Goal: Transaction & Acquisition: Obtain resource

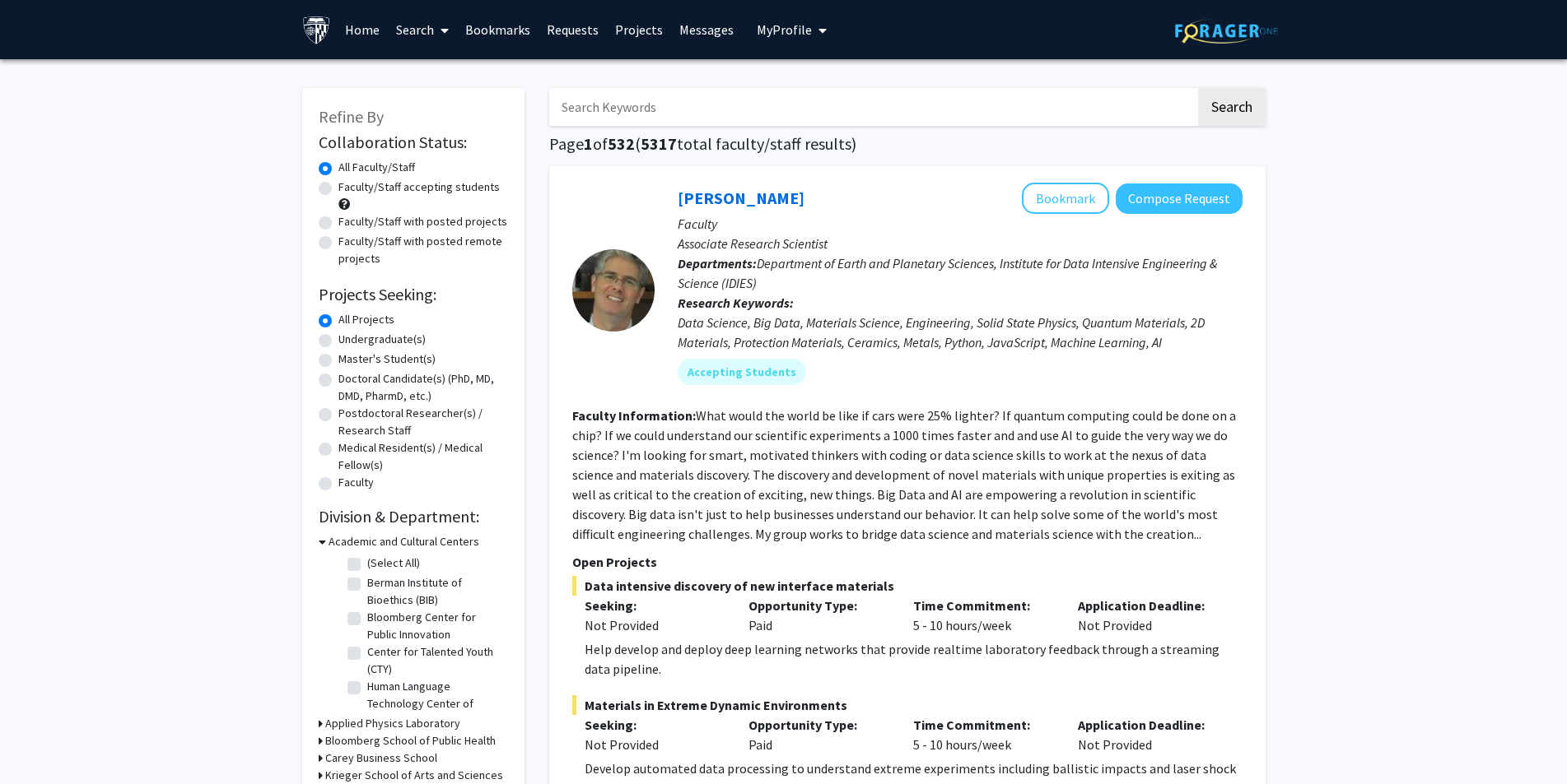
click at [338, 190] on label "Faculty/Staff accepting students" at bounding box center [419, 187] width 161 height 18
click at [338, 190] on input "Faculty/Staff accepting students" at bounding box center [343, 184] width 11 height 11
radio input "true"
click at [338, 358] on label "Master's Student(s)" at bounding box center [387, 359] width 97 height 18
click at [338, 358] on input "Master's Student(s)" at bounding box center [343, 356] width 11 height 11
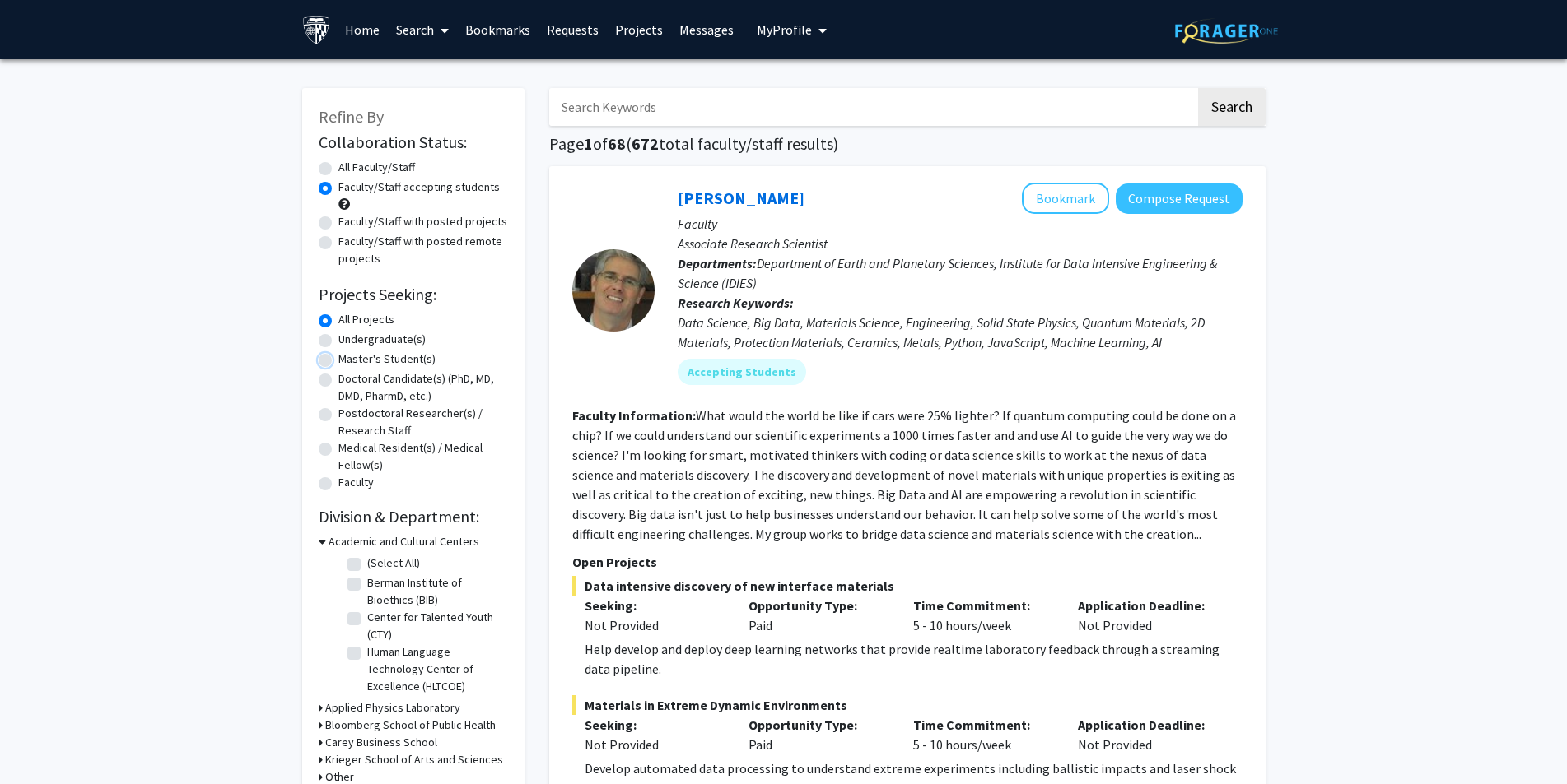
radio input "true"
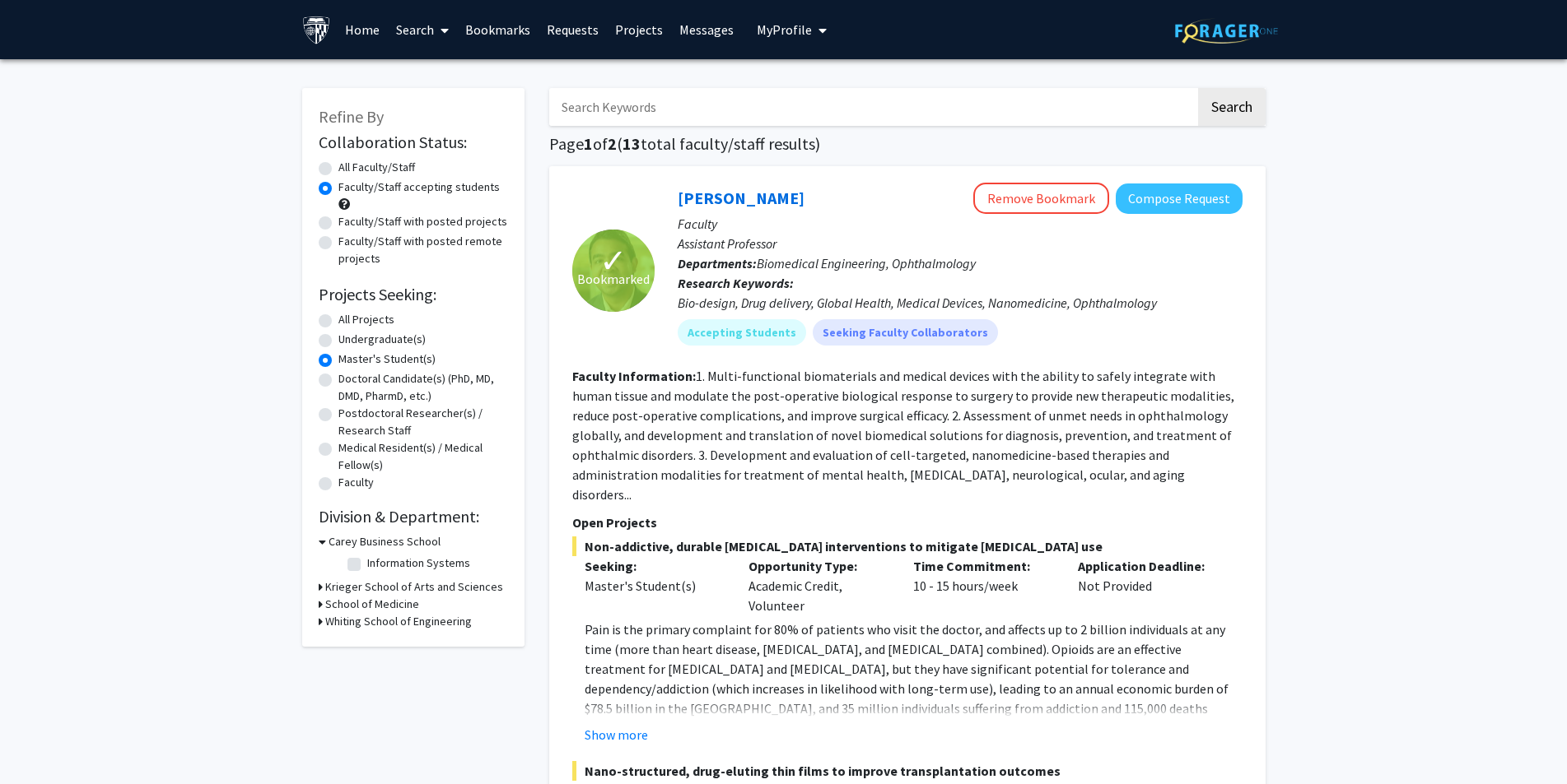
click at [398, 584] on h3 "Krieger School of Arts and Sciences" at bounding box center [414, 587] width 178 height 18
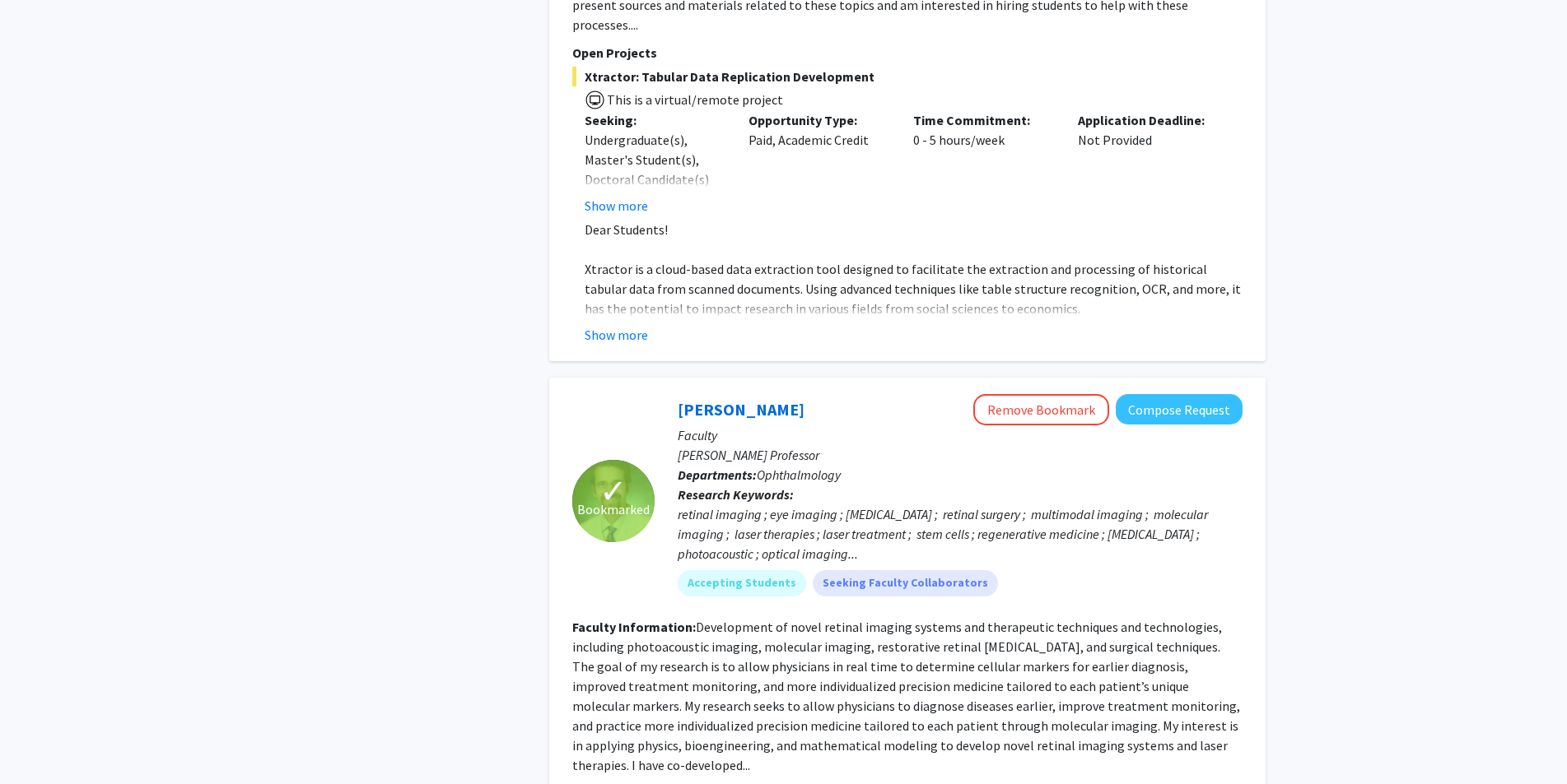
scroll to position [3950, 0]
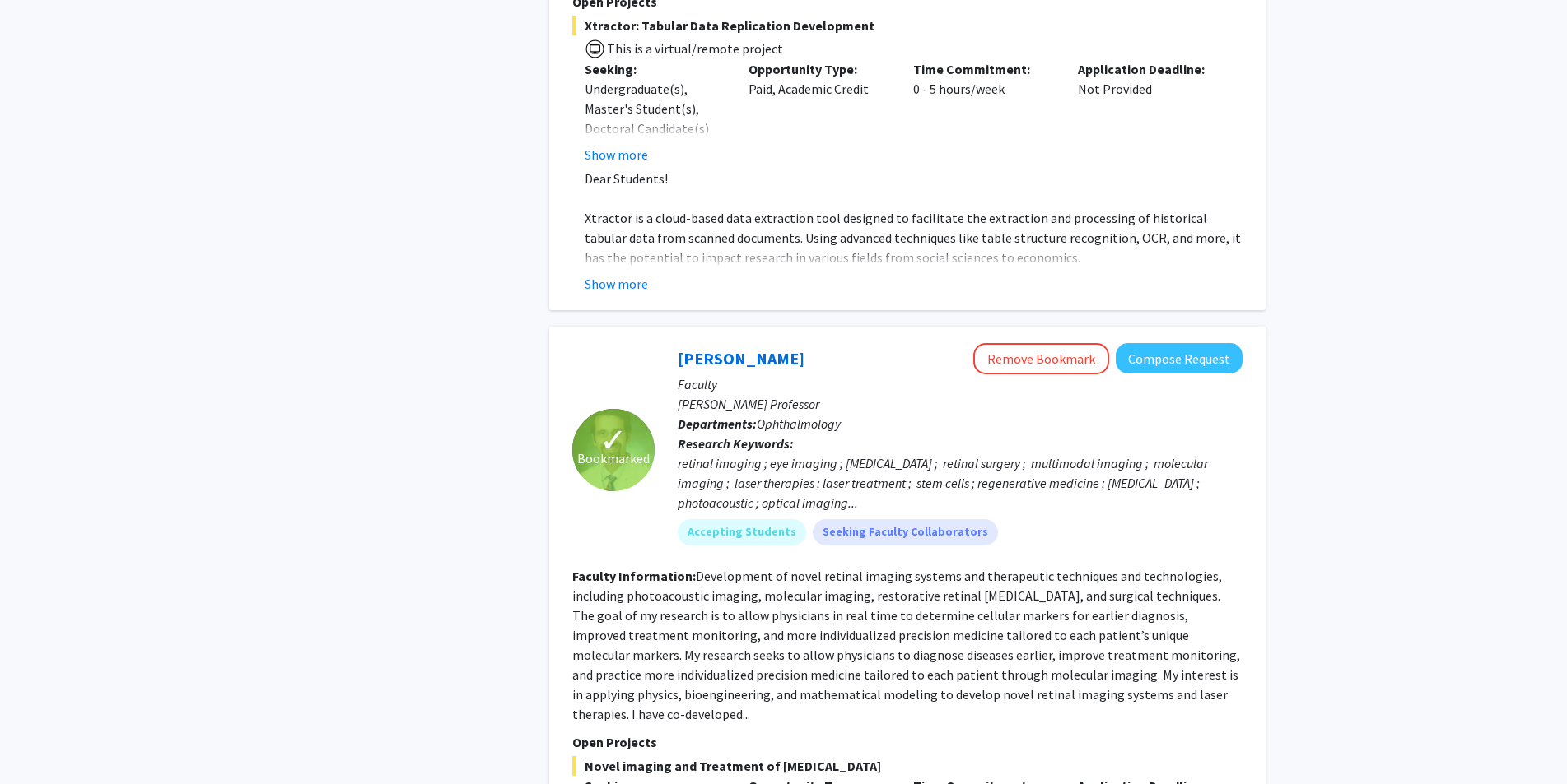
click at [789, 416] on span "Ophthalmology" at bounding box center [799, 424] width 84 height 17
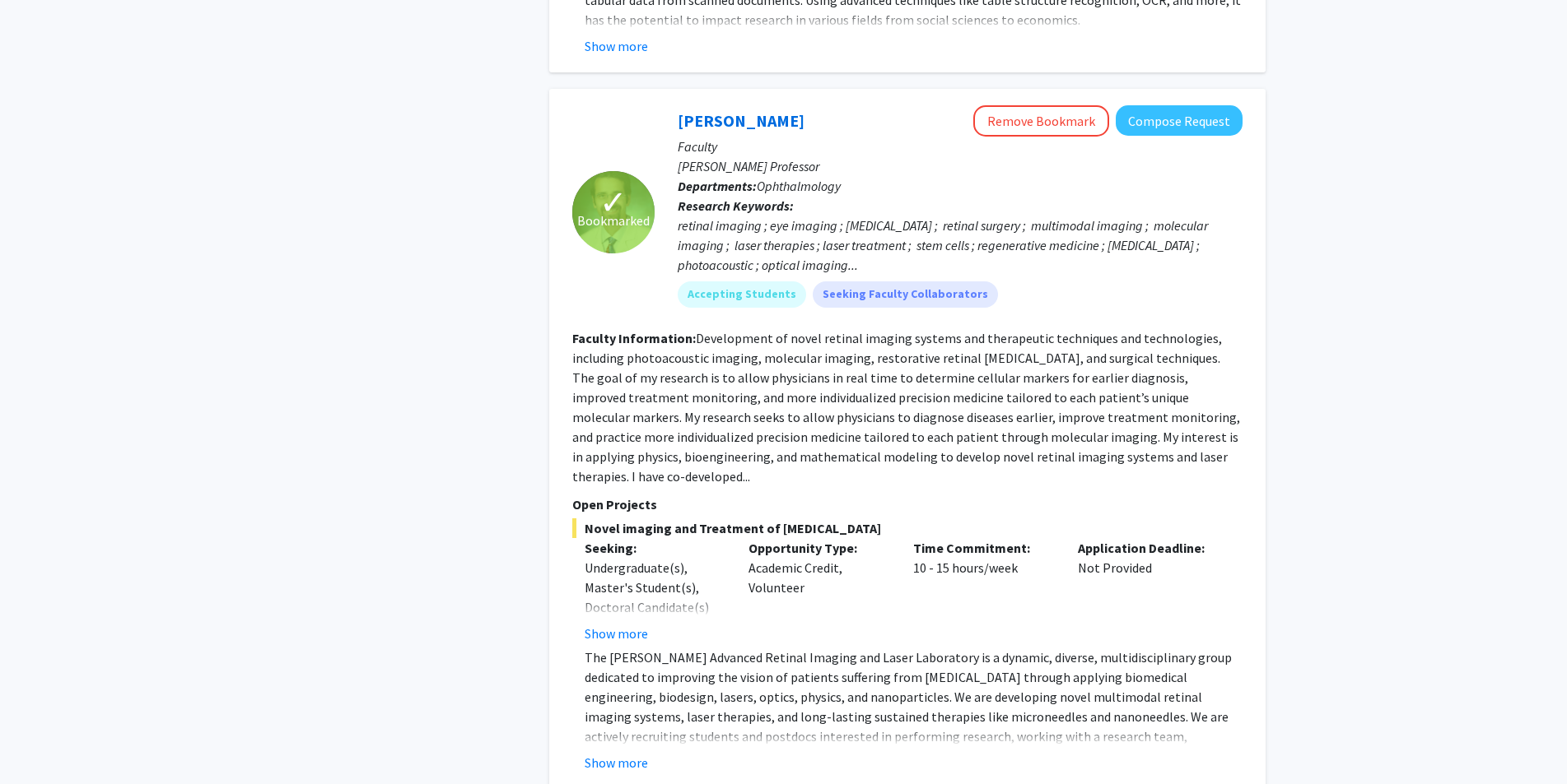
scroll to position [4106, 0]
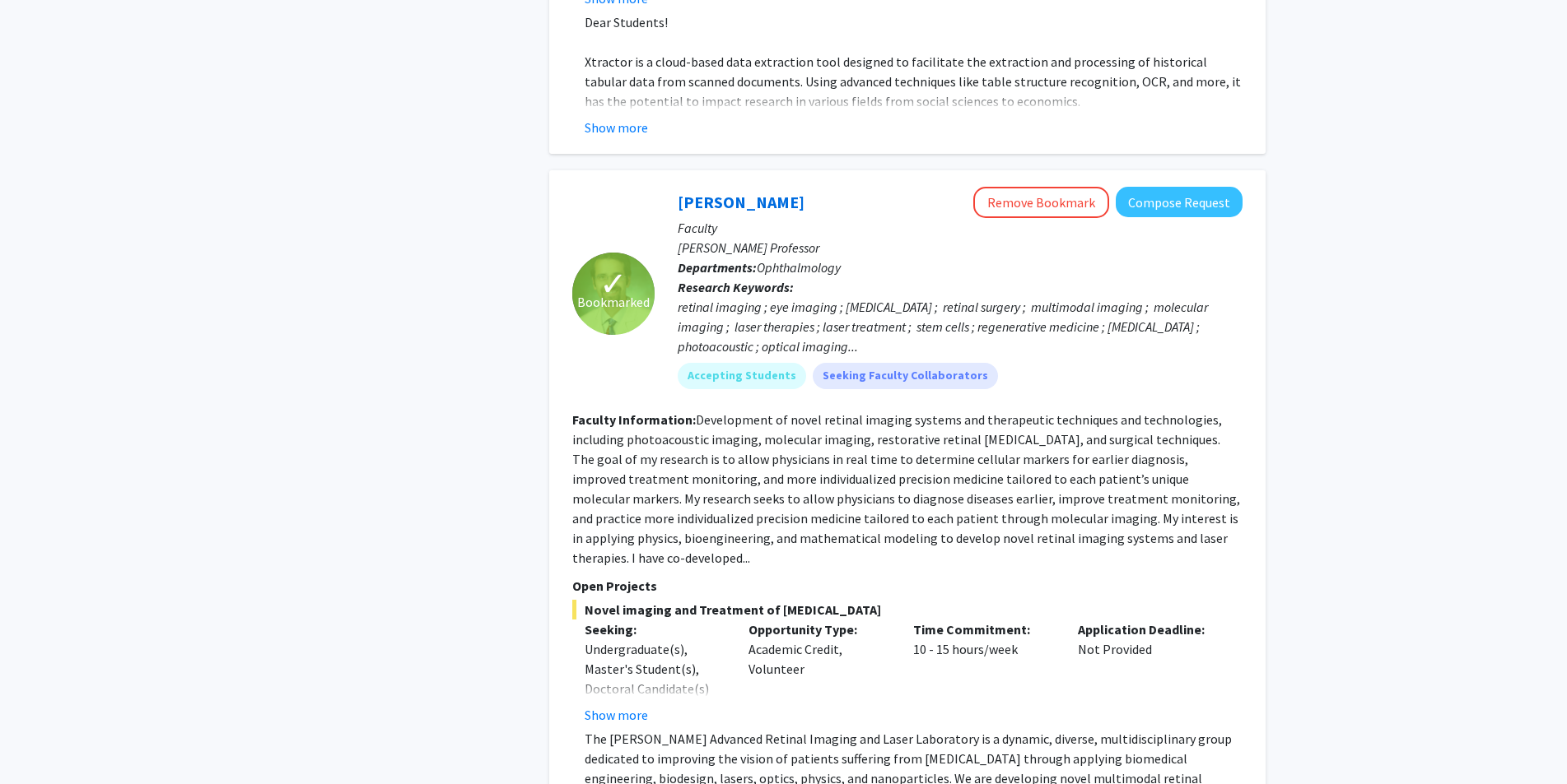
click at [789, 434] on div "Refine By Collaboration Status: Collaboration Status All Faculty/Staff Collabor…" at bounding box center [784, 93] width 1567 height 8280
click at [789, 576] on section "Open Projects Novel imaging and Treatment of Eye Diseases Seeking: Undergraduat…" at bounding box center [907, 715] width 670 height 278
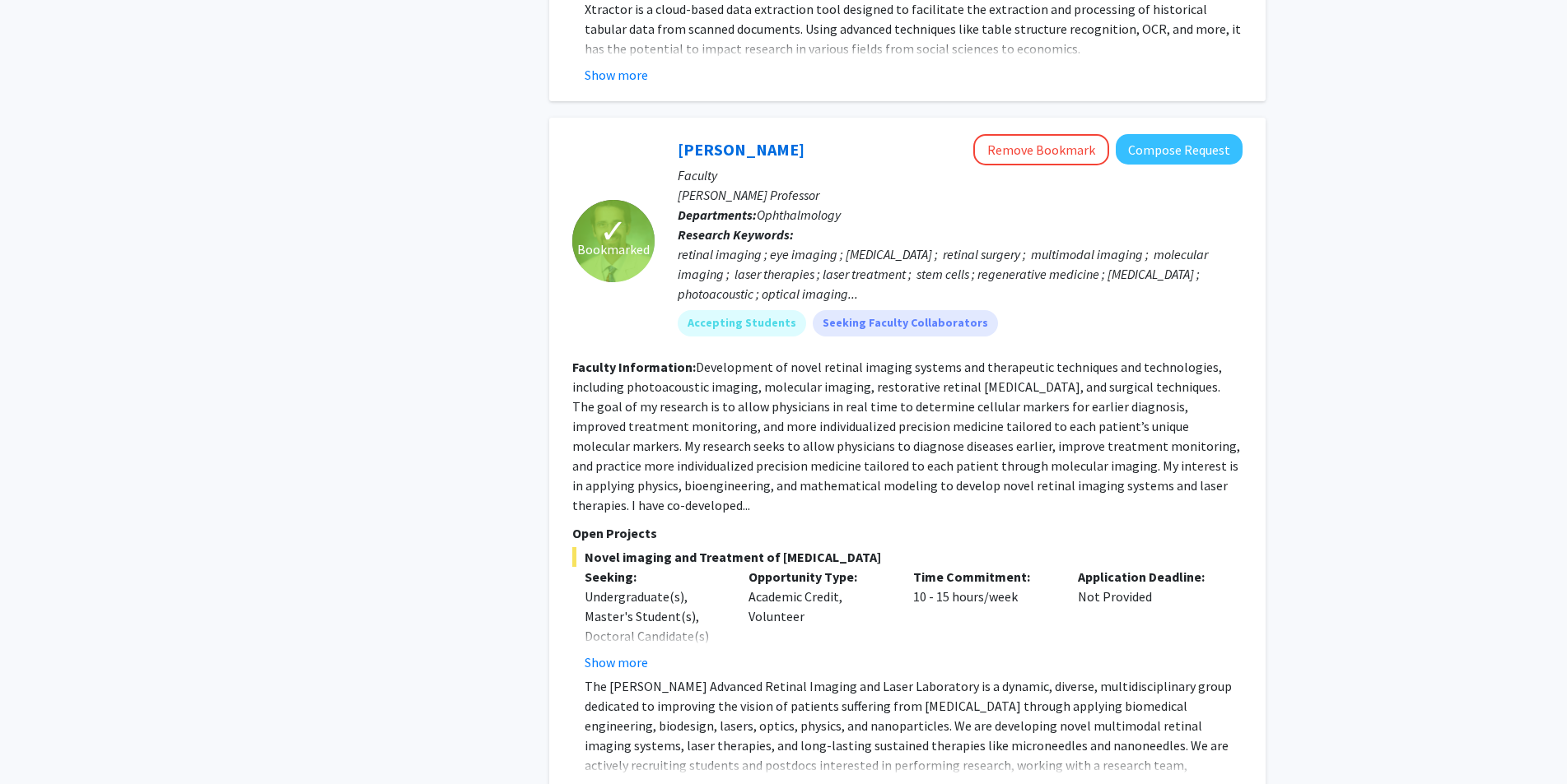
scroll to position [4188, 0]
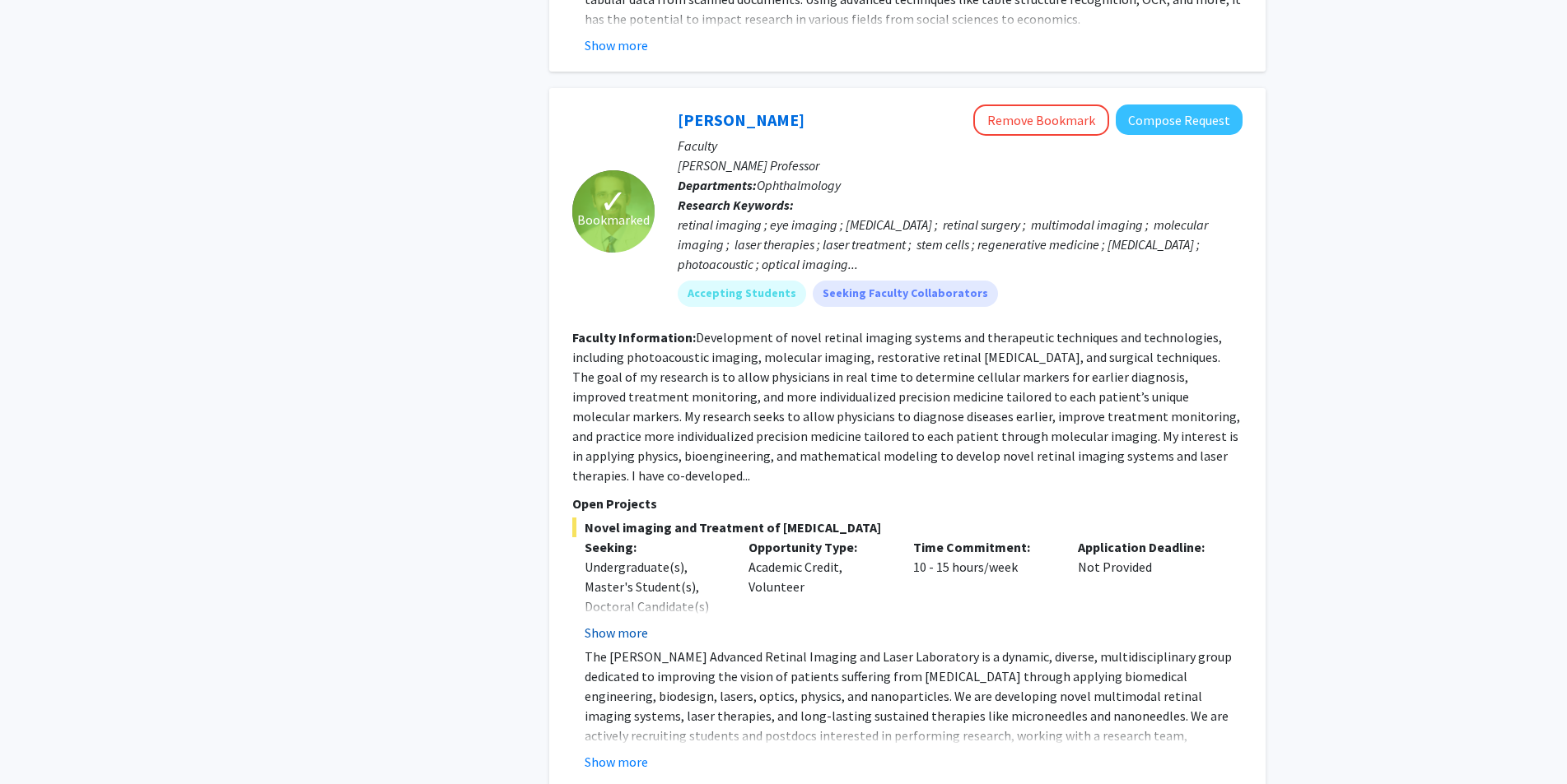
click at [607, 623] on button "Show more" at bounding box center [617, 633] width 64 height 20
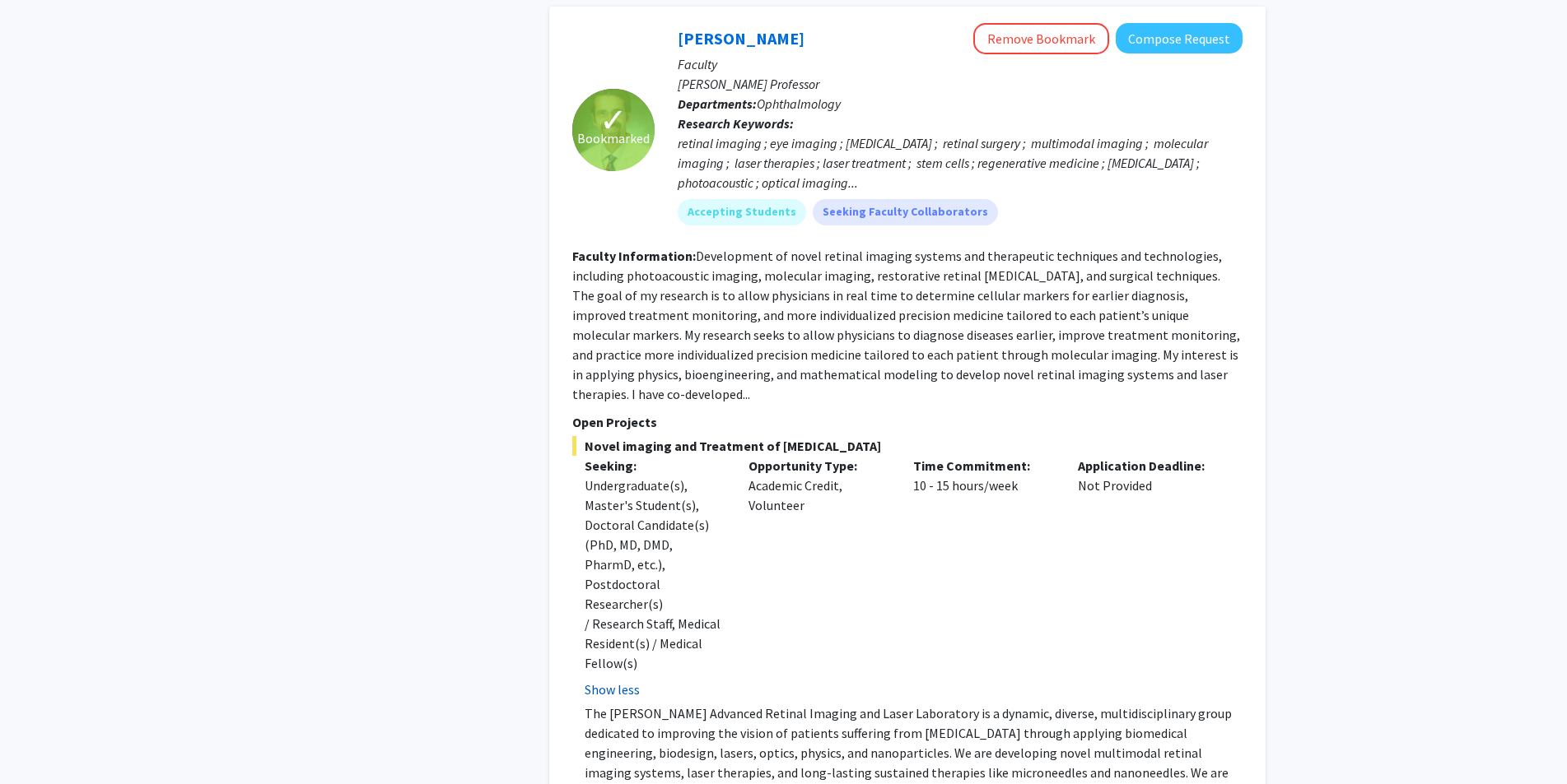
scroll to position [4270, 0]
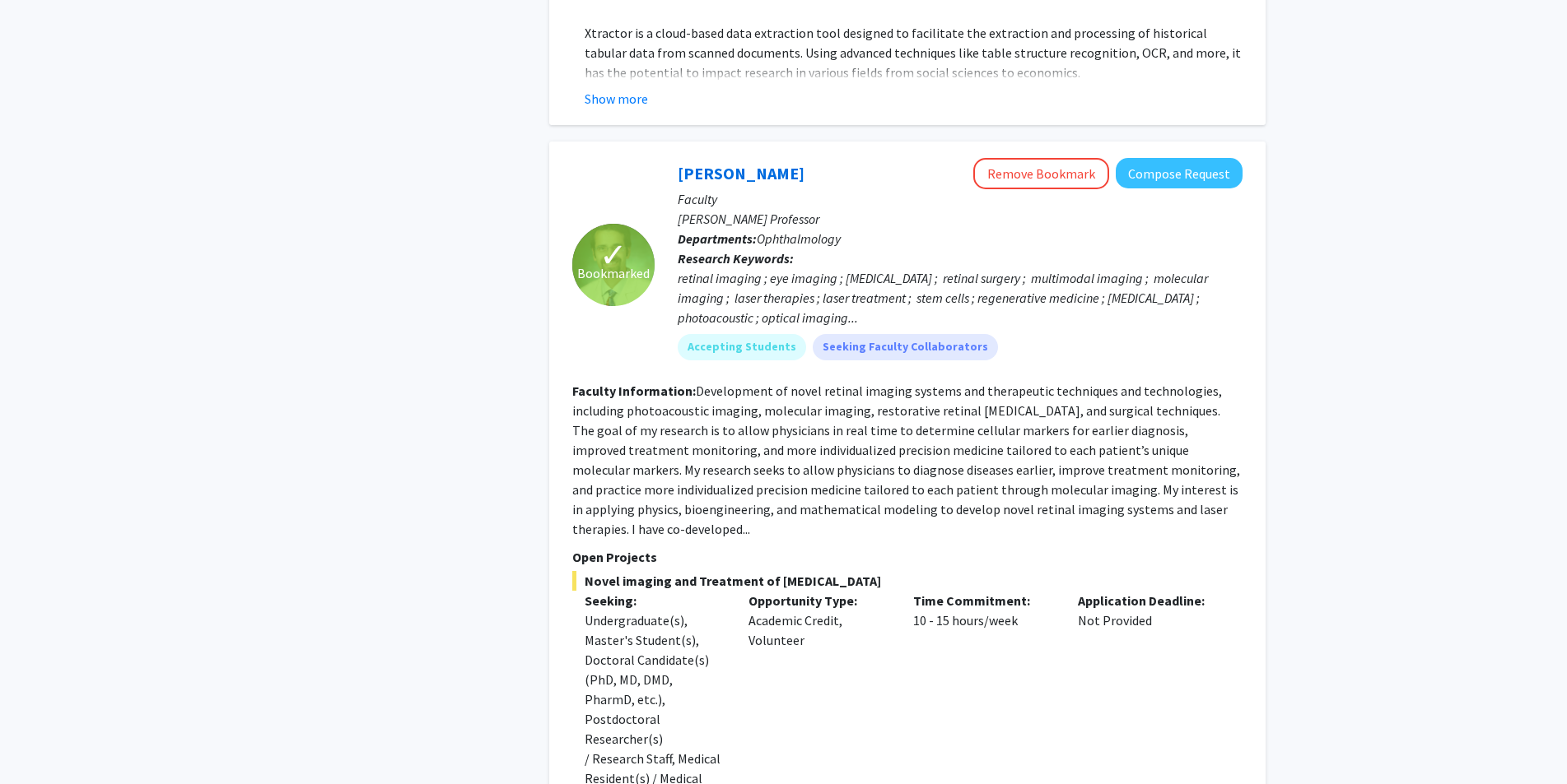
scroll to position [4106, 0]
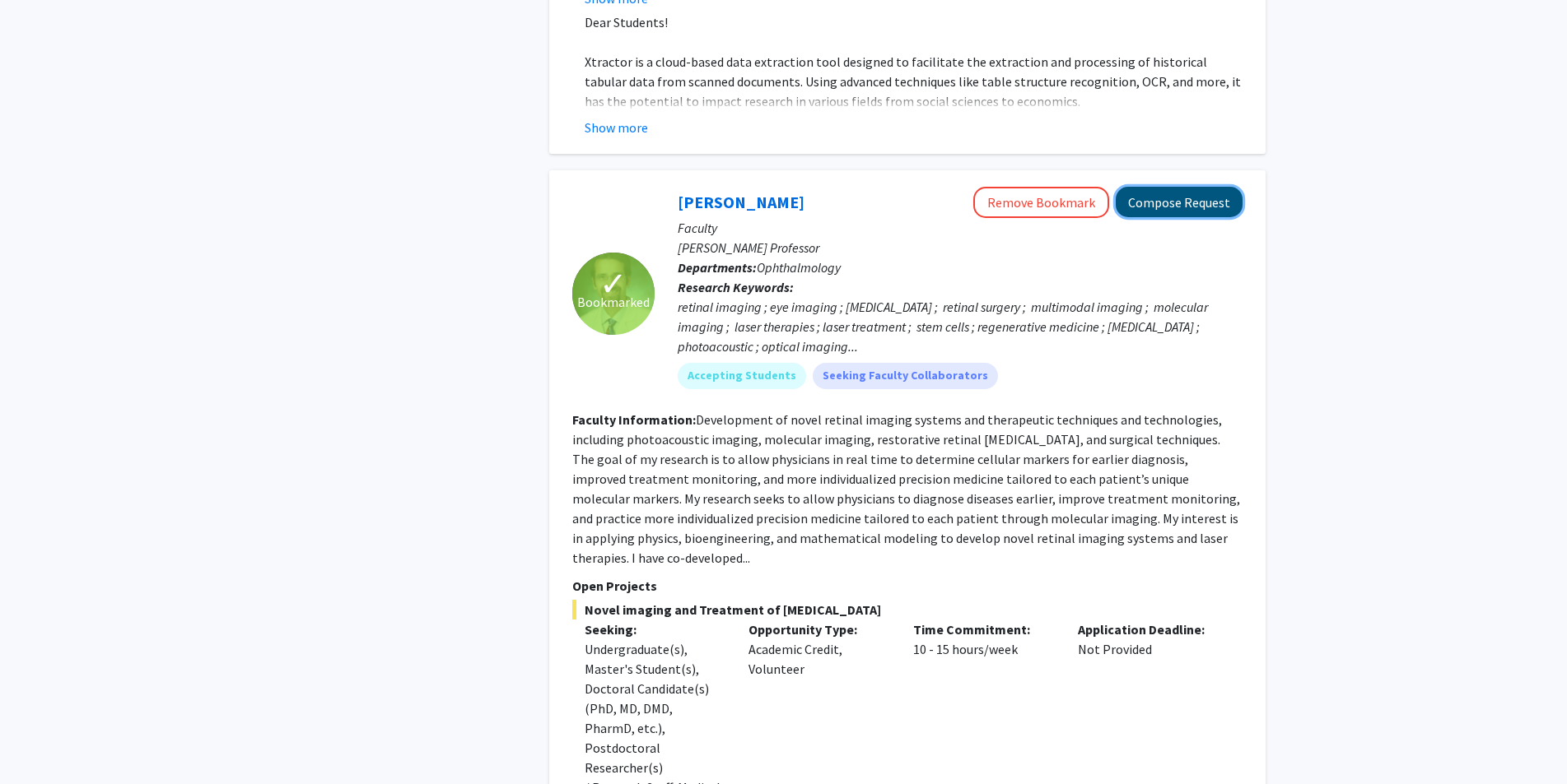
click at [789, 187] on button "Compose Request" at bounding box center [1179, 202] width 127 height 30
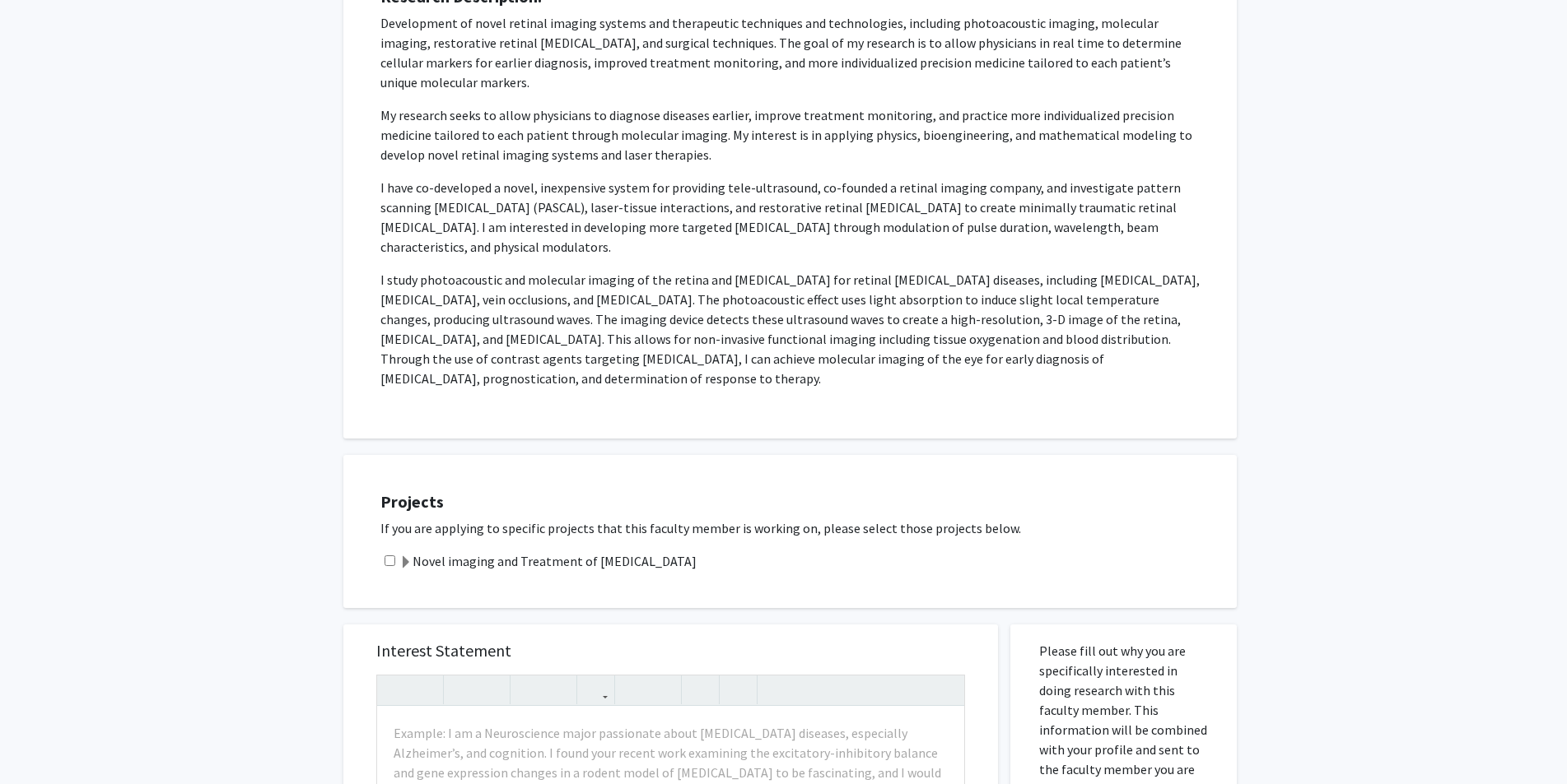
scroll to position [330, 0]
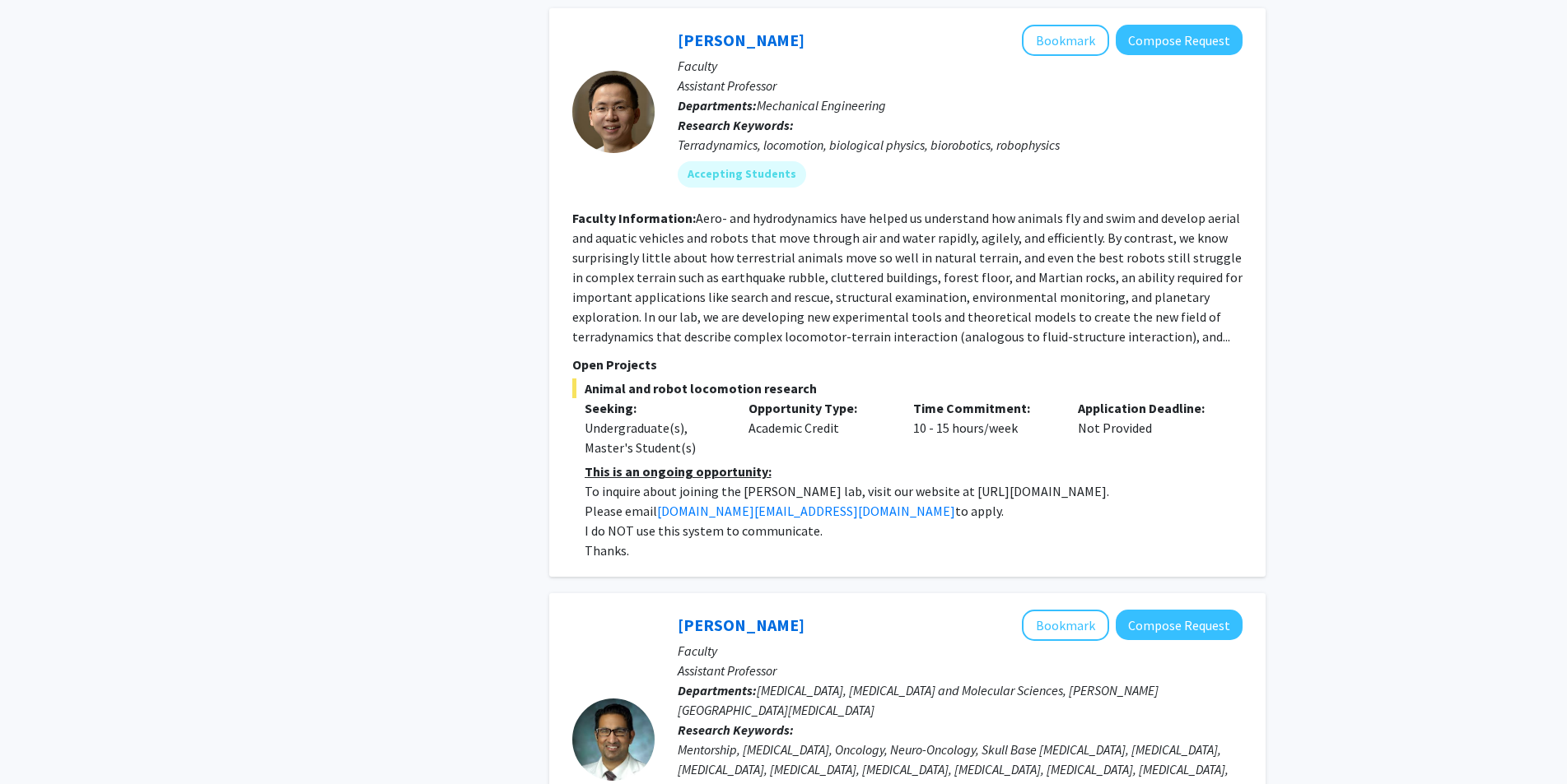
scroll to position [3942, 0]
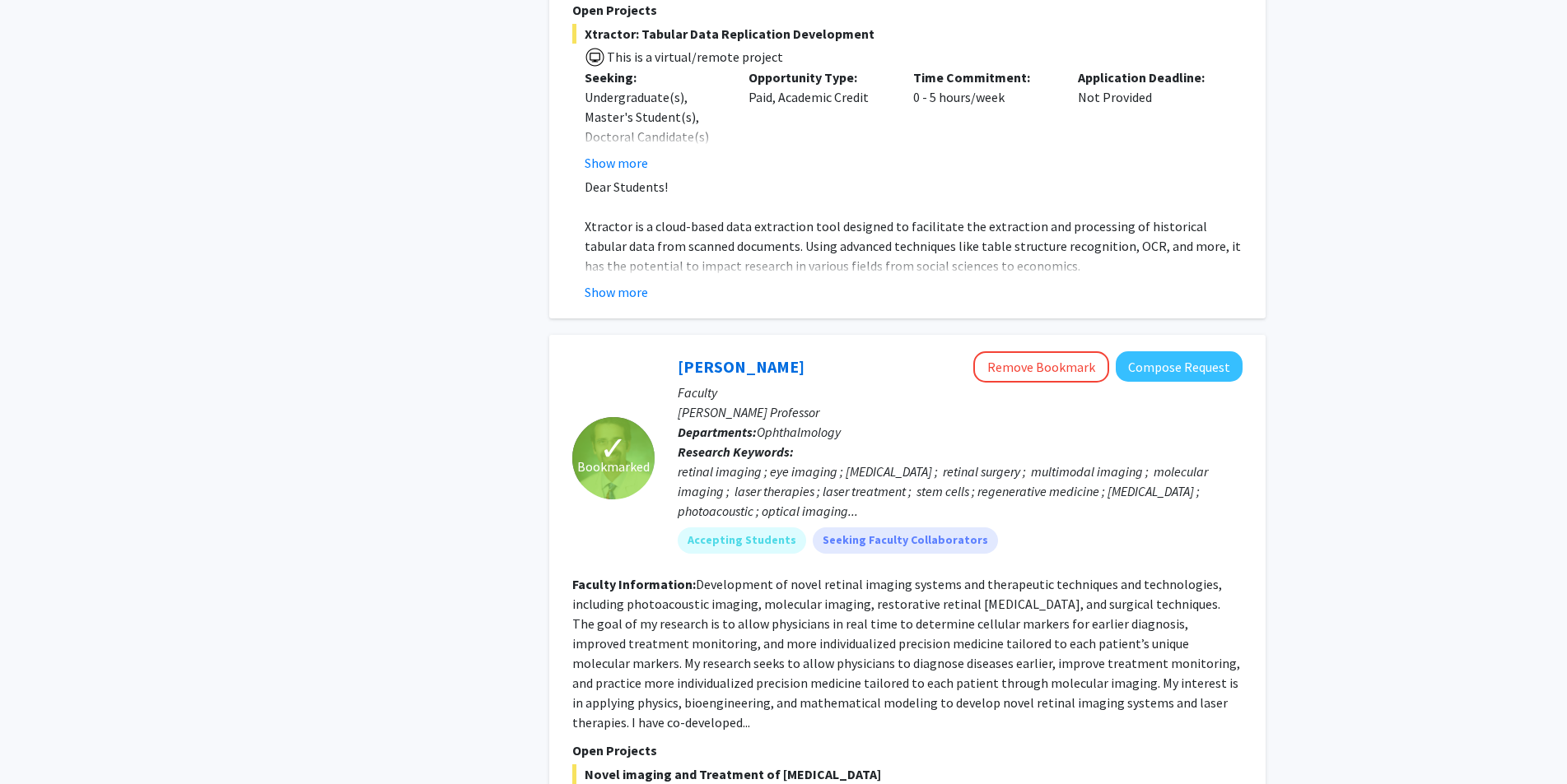
drag, startPoint x: 1211, startPoint y: 269, endPoint x: 1102, endPoint y: 484, distance: 241.1
click at [789, 576] on fg-read-more "Development of novel retinal imaging systems and therapeutic techniques and tec…" at bounding box center [906, 653] width 668 height 154
drag, startPoint x: 1209, startPoint y: 265, endPoint x: 1149, endPoint y: 500, distance: 242.5
click at [789, 576] on fg-read-more "Development of novel retinal imaging systems and therapeutic techniques and tec…" at bounding box center [906, 653] width 668 height 154
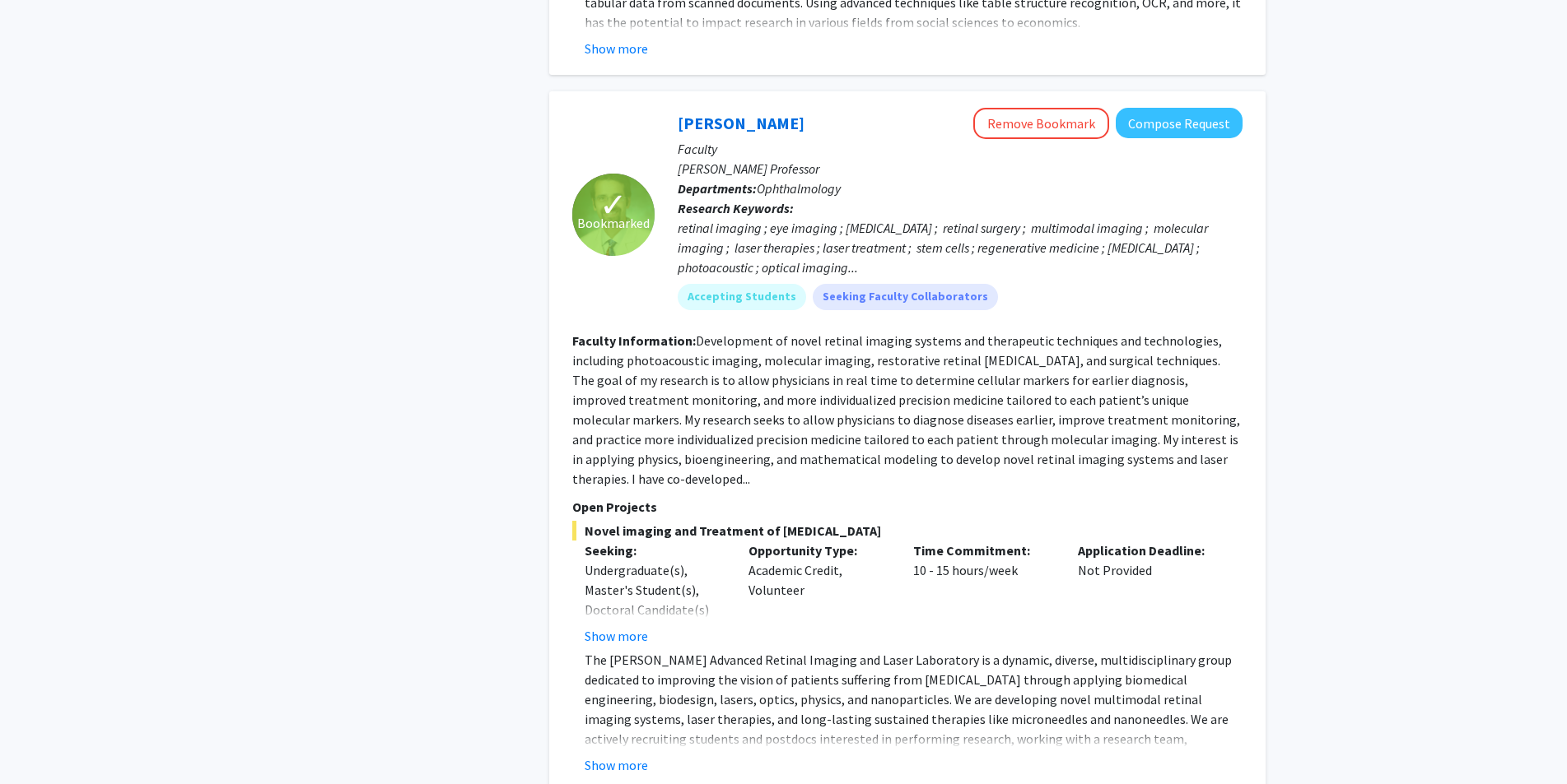
scroll to position [4188, 0]
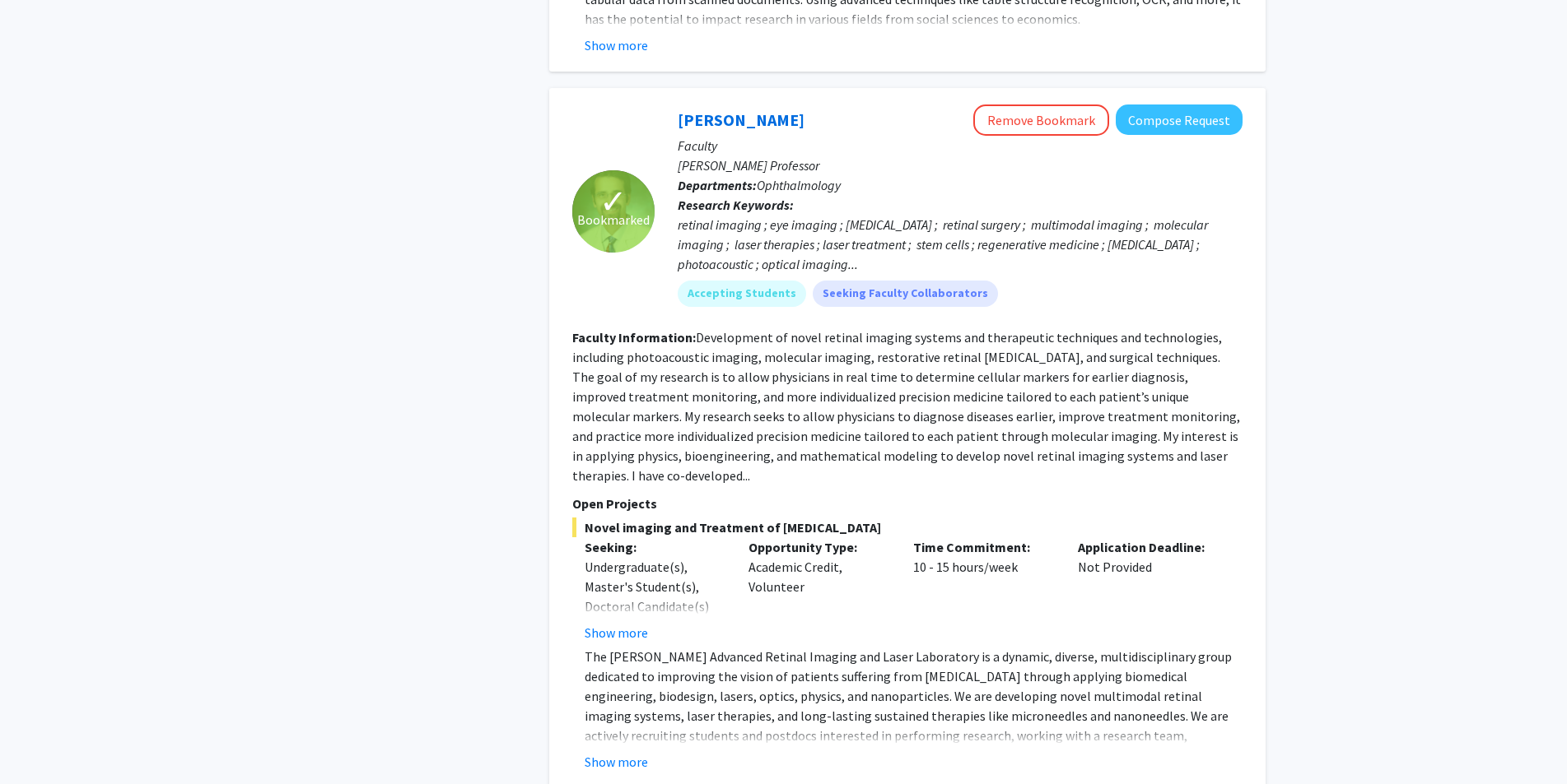
click at [789, 336] on fg-read-more "Development of novel retinal imaging systems and therapeutic techniques and tec…" at bounding box center [906, 407] width 668 height 154
click at [789, 354] on section "Faculty Information: Development of novel retinal imaging systems and therapeut…" at bounding box center [907, 407] width 670 height 158
click at [611, 194] on span "✓" at bounding box center [612, 202] width 28 height 17
click at [619, 752] on button "Show more" at bounding box center [617, 762] width 64 height 20
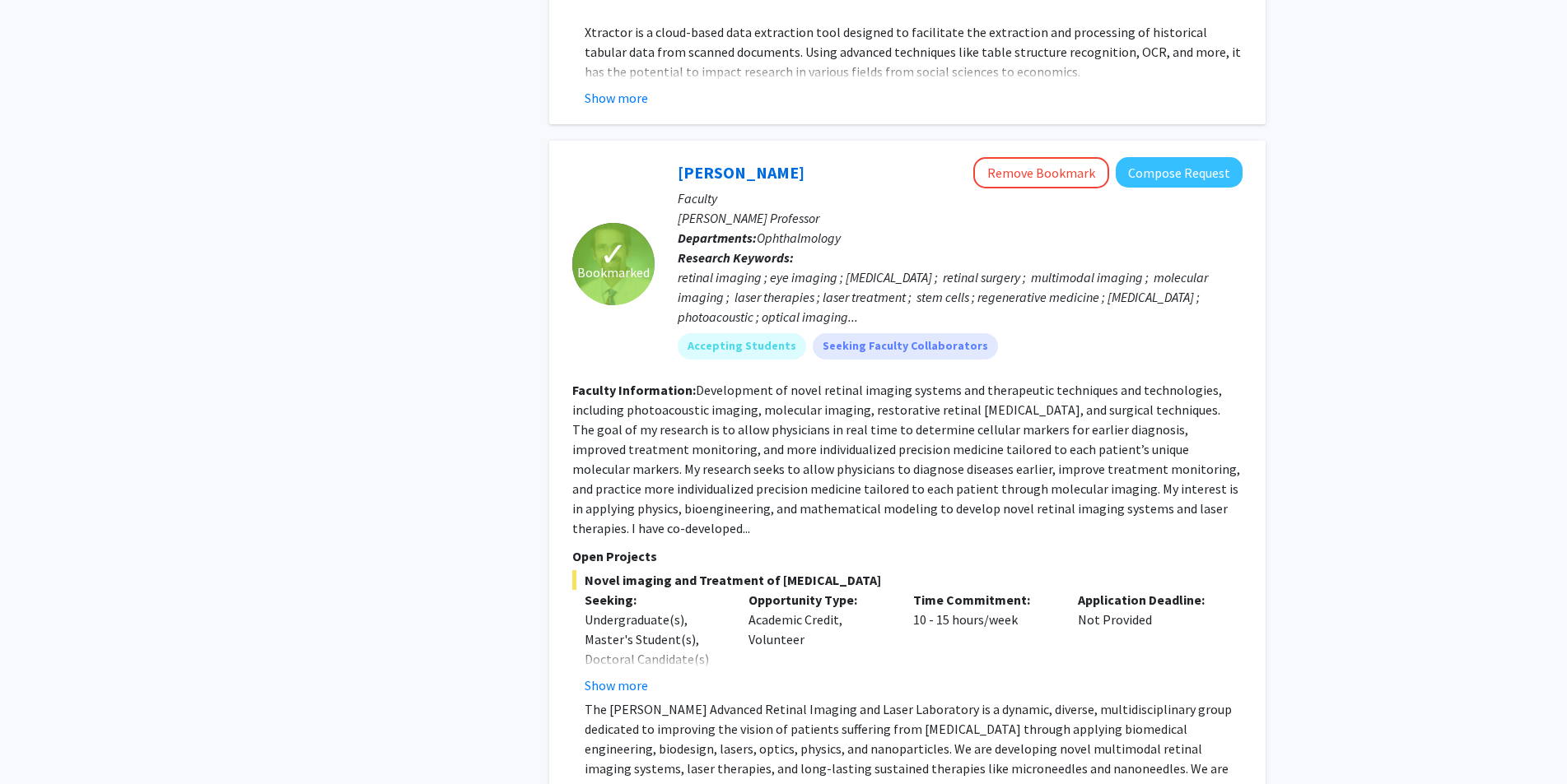
scroll to position [4106, 0]
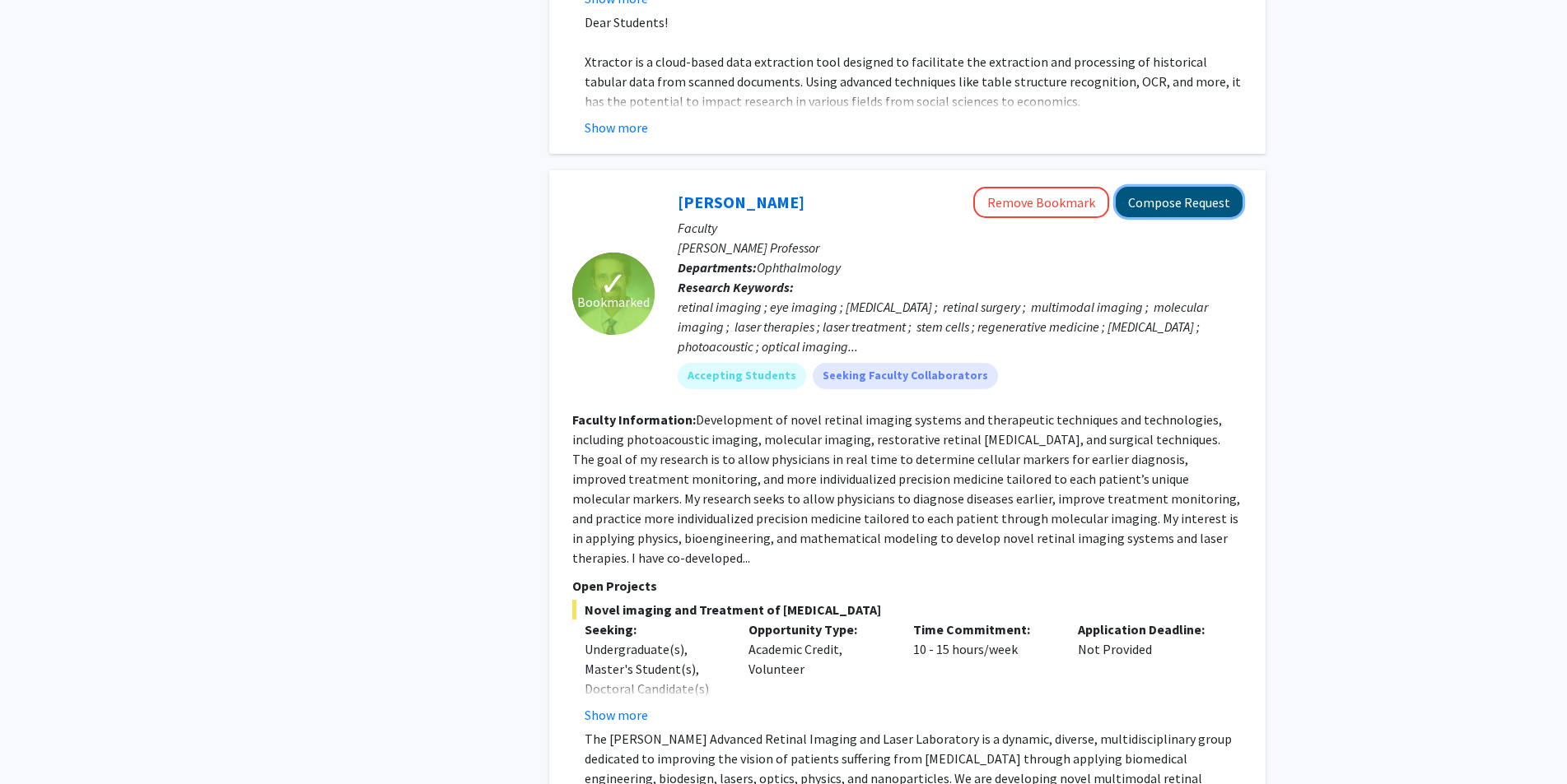
click at [789, 187] on button "Compose Request" at bounding box center [1179, 202] width 127 height 30
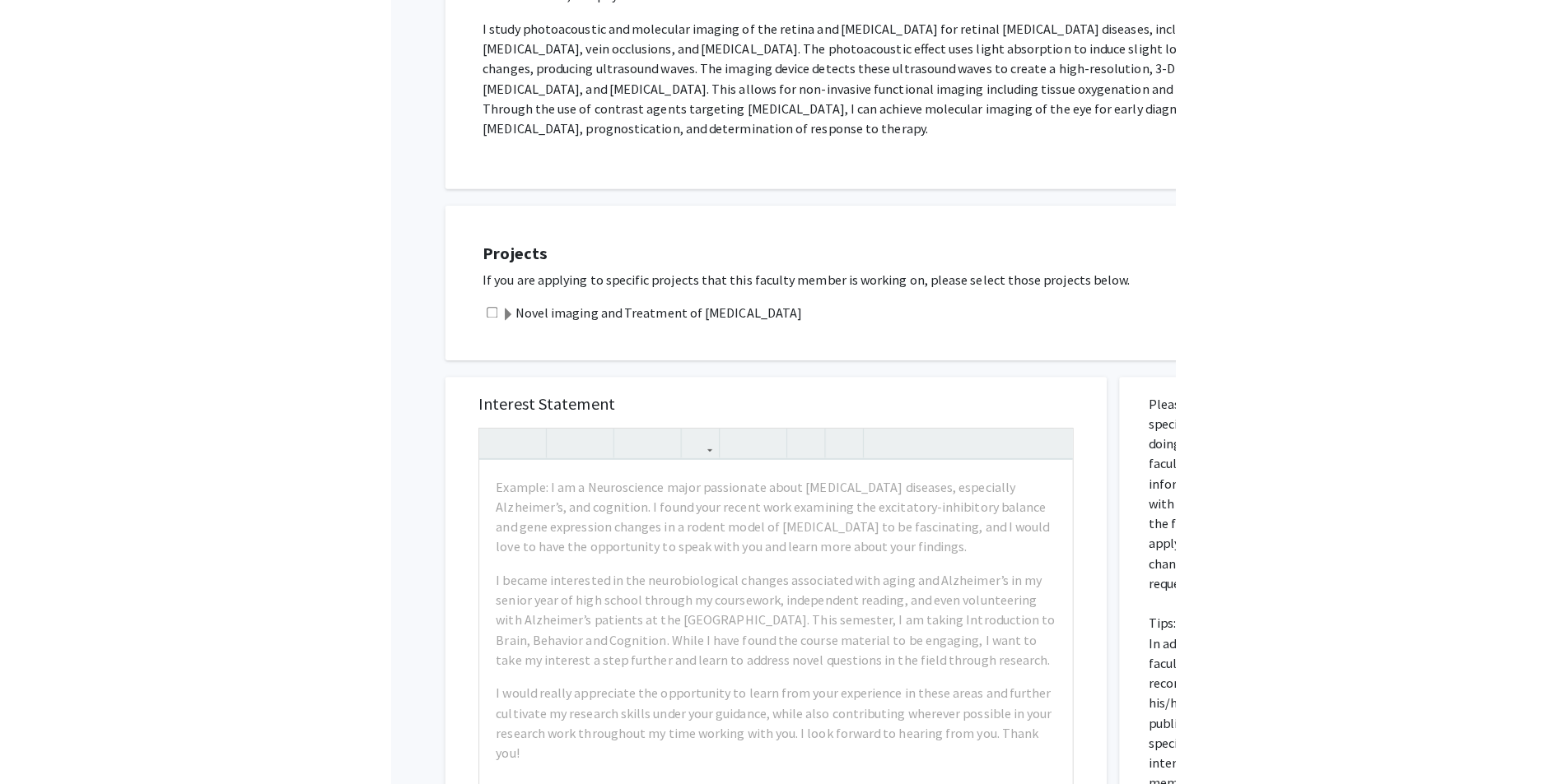
scroll to position [740, 0]
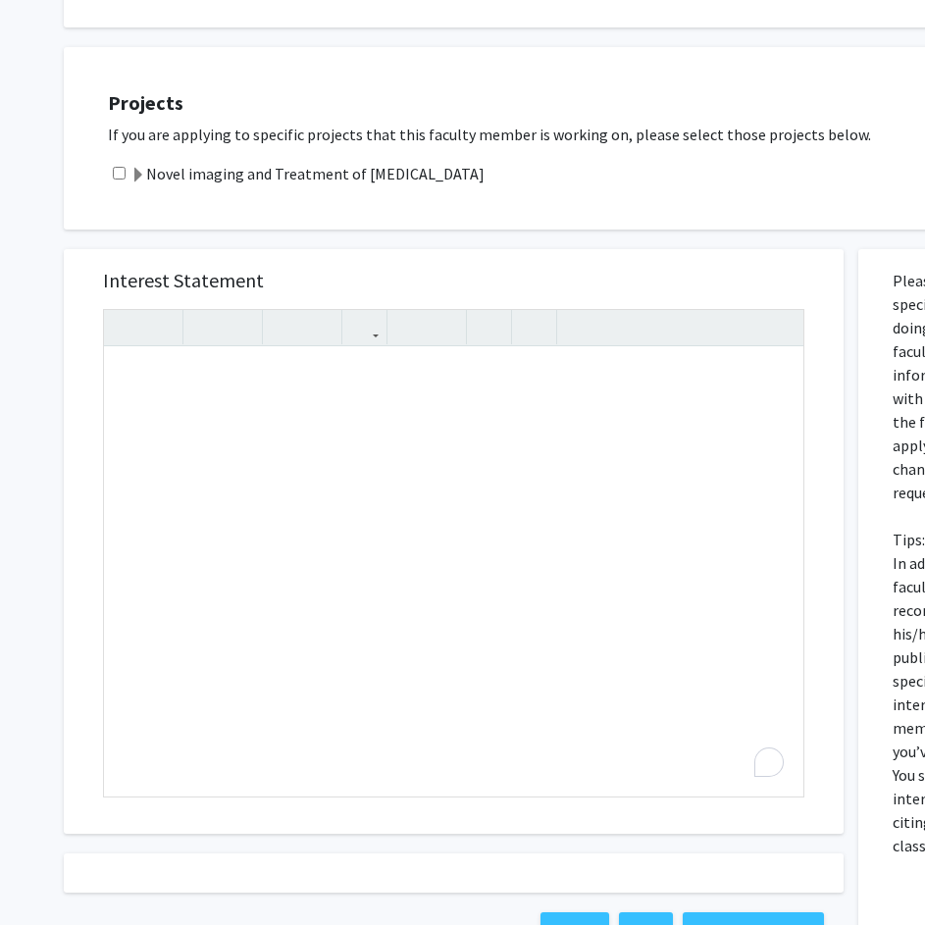
click at [831, 553] on div "Interest Statement Insert link Remove link" at bounding box center [454, 541] width 780 height 585
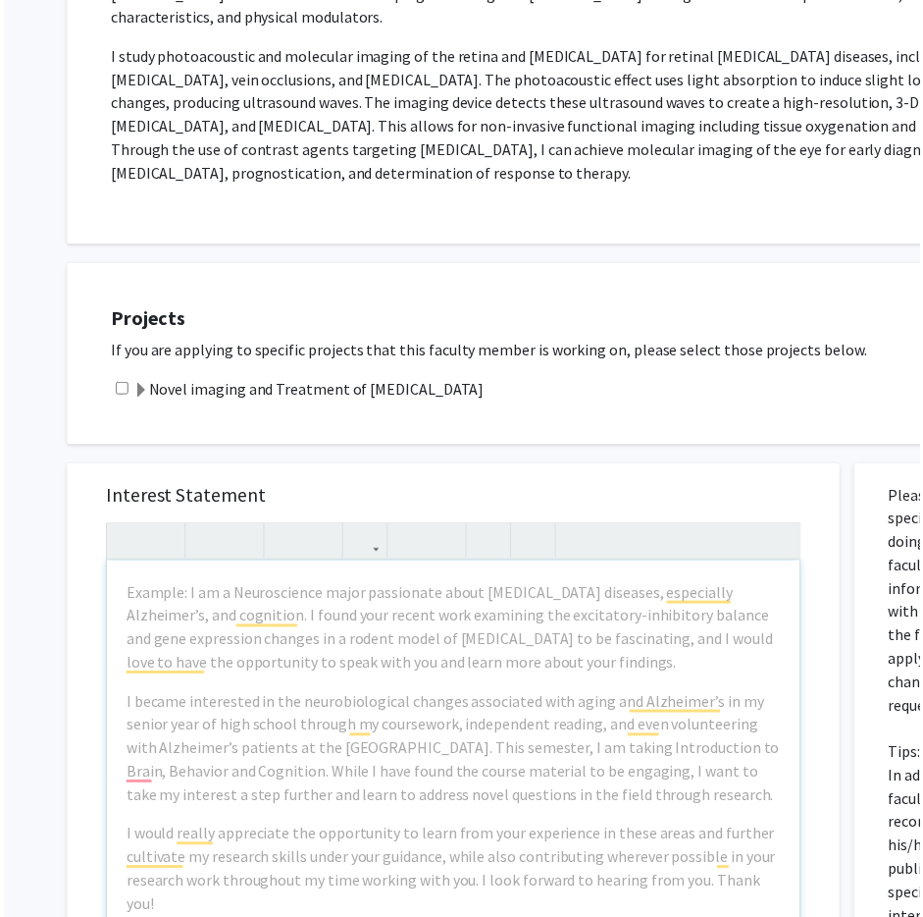
scroll to position [785, 0]
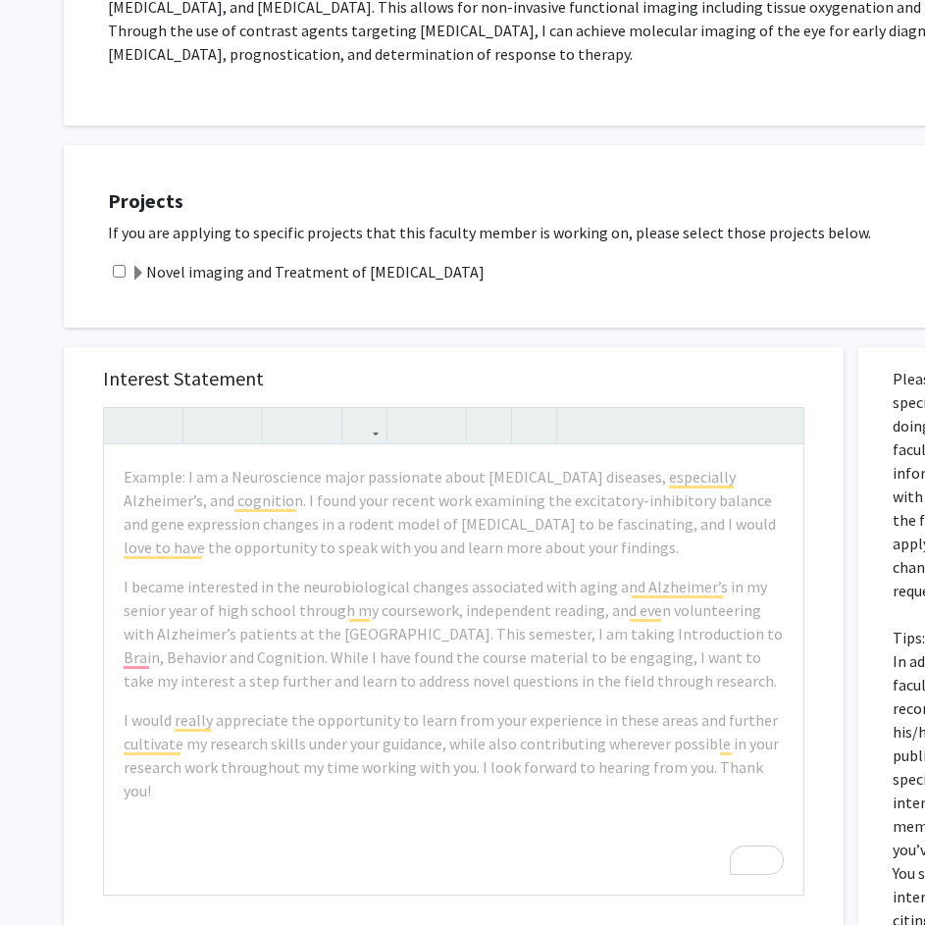
click at [853, 277] on div "Projects If you are applying to specific projects that this faculty member is w…" at bounding box center [608, 236] width 1040 height 133
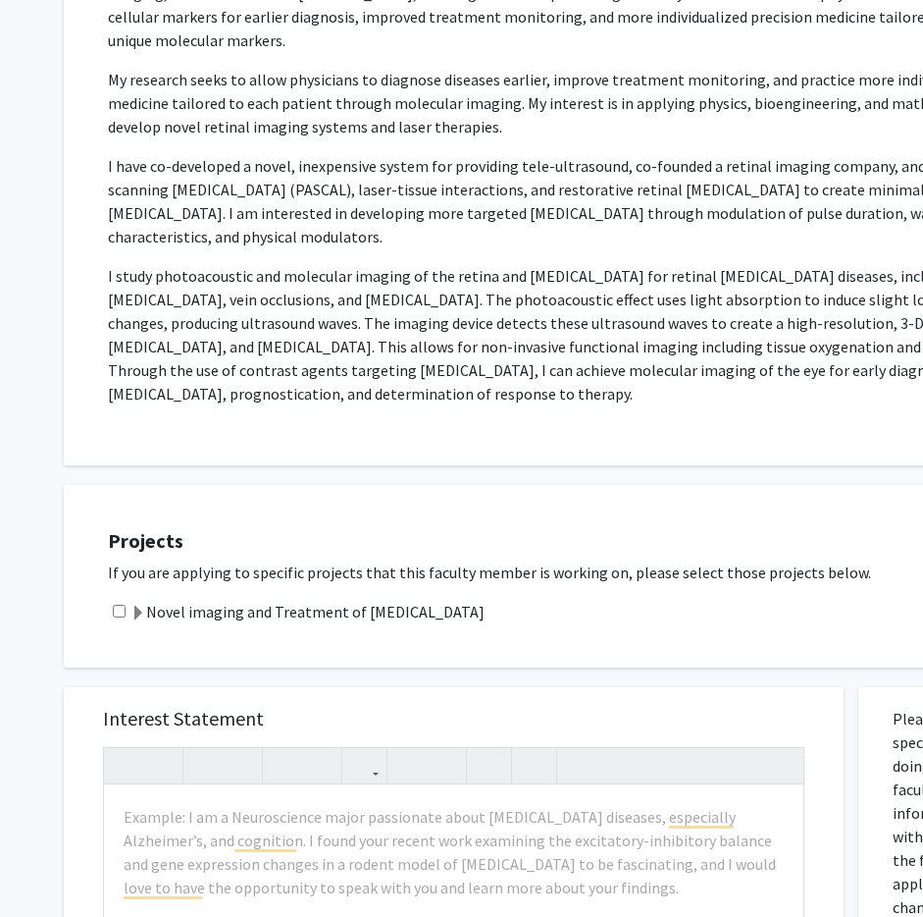
scroll to position [491, 0]
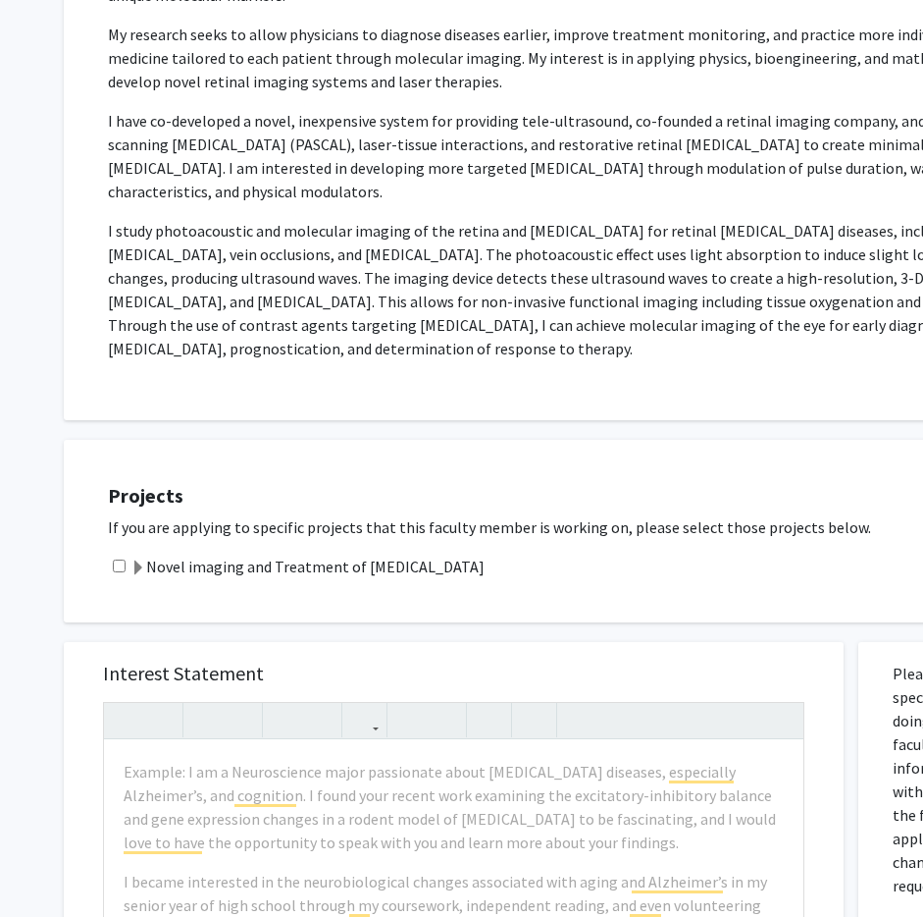
click at [830, 484] on h5 "Projects" at bounding box center [608, 496] width 1001 height 24
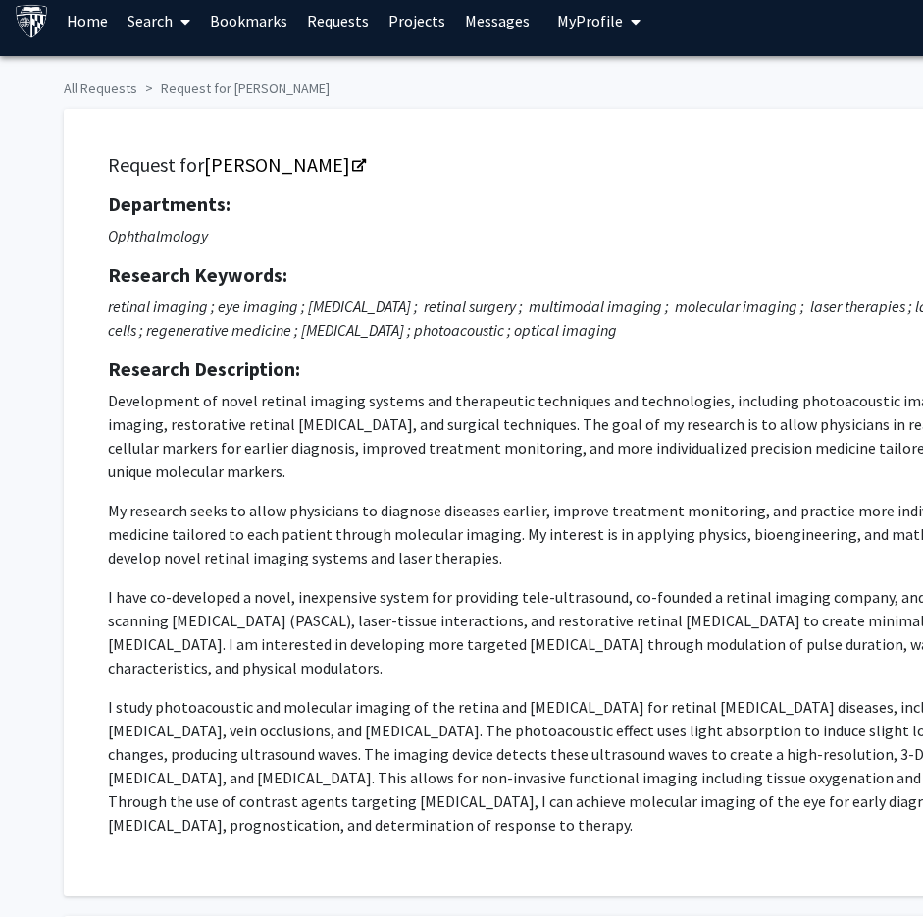
scroll to position [0, 0]
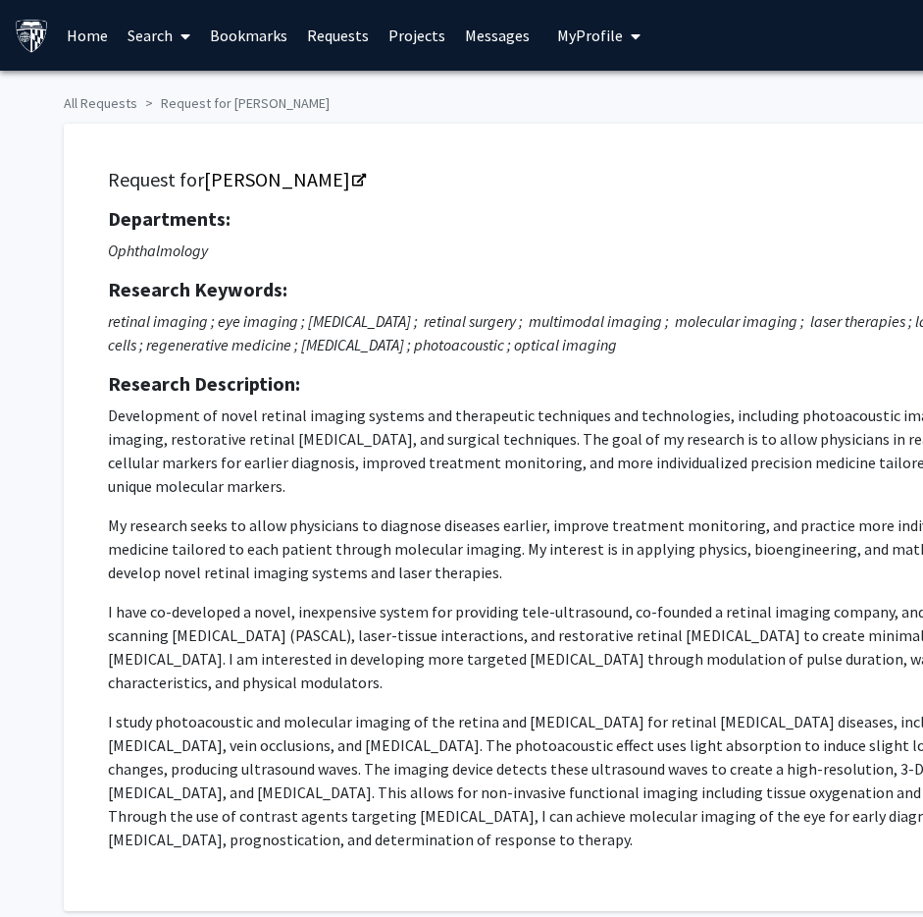
click at [565, 833] on div "Request for Yannis Paulus Departments: Ophthalmology Research Keywords: retinal…" at bounding box center [596, 517] width 1016 height 738
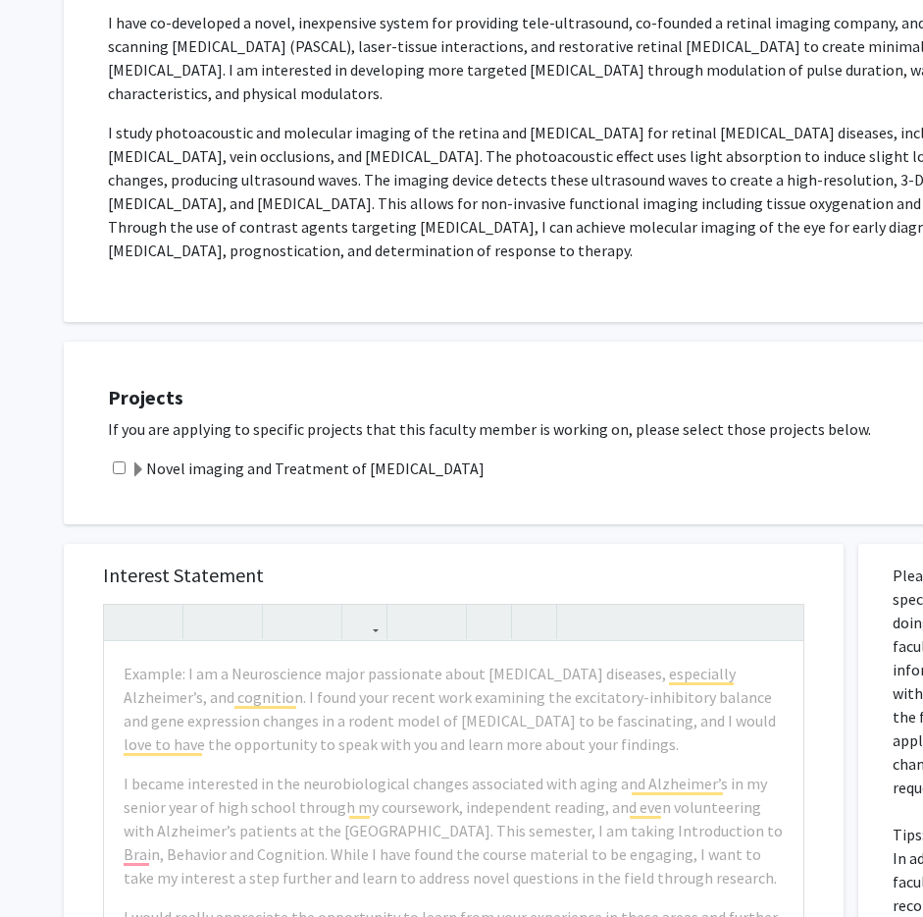
scroll to position [687, 0]
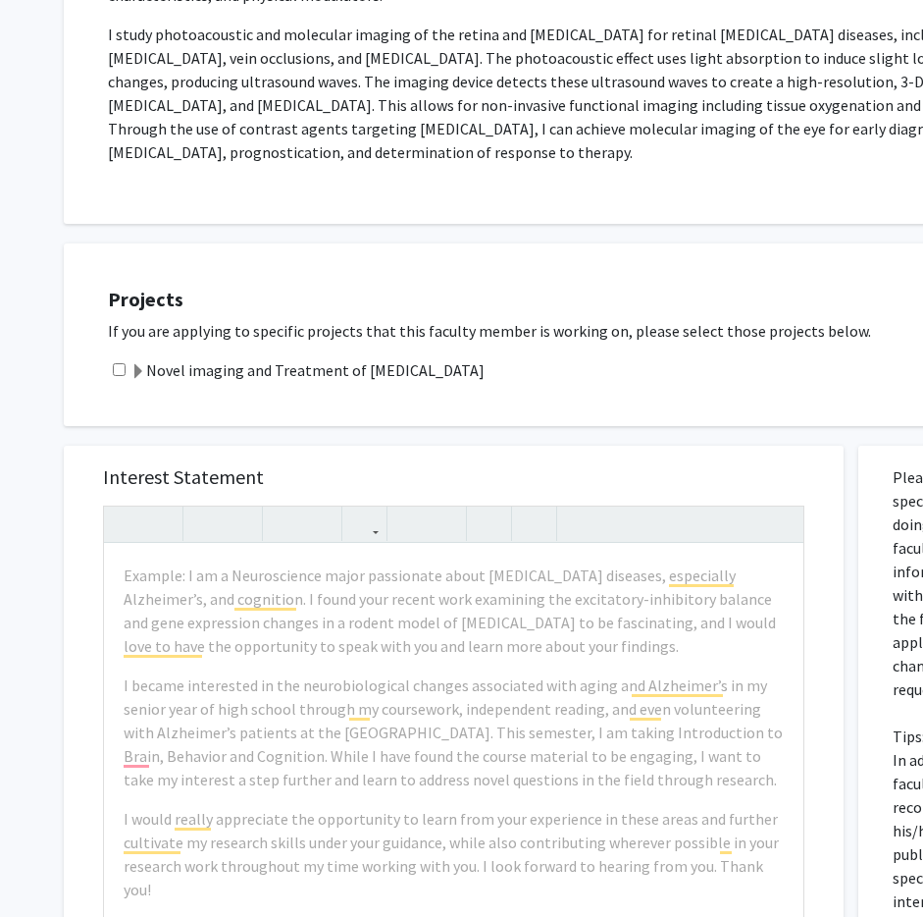
click at [756, 321] on div "Projects If you are applying to specific projects that this faculty member is w…" at bounding box center [608, 334] width 1040 height 133
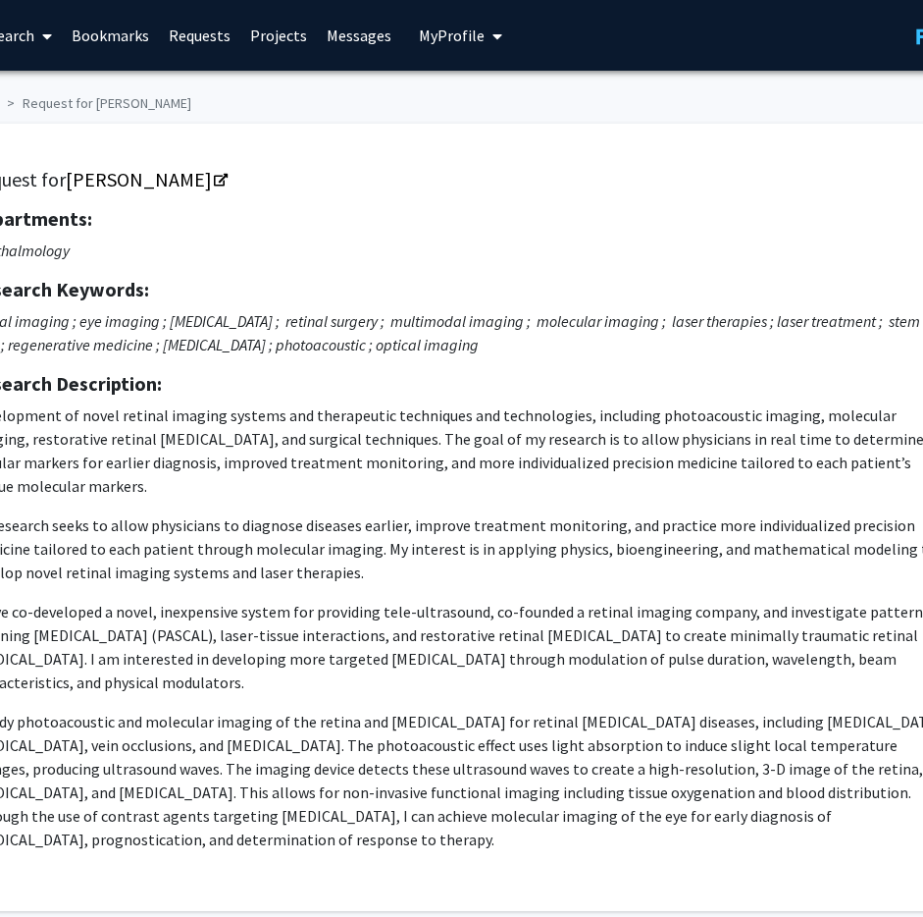
scroll to position [0, 140]
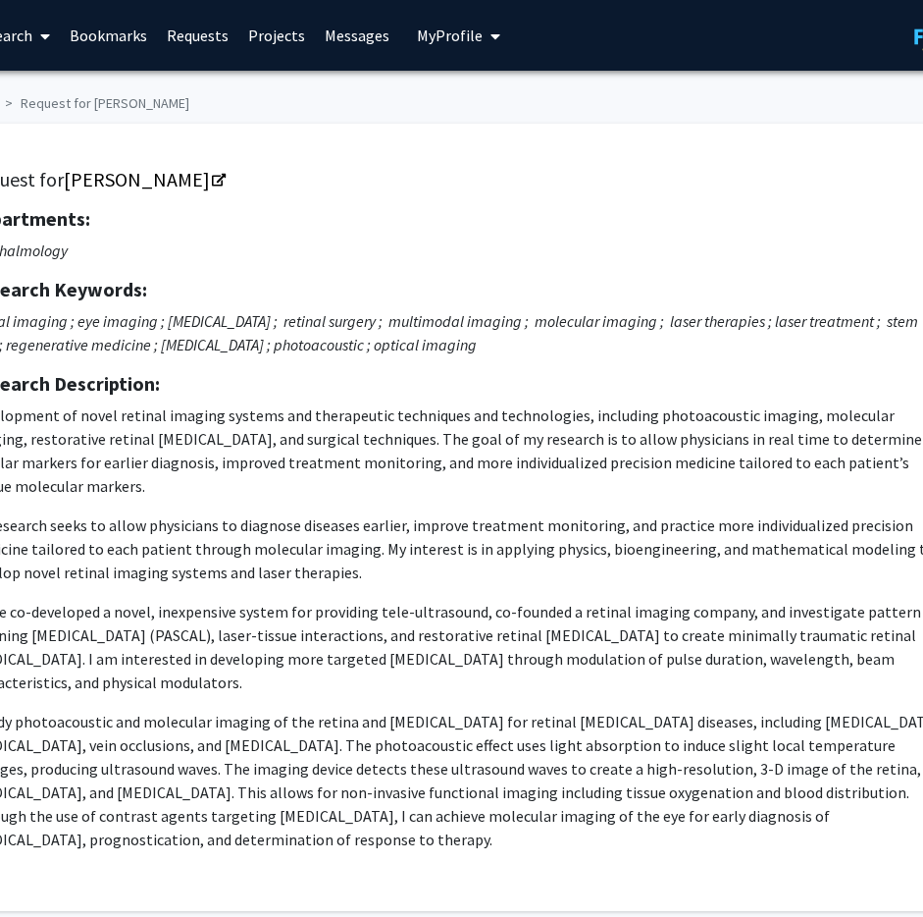
click at [674, 644] on p "I have co-developed a novel, inexpensive system for providing tele-ultrasound, …" at bounding box center [456, 647] width 976 height 94
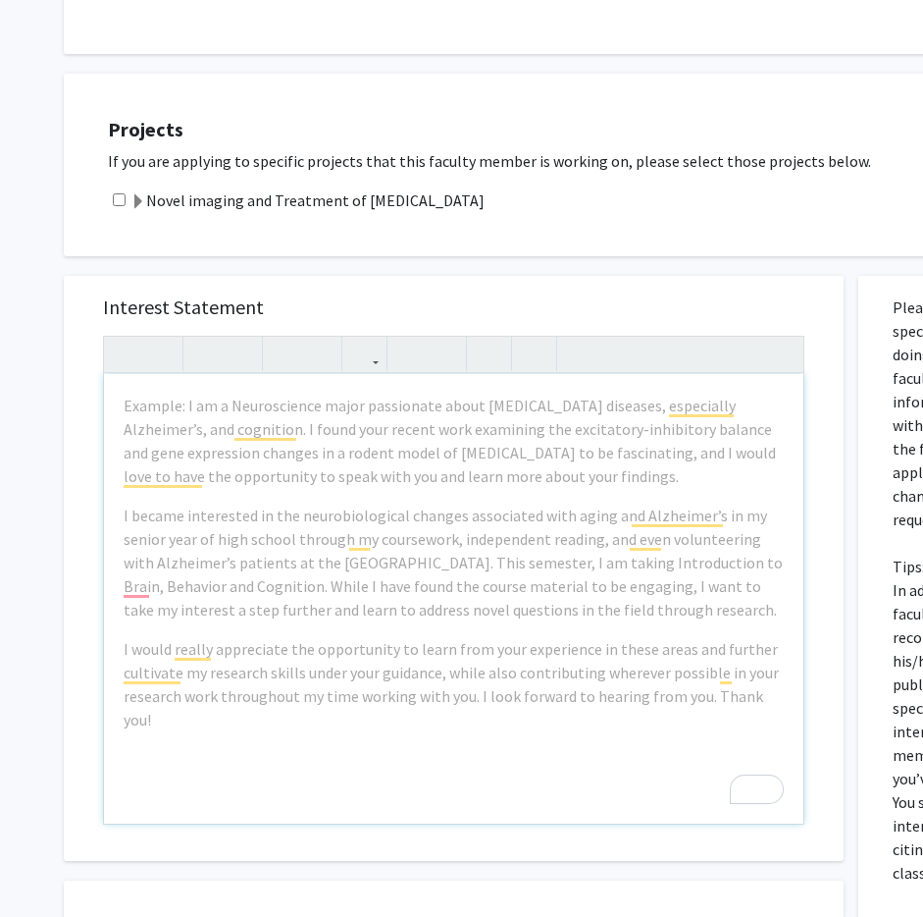
scroll to position [916, 0]
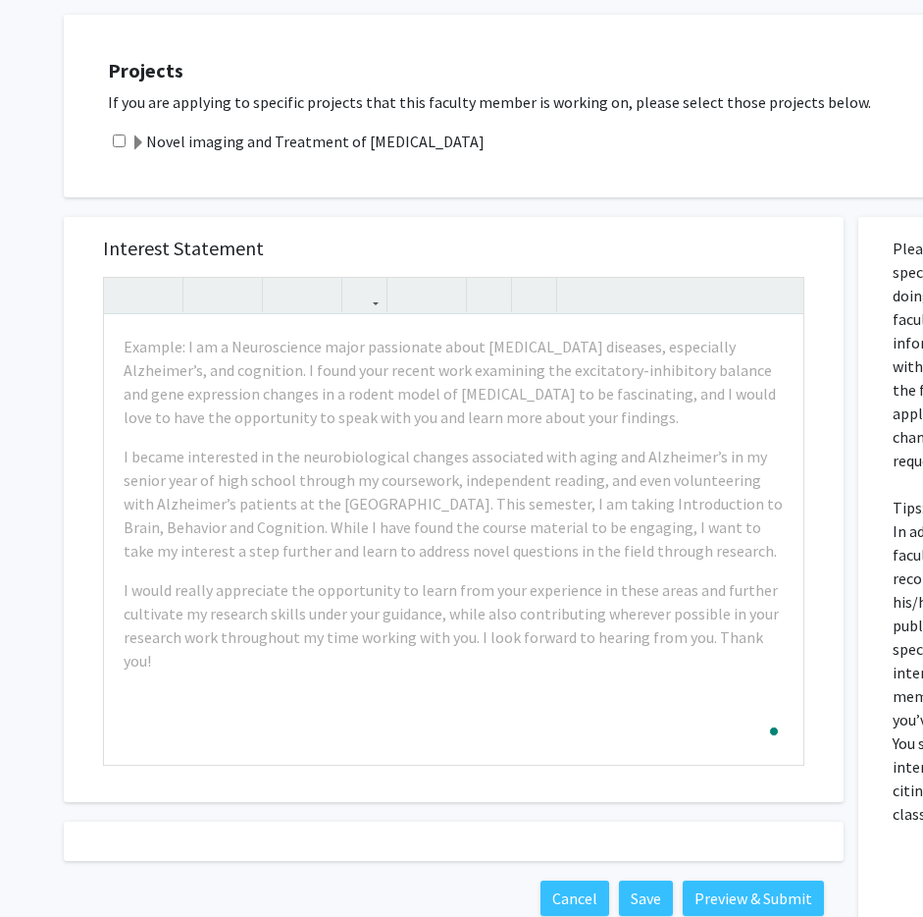
click at [829, 549] on div "Interest Statement Example: I am a Neuroscience major passionate about neurodeg…" at bounding box center [454, 509] width 780 height 585
click at [835, 236] on div "Interest Statement Example: I am a Neuroscience major passionate about neurodeg…" at bounding box center [454, 509] width 780 height 585
click at [816, 564] on div "Interest Statement Example: I am a Neuroscience major passionate about neurodeg…" at bounding box center [453, 509] width 741 height 585
click at [125, 134] on input "checkbox" at bounding box center [119, 140] width 13 height 13
checkbox input "true"
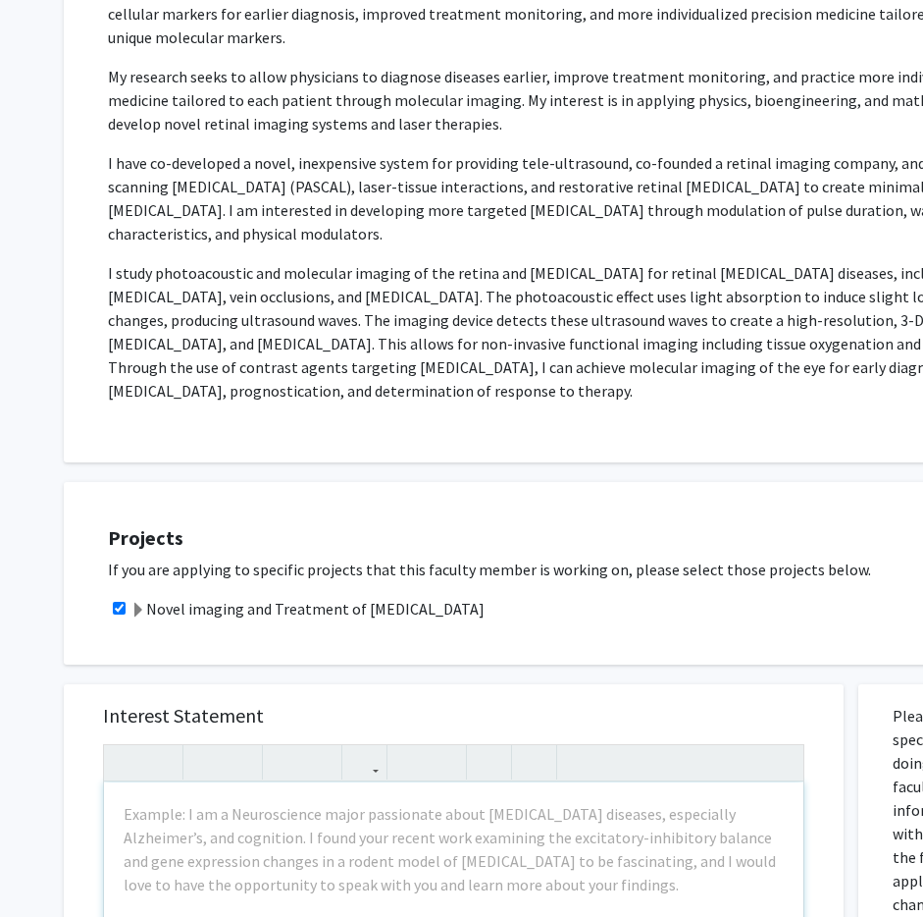
scroll to position [425, 0]
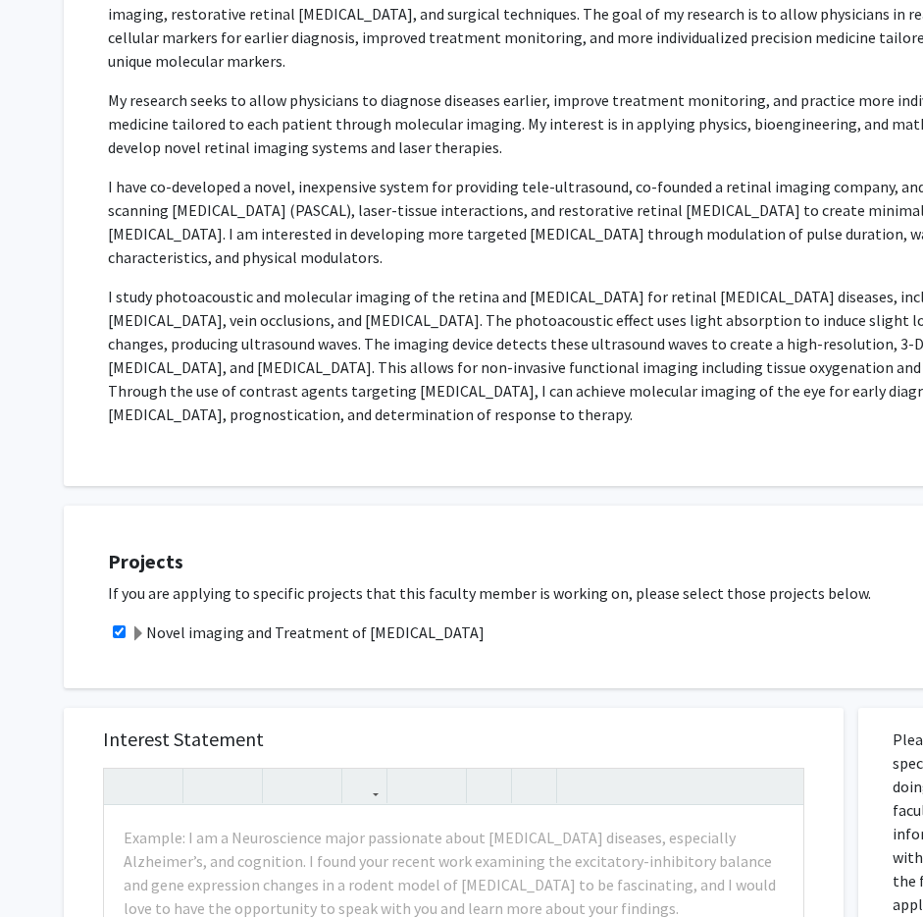
click at [141, 626] on span at bounding box center [139, 634] width 16 height 16
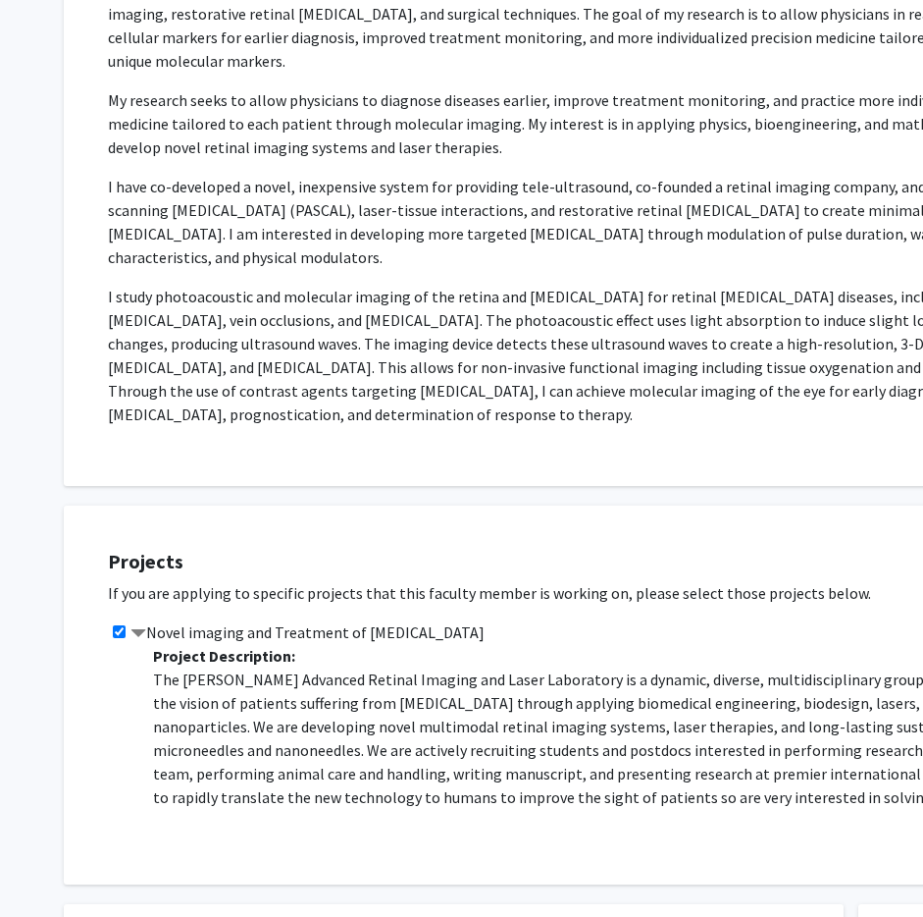
click at [141, 626] on span at bounding box center [139, 634] width 16 height 16
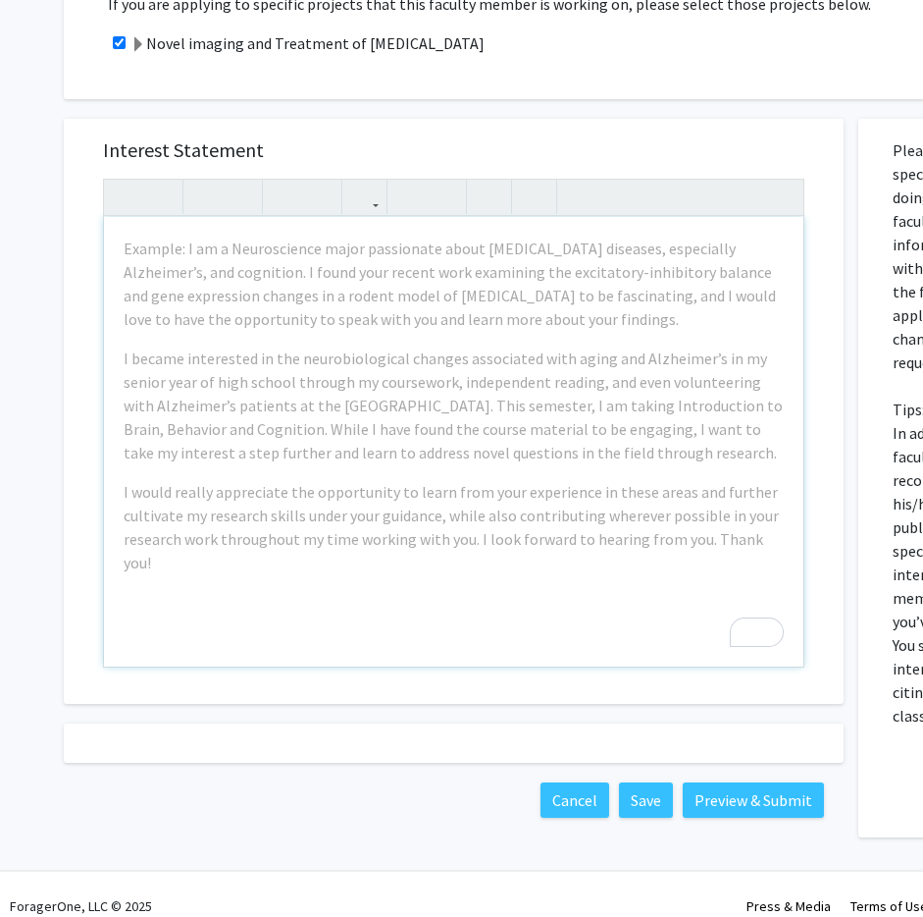
scroll to position [916, 0]
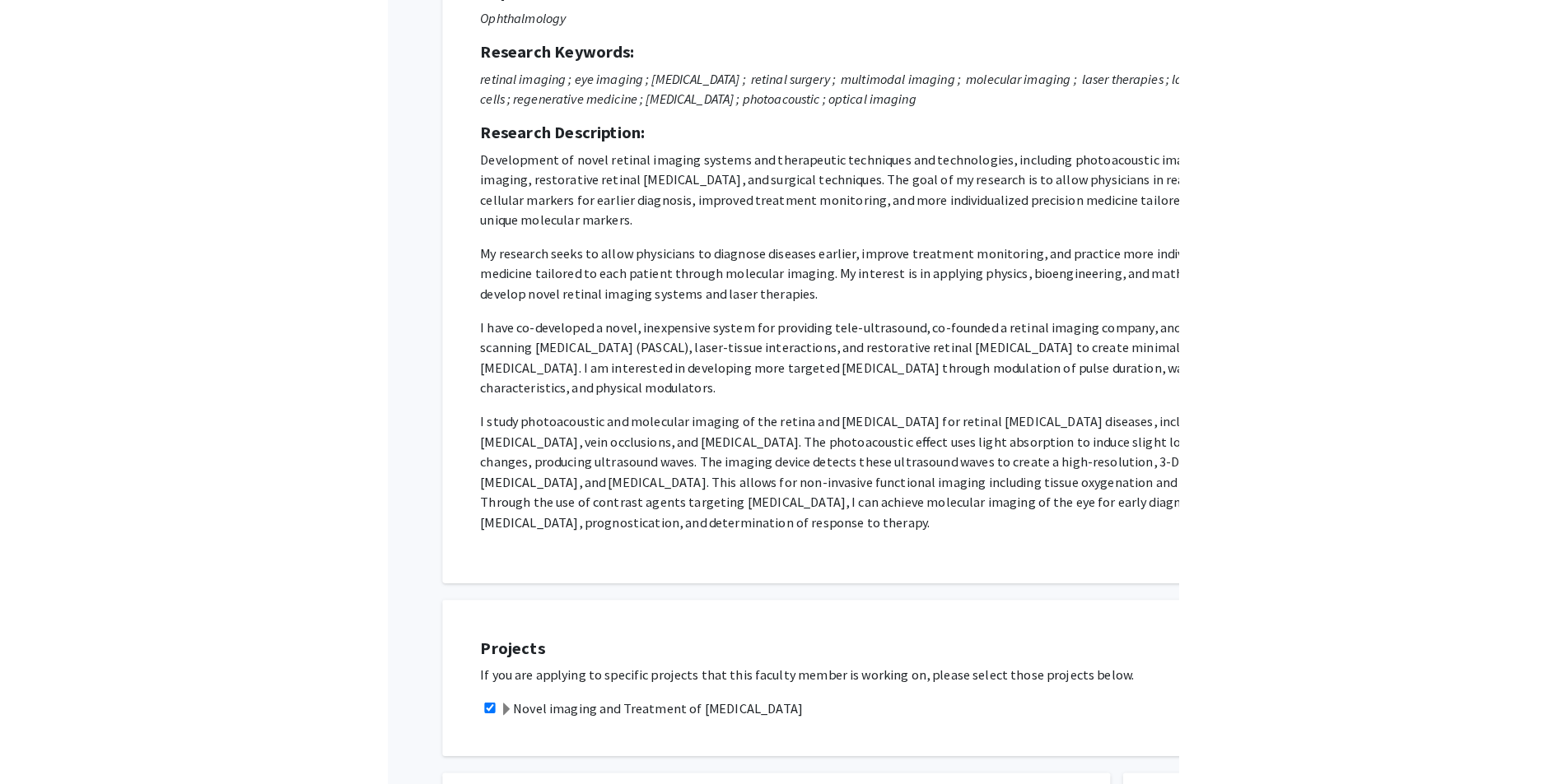
scroll to position [0, 0]
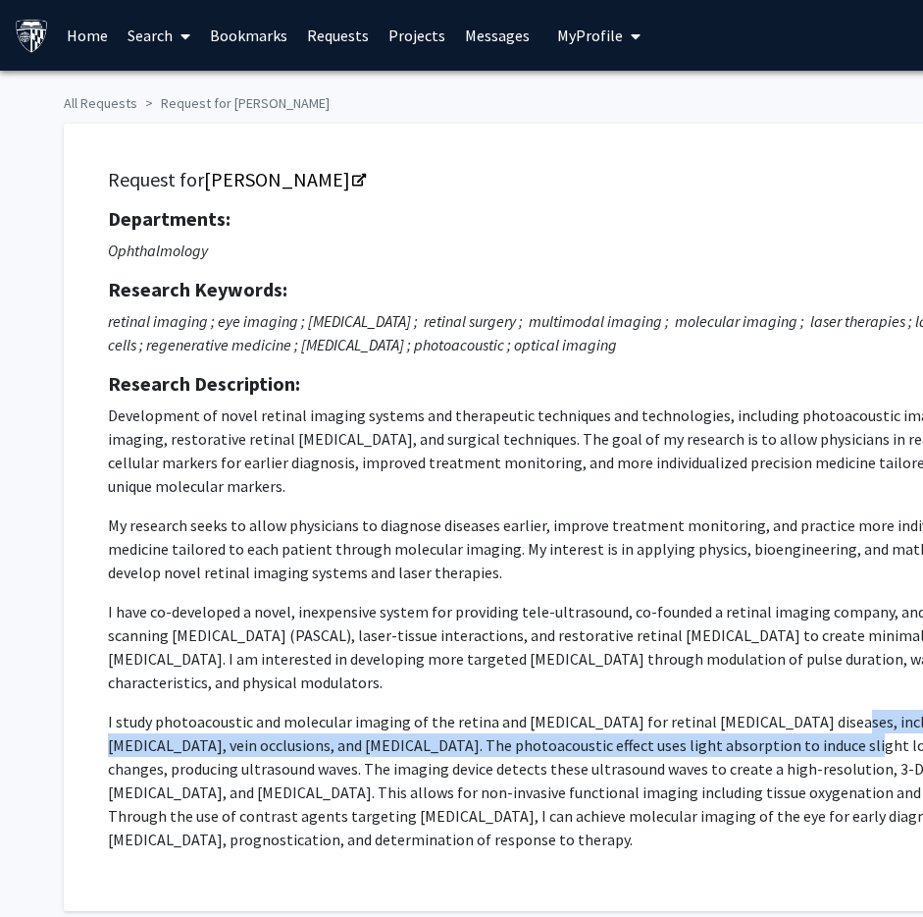
click at [813, 710] on p "I study photoacoustic and molecular imaging of the retina and choroid for retin…" at bounding box center [596, 780] width 976 height 141
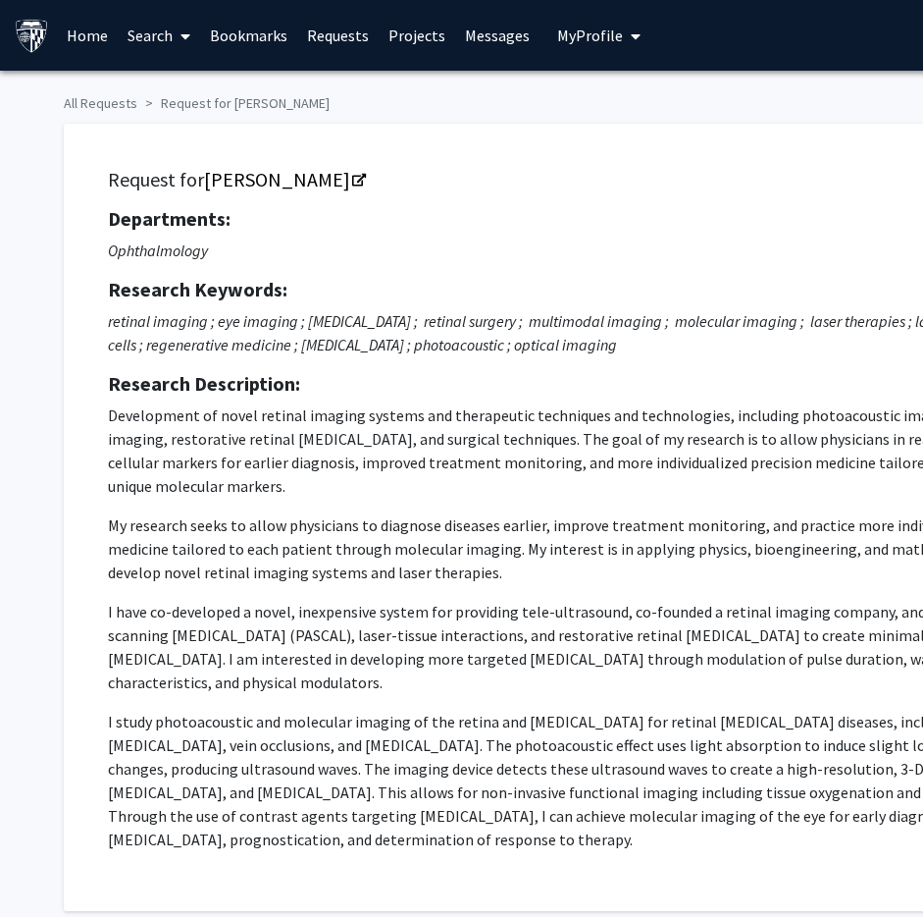
click at [768, 626] on p "I have co-developed a novel, inexpensive system for providing tele-ultrasound, …" at bounding box center [596, 647] width 976 height 94
click at [771, 341] on p "retinal imaging ; eye imaging ; eye surgery ; retinal surgery ; multimodal imag…" at bounding box center [596, 332] width 976 height 47
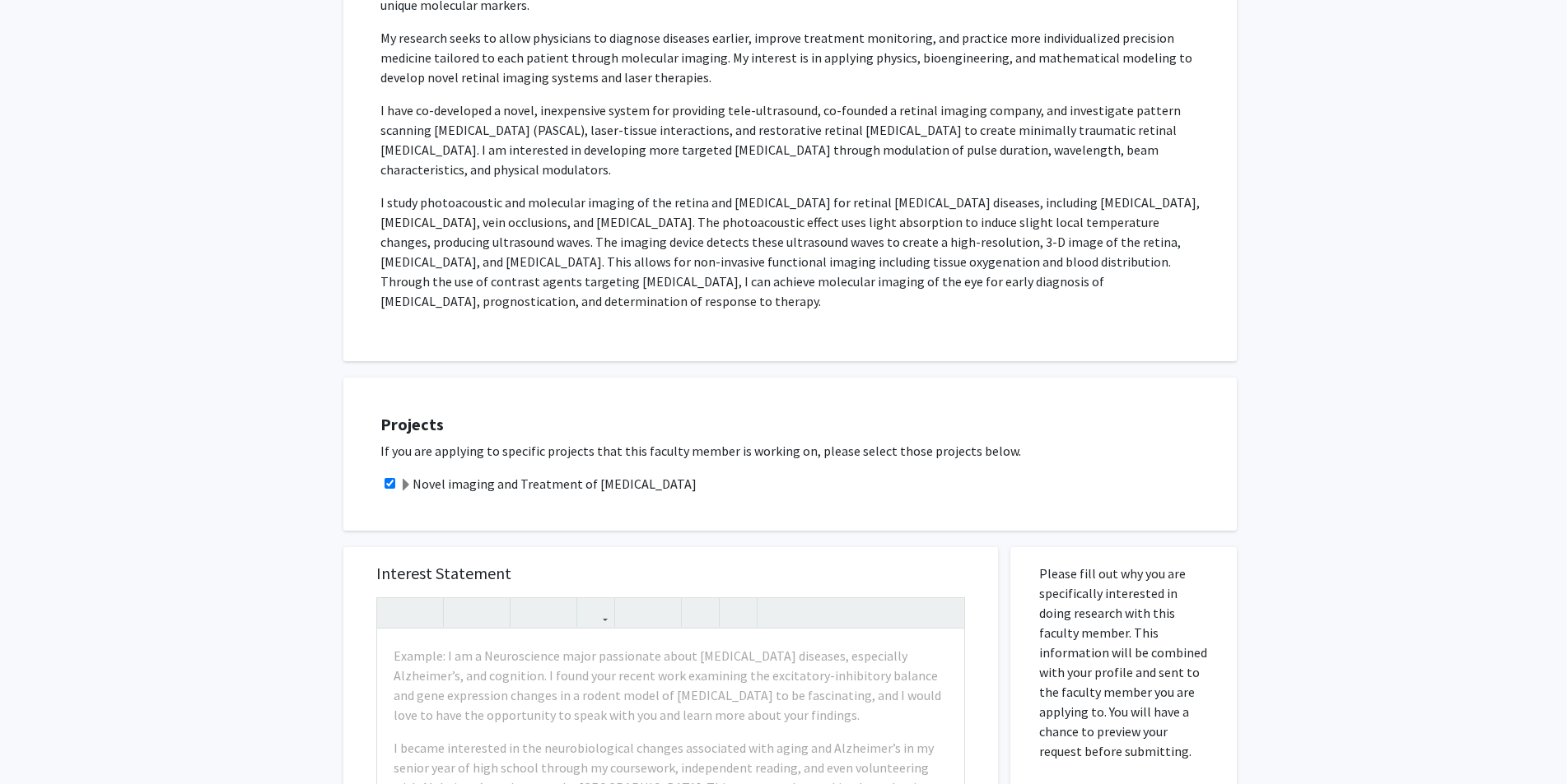
scroll to position [412, 0]
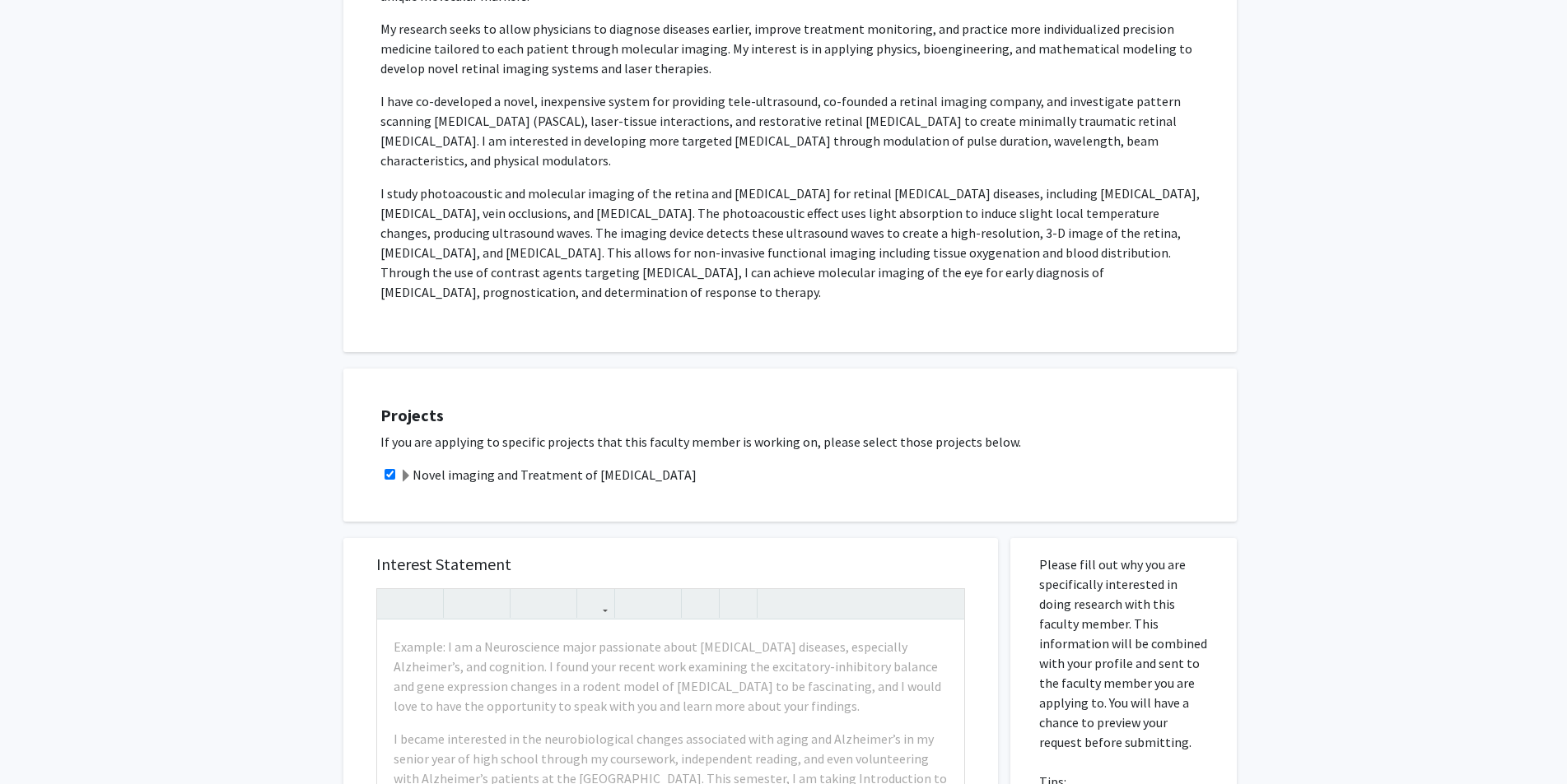
click at [789, 427] on div "All Requests Request for Yannis Paulus Request for Yannis Paulus Departments: O…" at bounding box center [784, 413] width 1567 height 1529
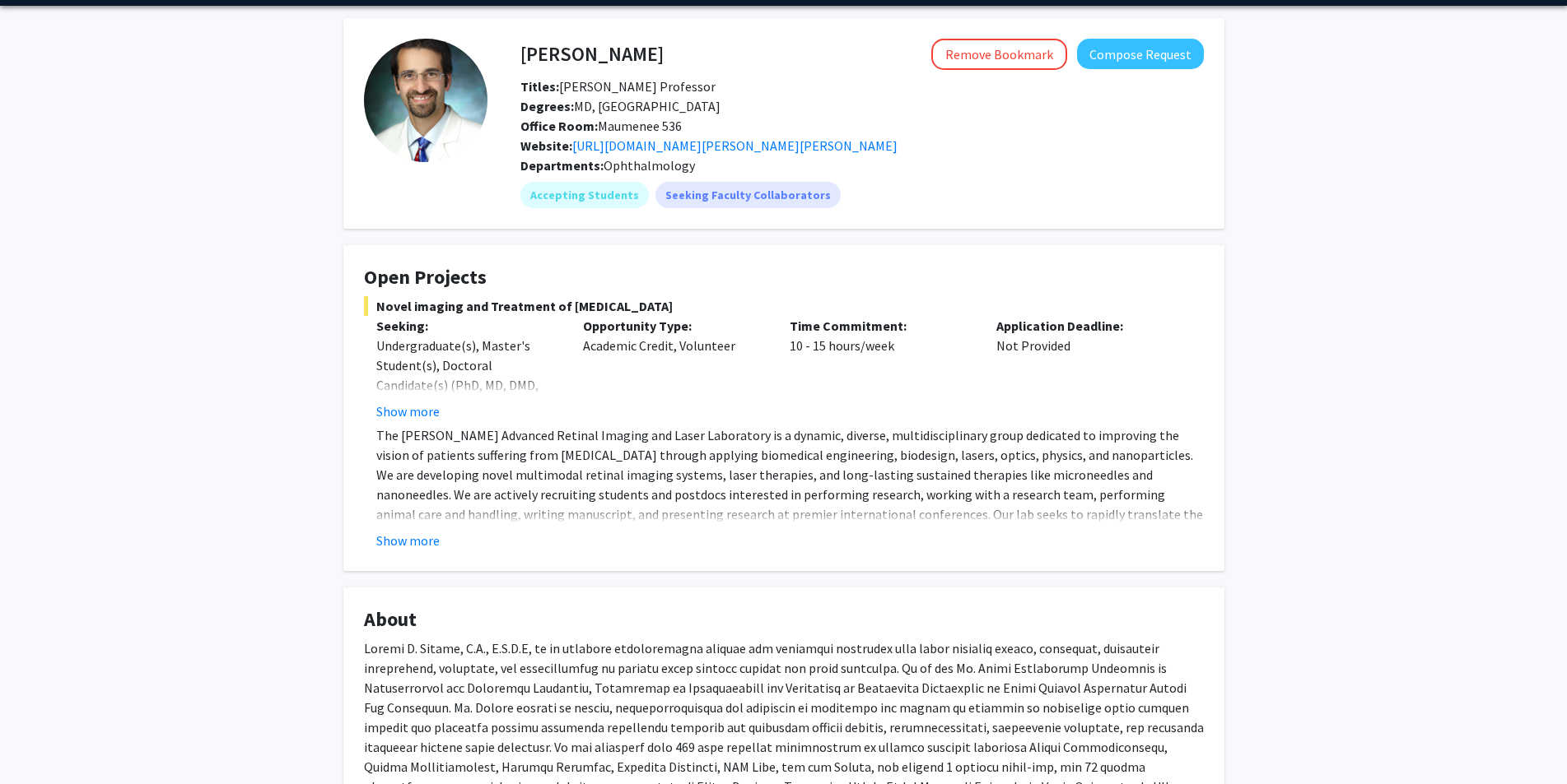
scroll to position [82, 0]
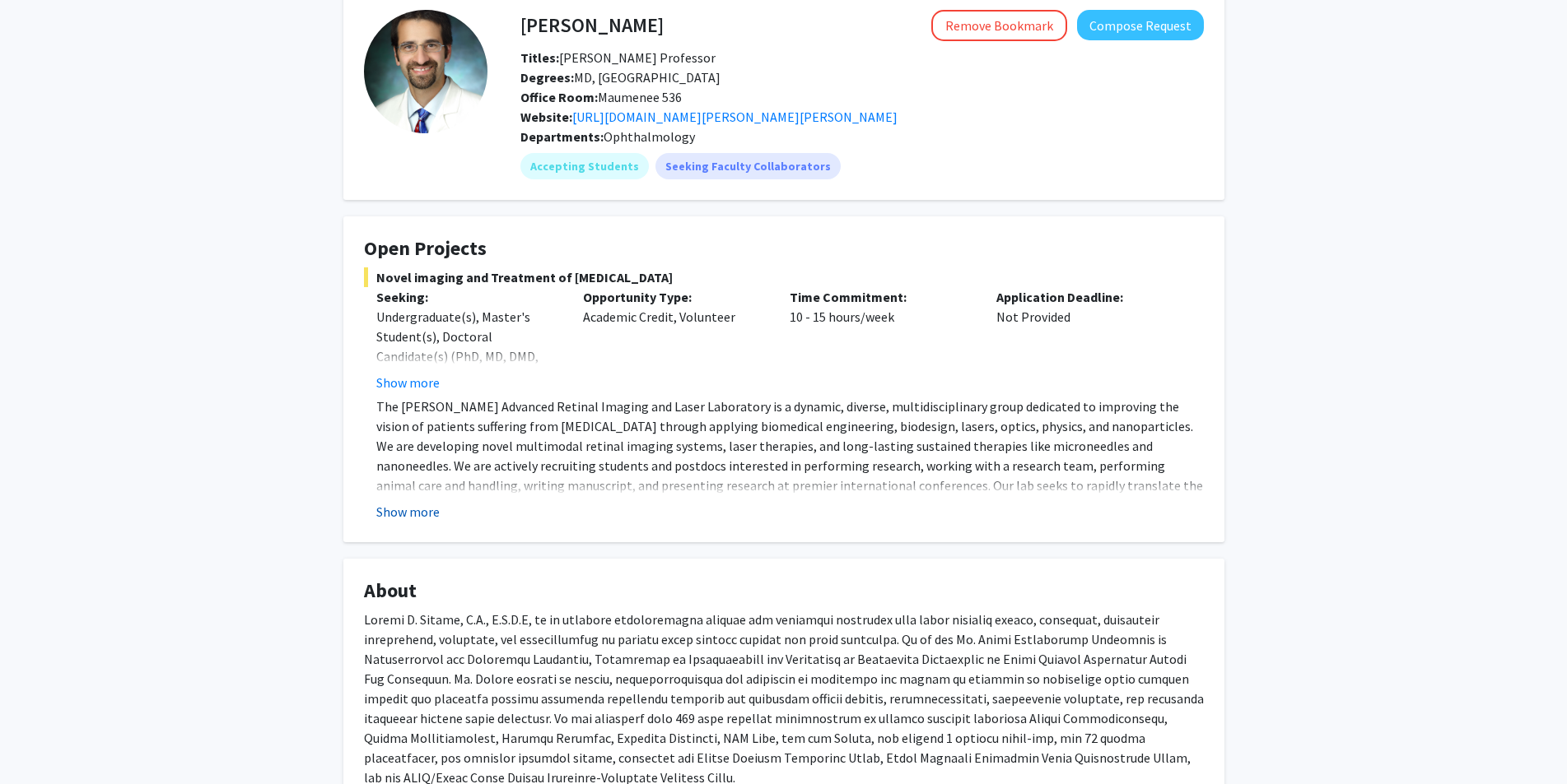
click at [425, 507] on button "Show more" at bounding box center [408, 512] width 64 height 20
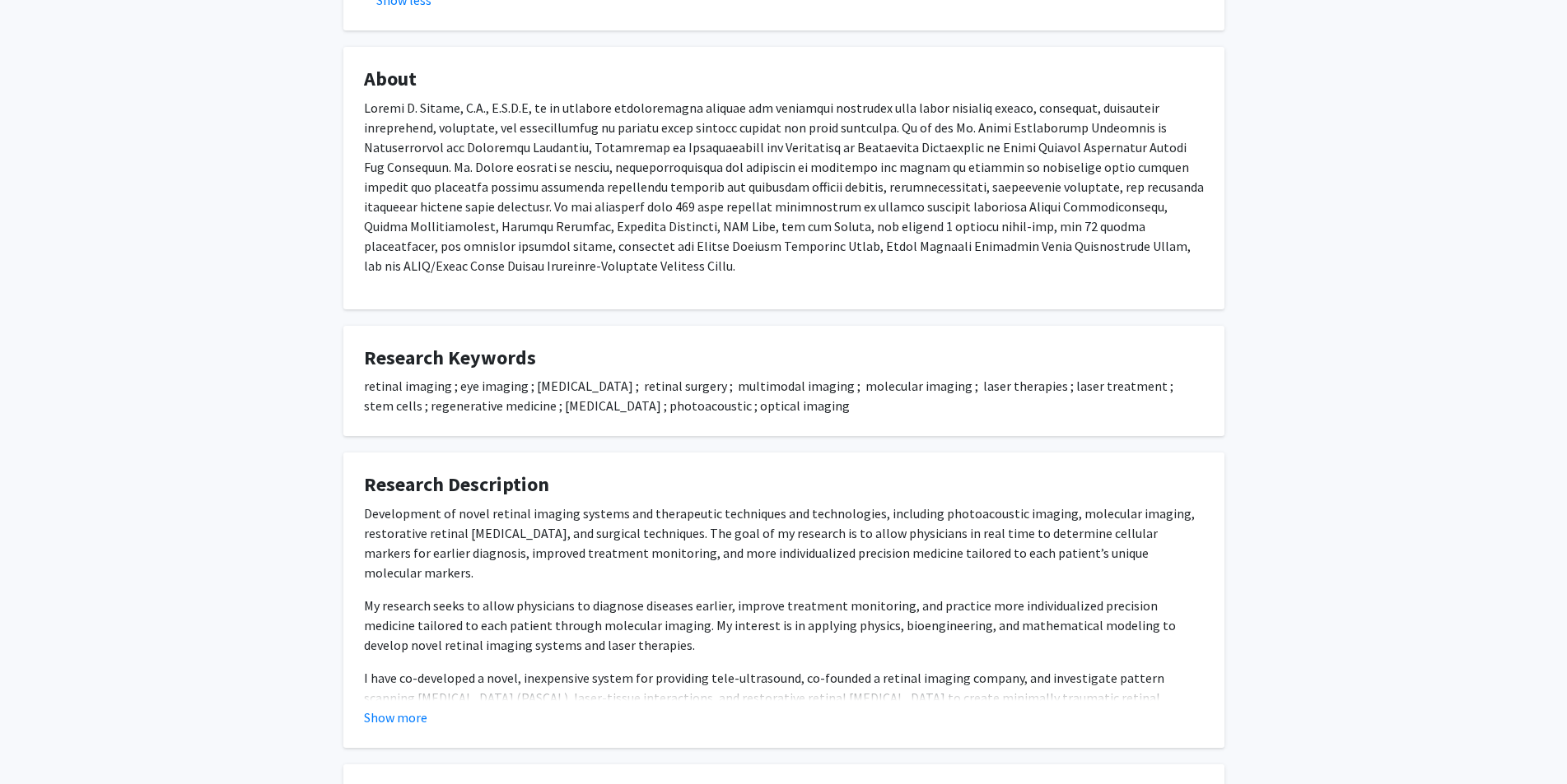
scroll to position [658, 0]
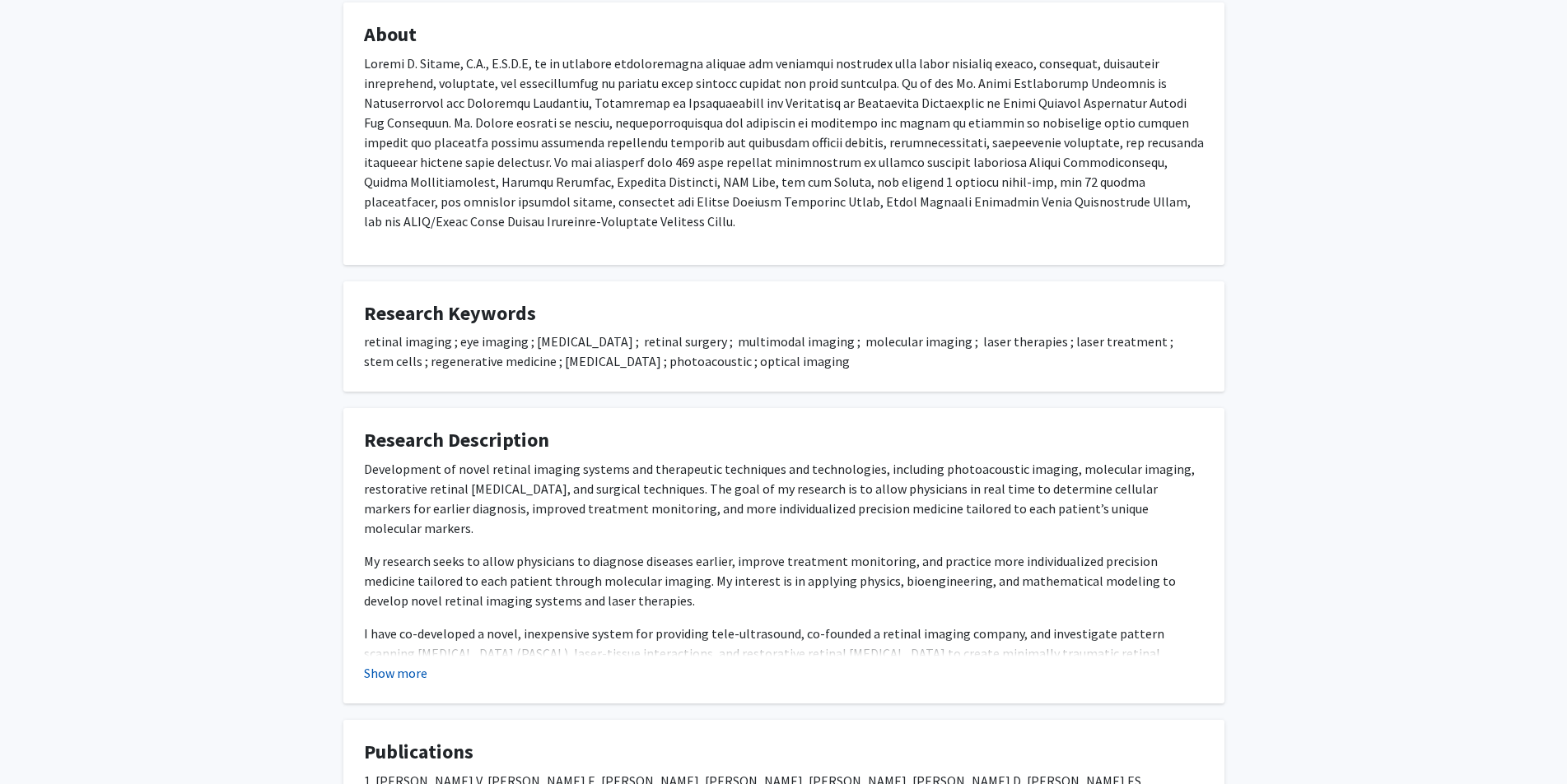
click at [409, 675] on button "Show more" at bounding box center [396, 673] width 64 height 20
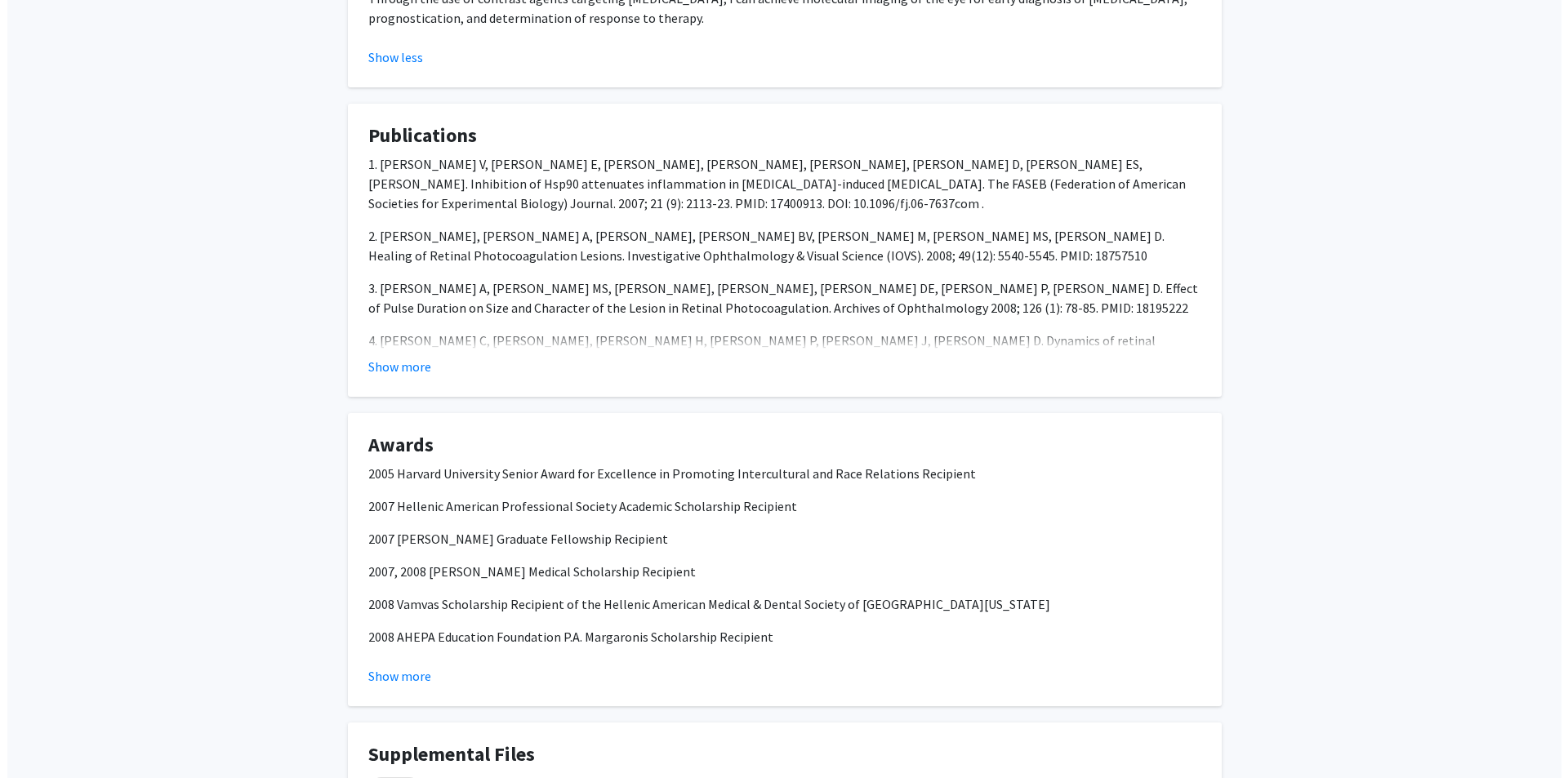
scroll to position [1583, 0]
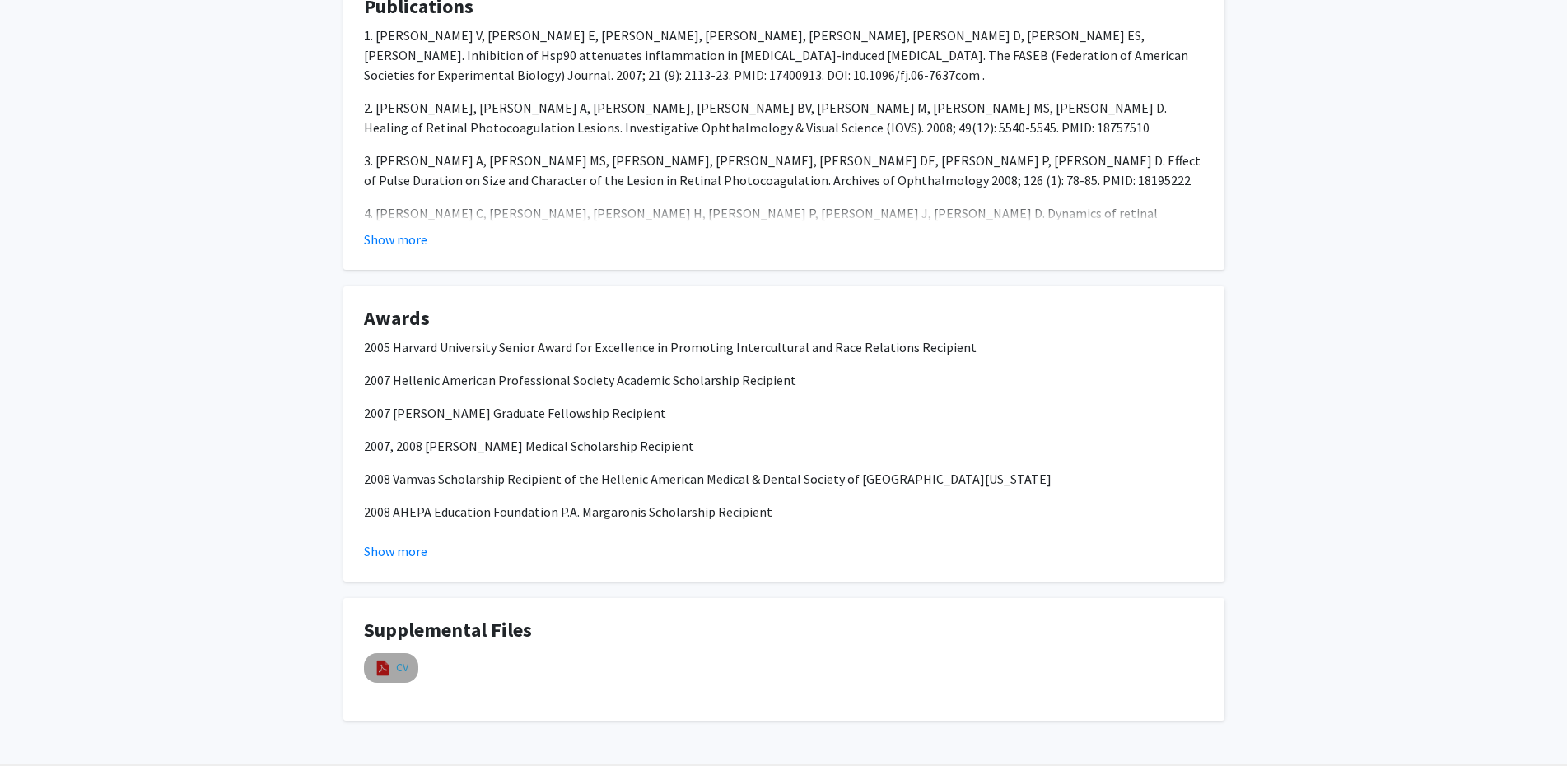
click at [401, 659] on link "CV" at bounding box center [402, 667] width 13 height 18
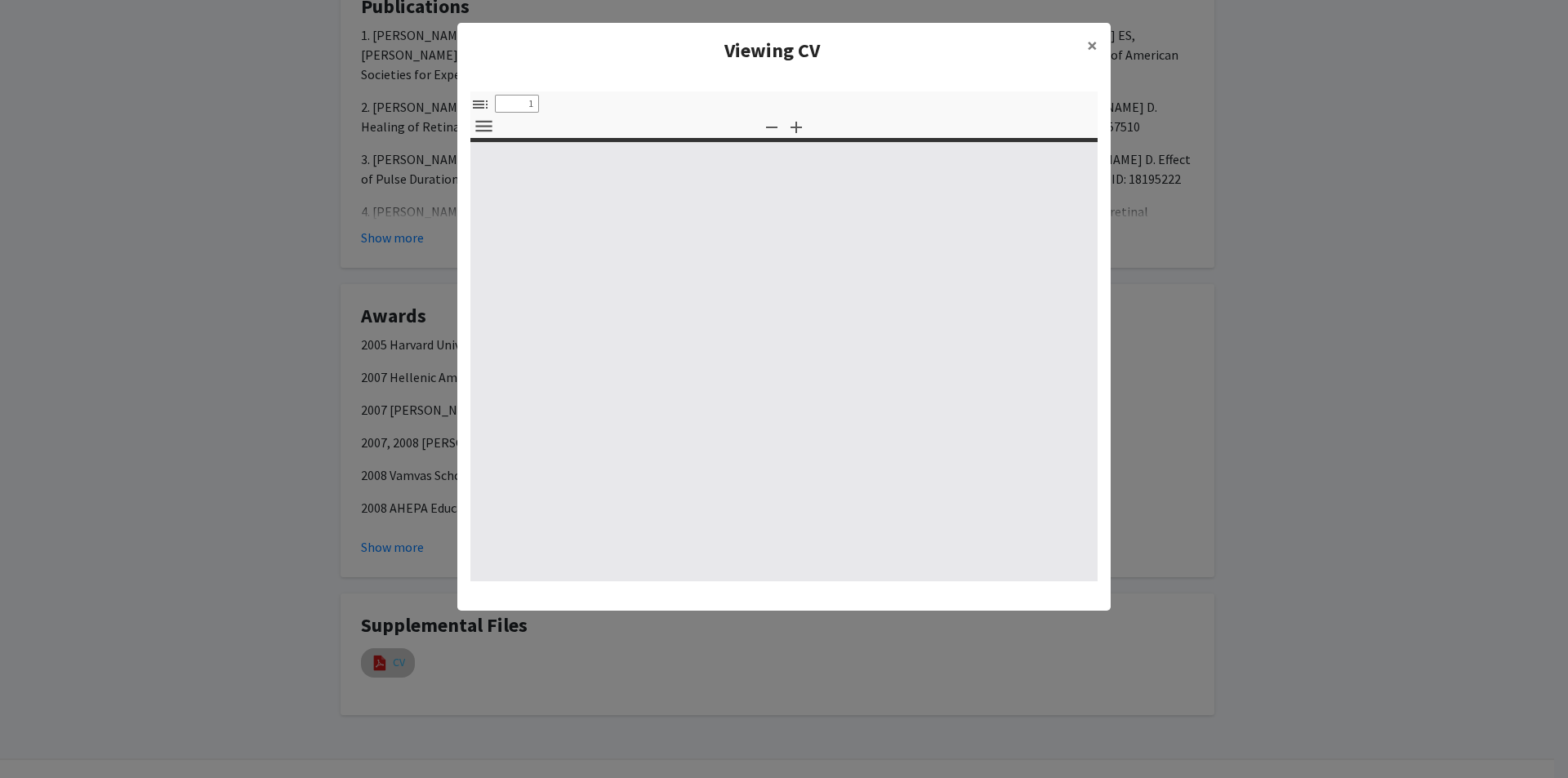
select select "custom"
type input "0"
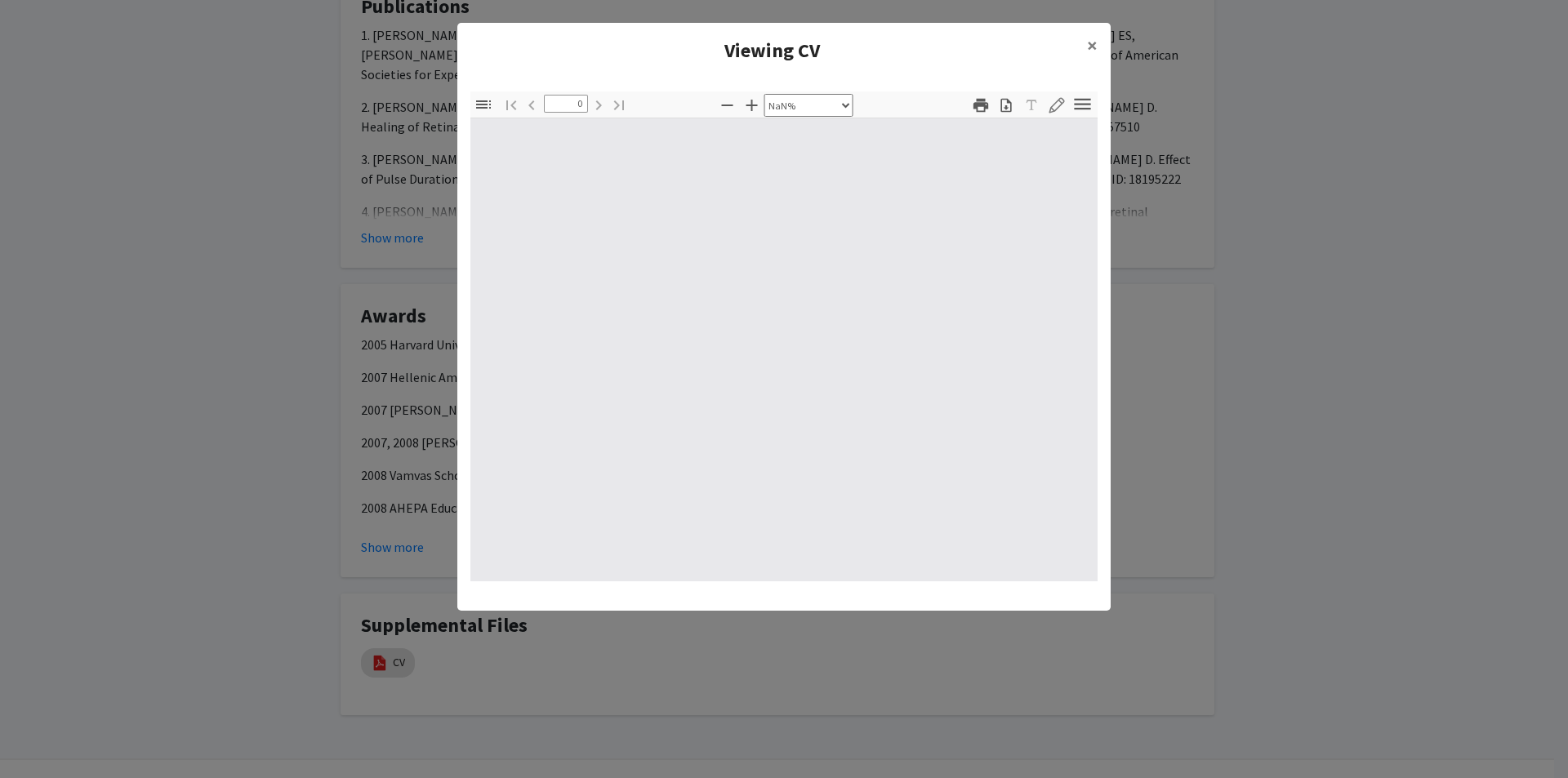
select select "auto"
type input "1"
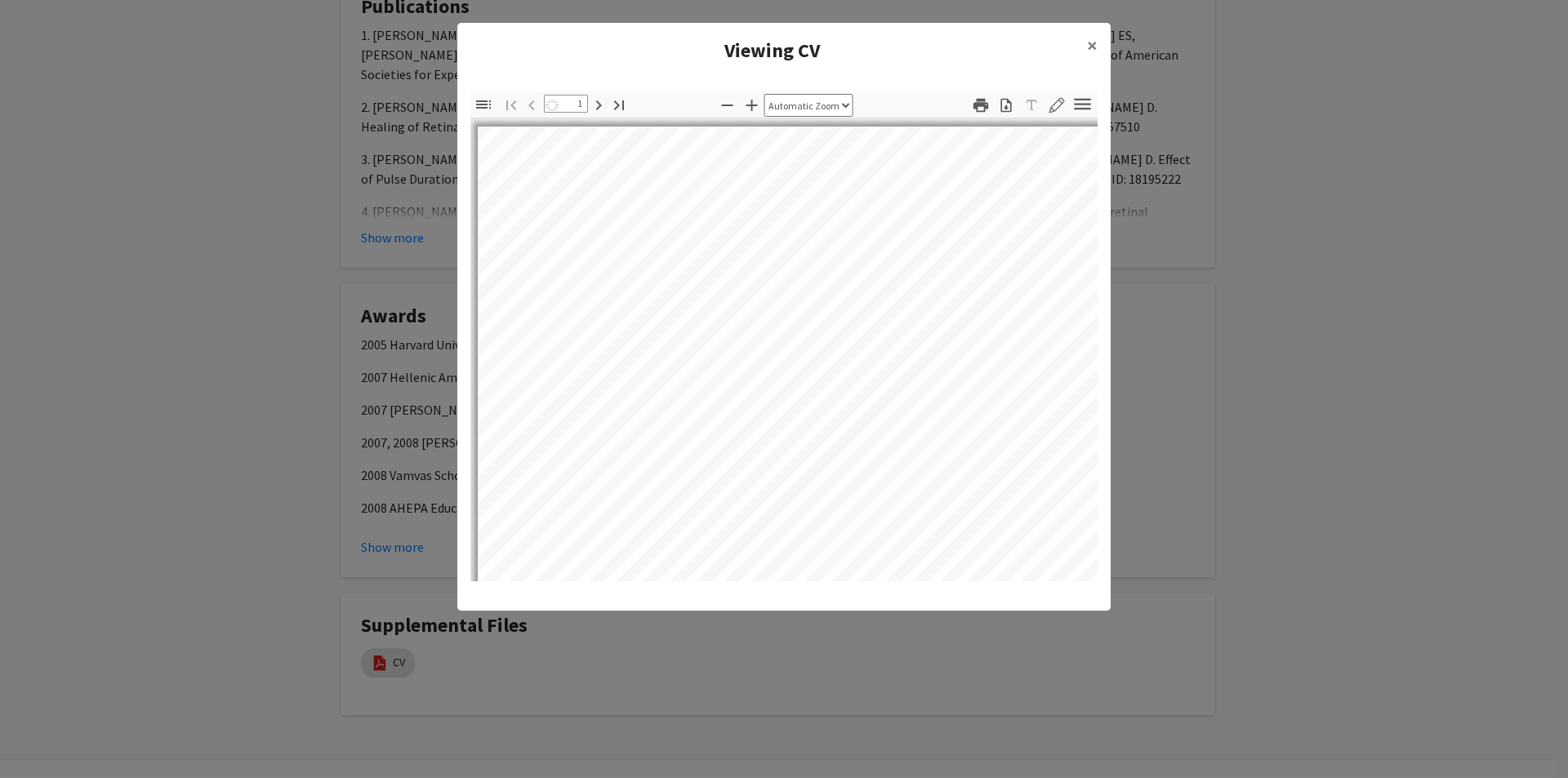
select select "auto"
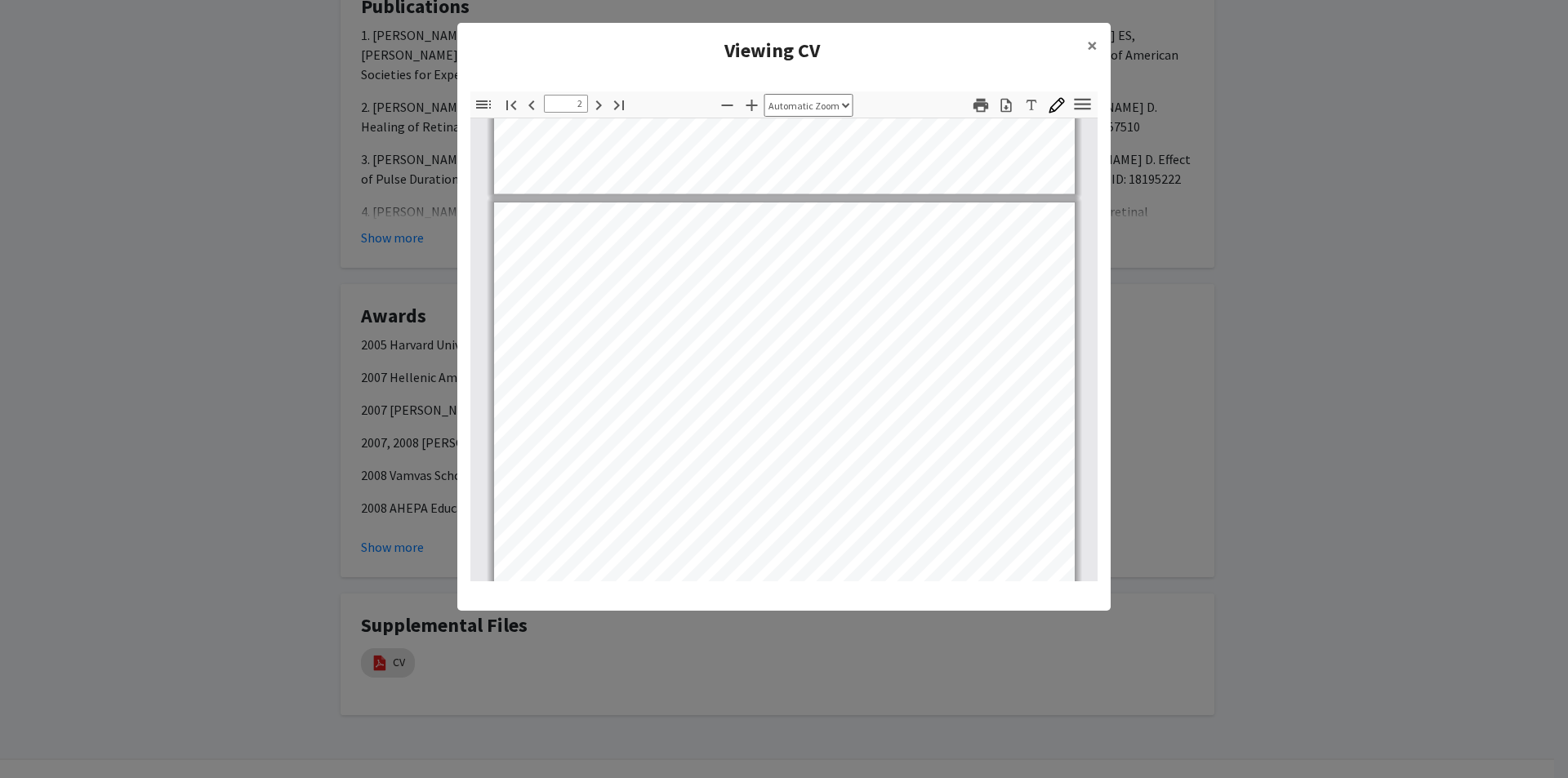
scroll to position [0, 0]
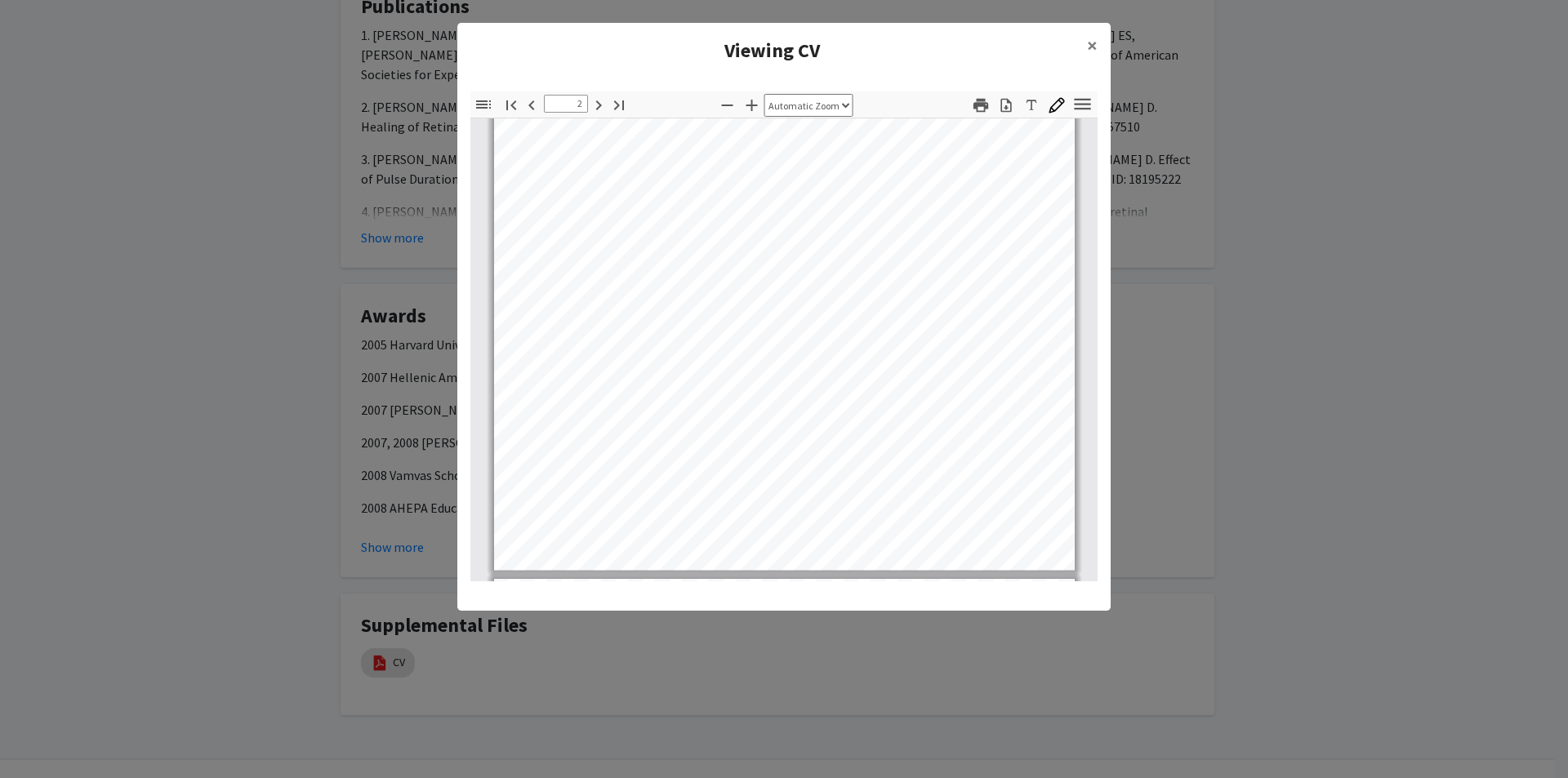
type input "1"
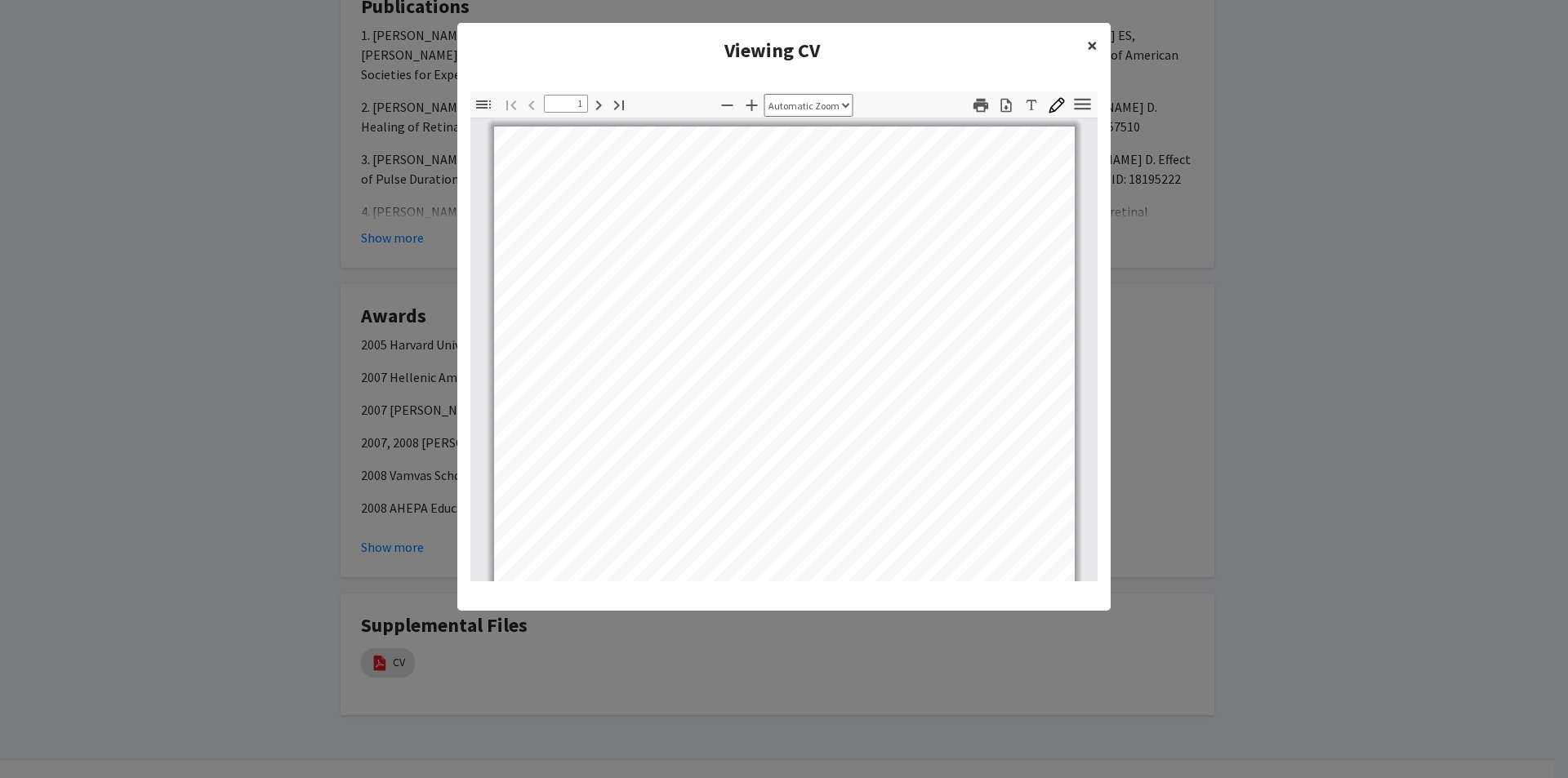
click at [1097, 44] on span "×" at bounding box center [1092, 45] width 11 height 25
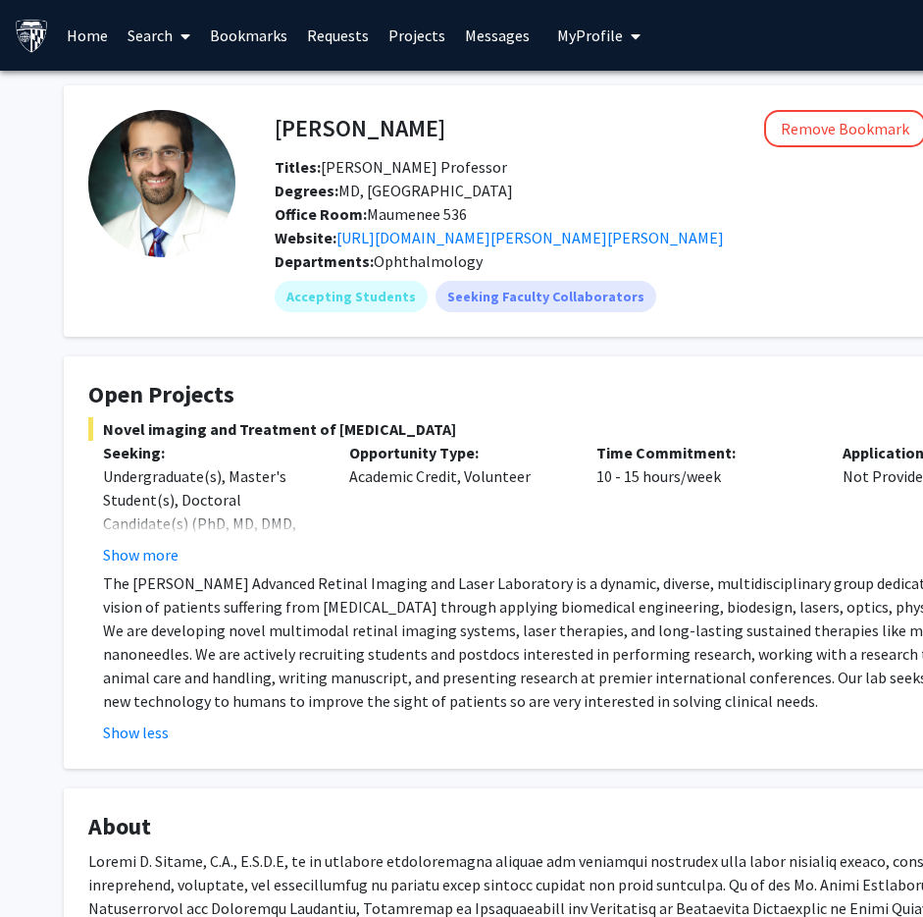
click at [847, 237] on div "Website: https://www.hopkinsmedicine.org/wilmer/research/retina/paulus-lab" at bounding box center [682, 238] width 844 height 24
click at [150, 180] on img at bounding box center [161, 183] width 147 height 147
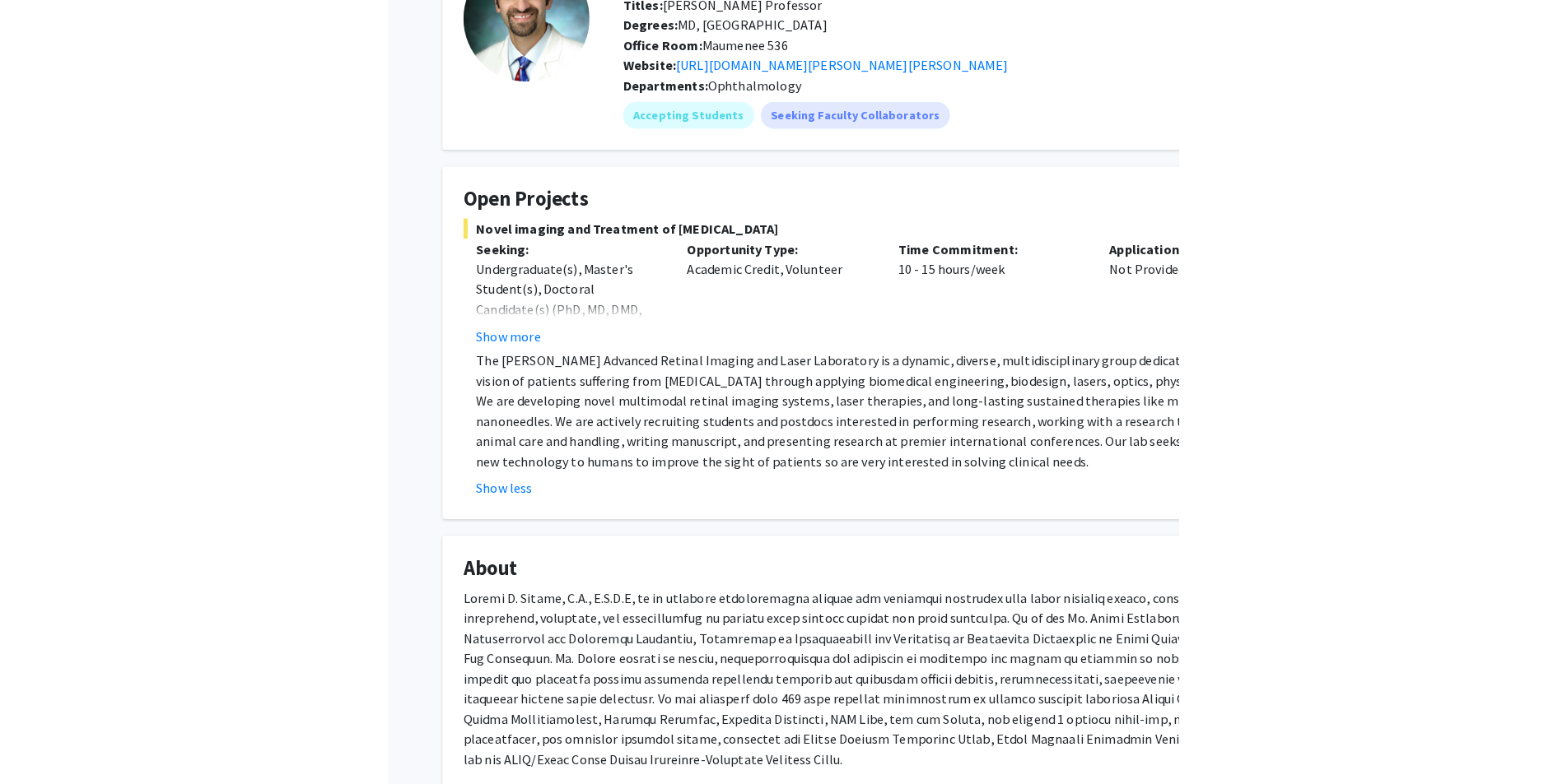
scroll to position [164, 0]
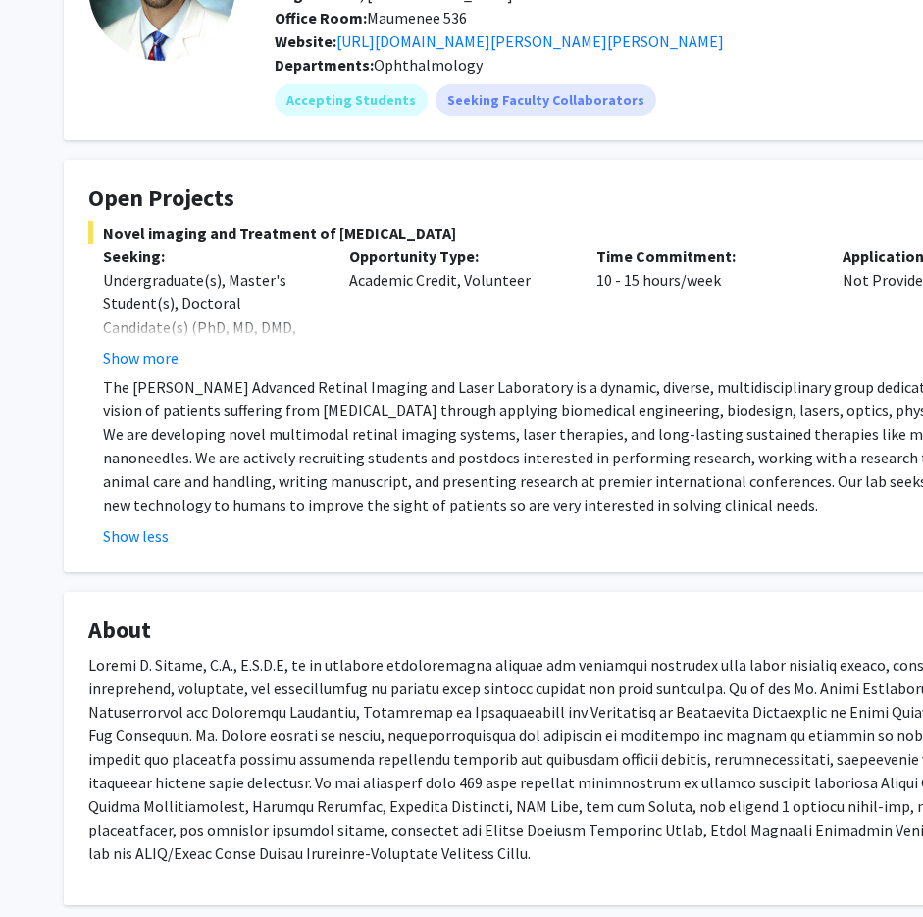
click at [588, 781] on p at bounding box center [588, 759] width 1001 height 212
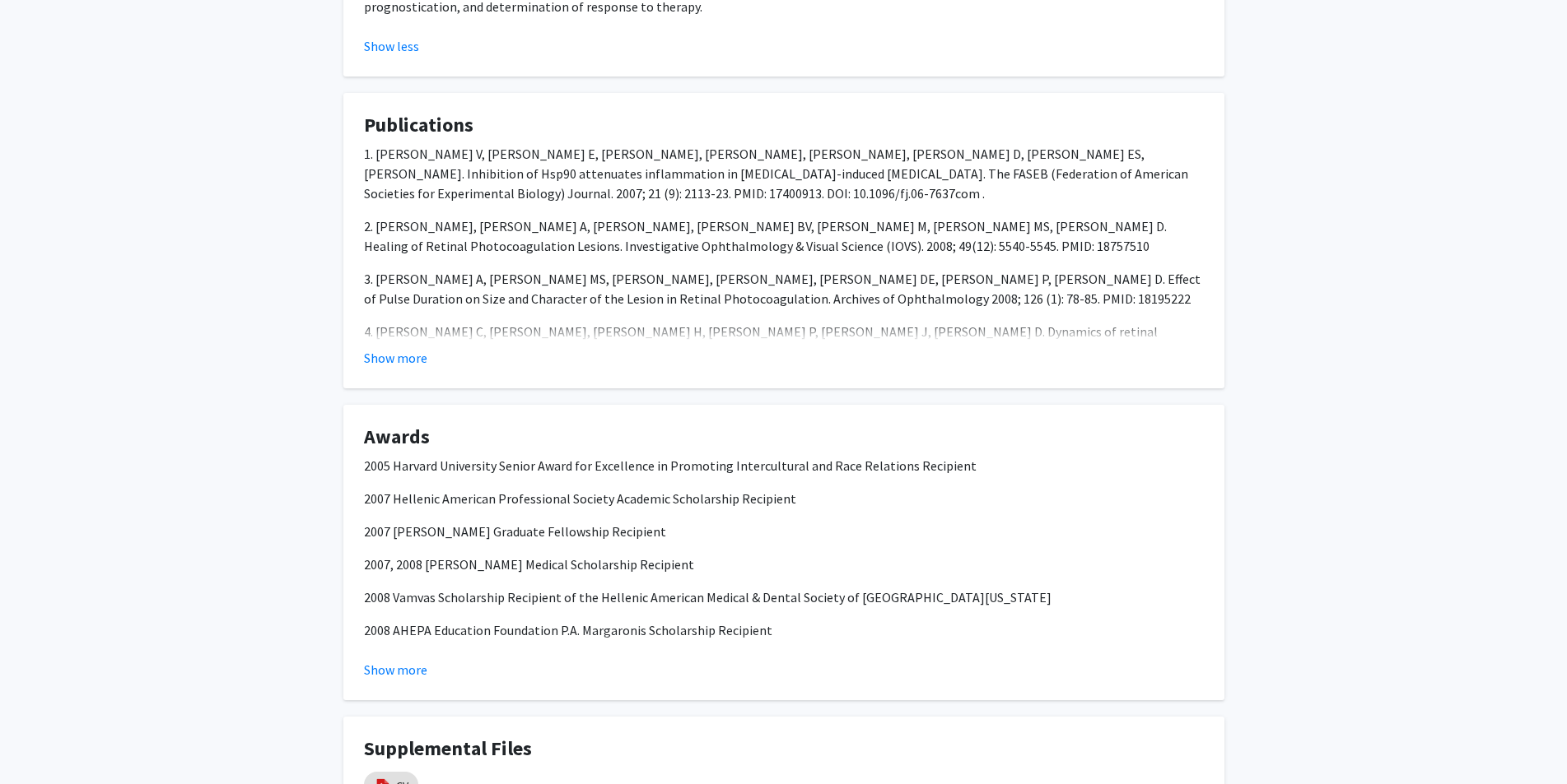
scroll to position [1595, 0]
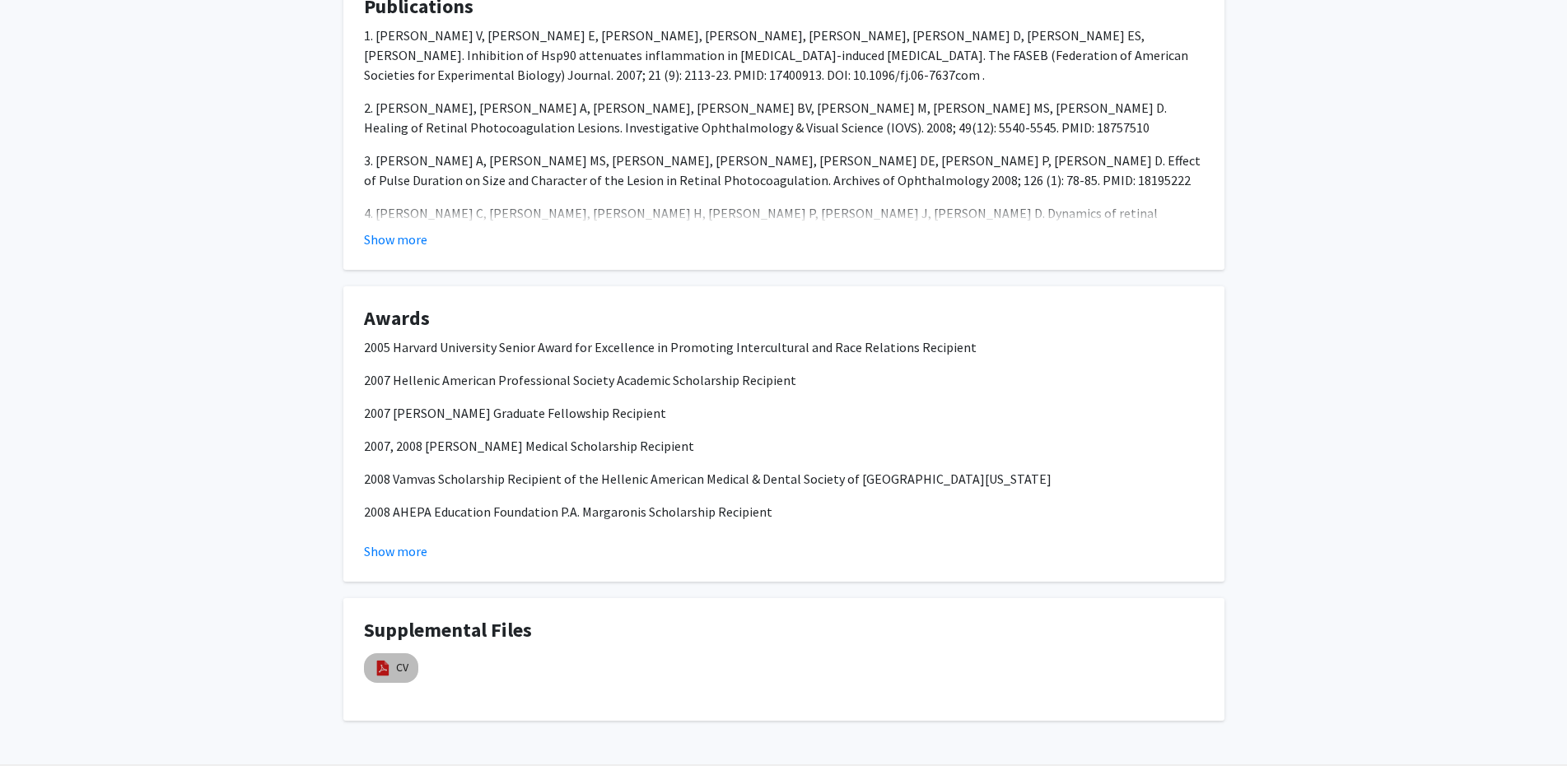
click at [380, 659] on img at bounding box center [383, 668] width 18 height 18
click at [652, 619] on h4 "Supplemental Files" at bounding box center [784, 631] width 840 height 23
click at [386, 659] on img at bounding box center [383, 668] width 18 height 18
click at [388, 659] on img at bounding box center [383, 668] width 18 height 18
click at [386, 659] on img at bounding box center [383, 668] width 18 height 18
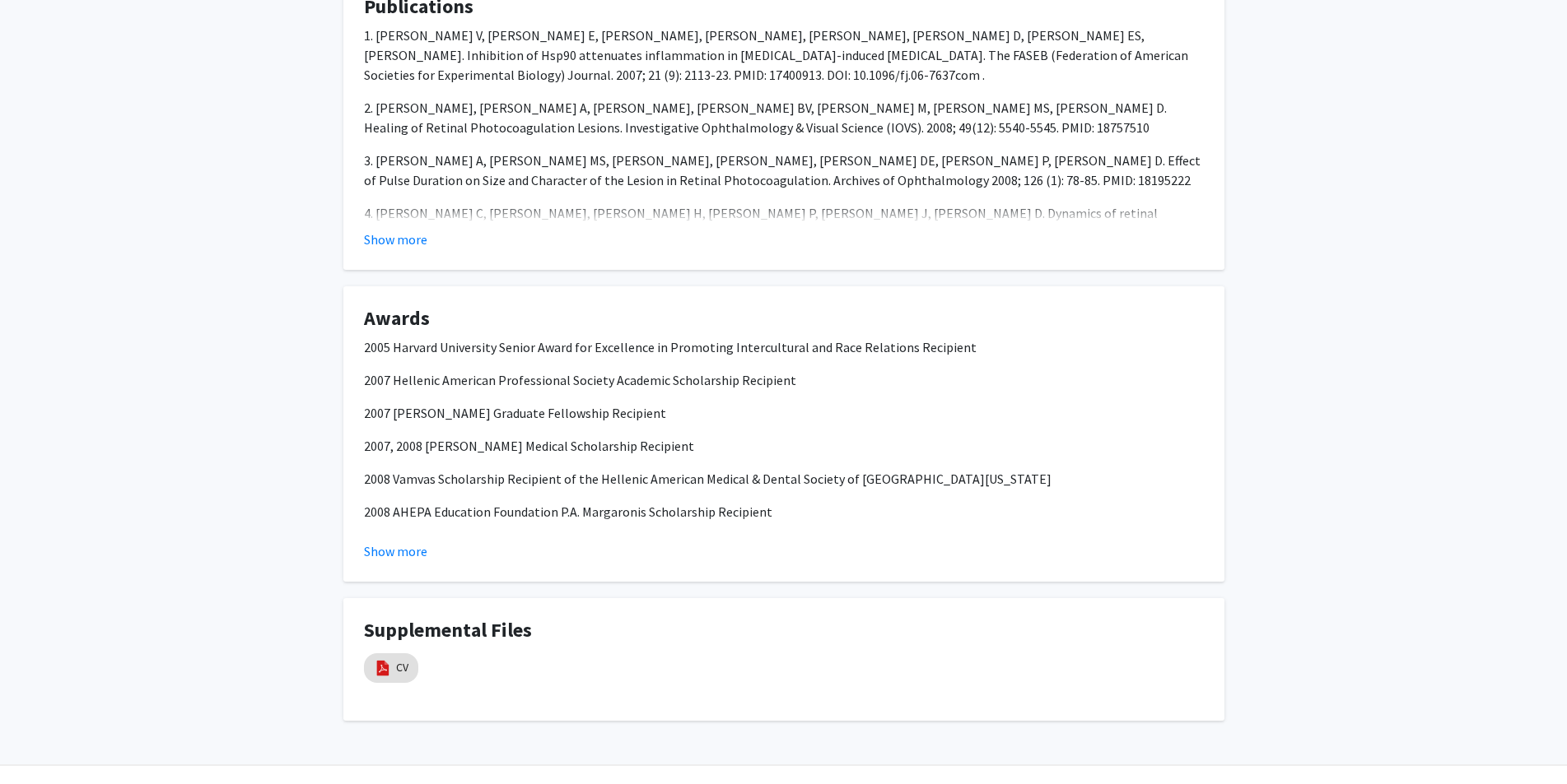
click at [600, 619] on h4 "Supplemental Files" at bounding box center [784, 631] width 840 height 23
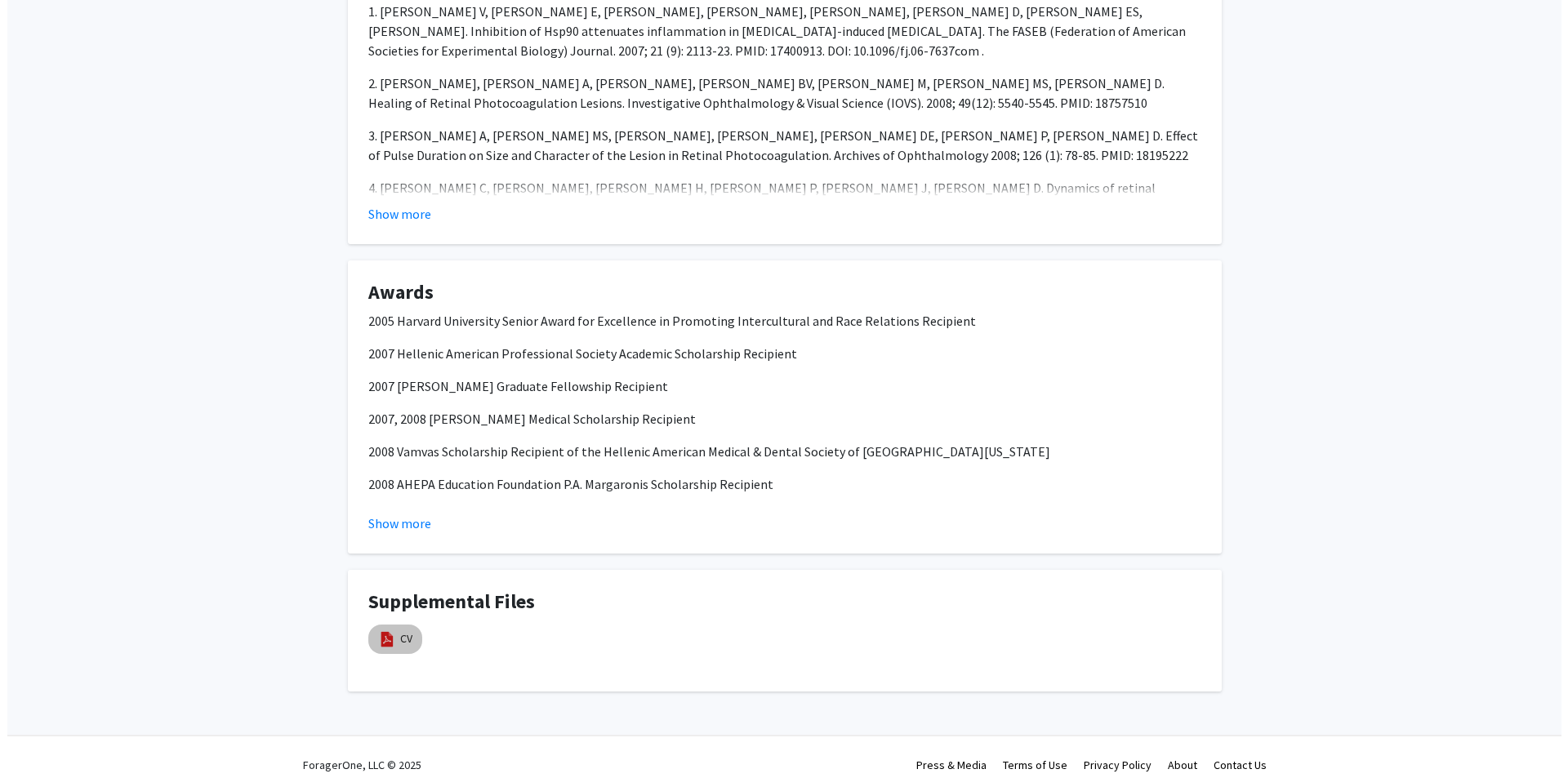
scroll to position [1413, 0]
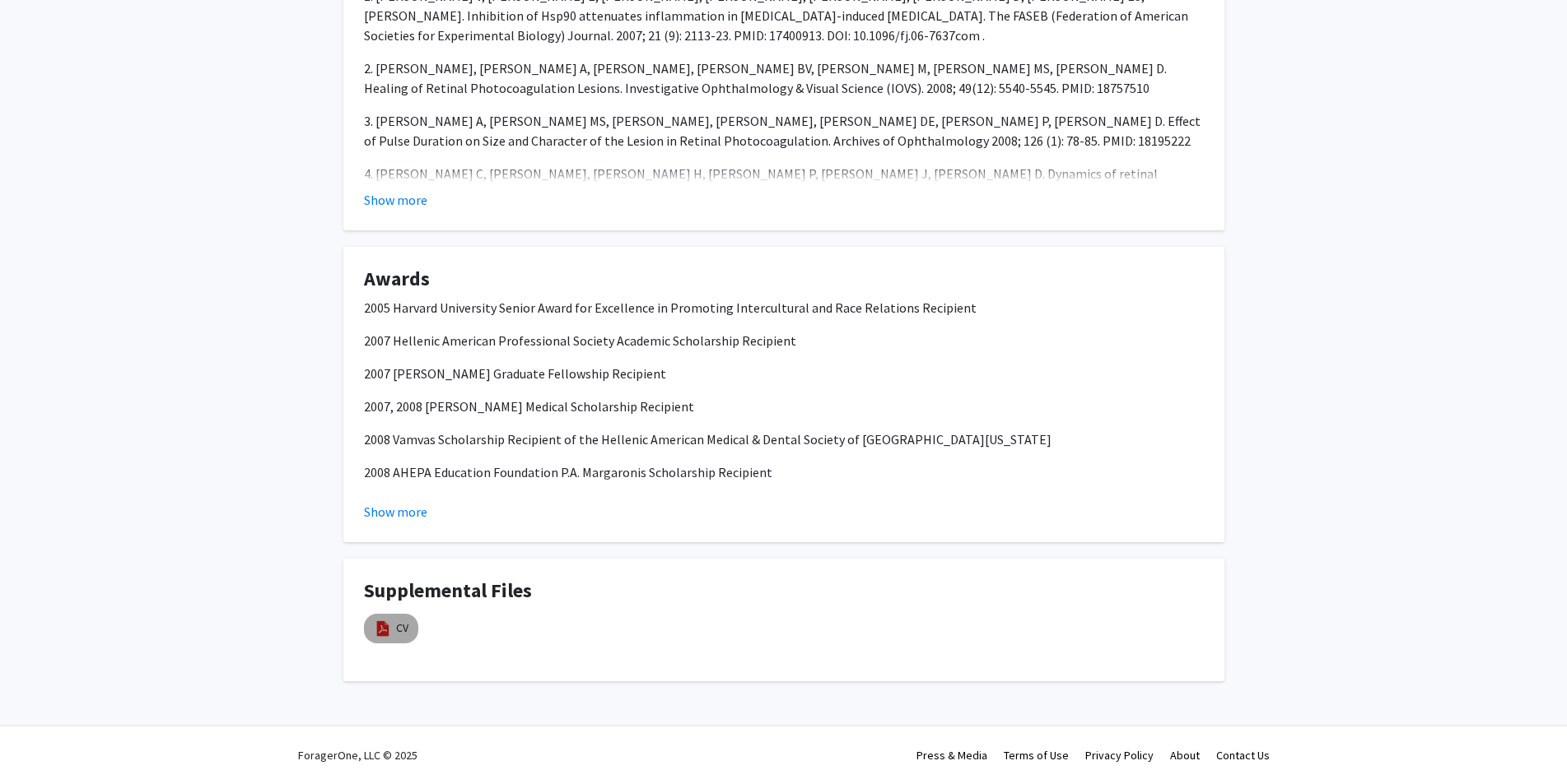
click at [391, 625] on img at bounding box center [383, 629] width 18 height 18
click at [396, 635] on link "CV" at bounding box center [402, 628] width 13 height 18
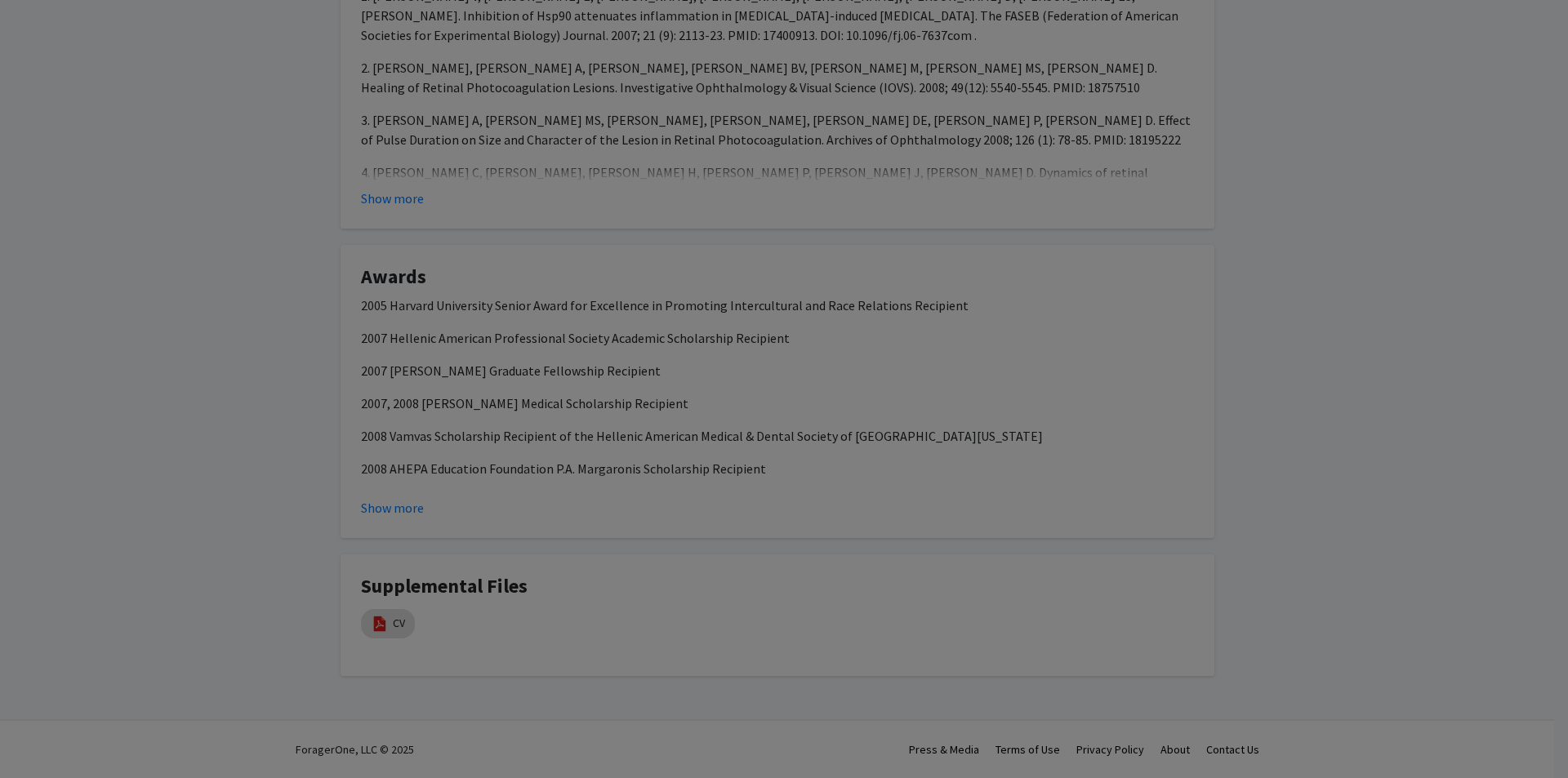
select select "custom"
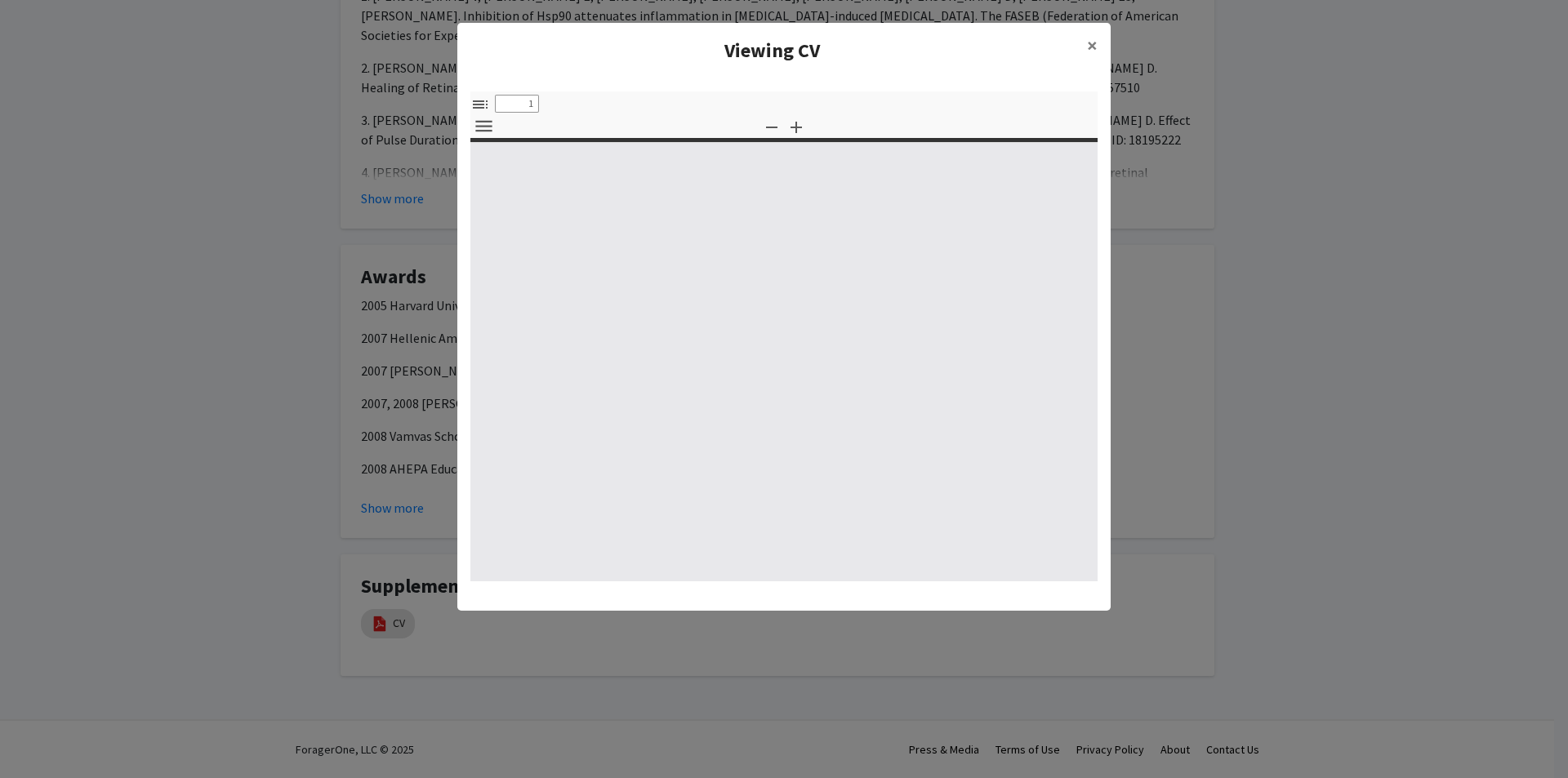
type input "0"
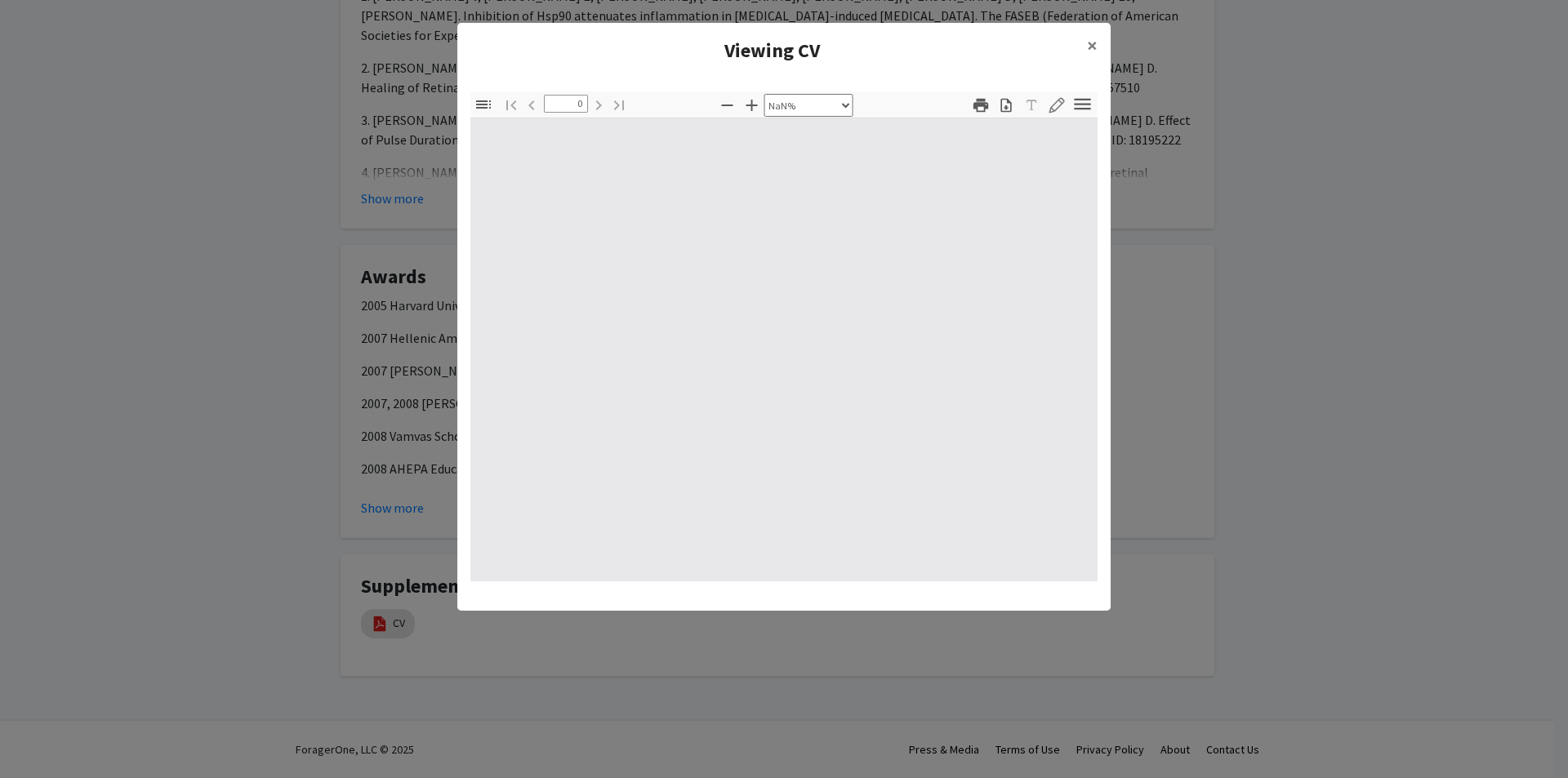
select select "auto"
type input "1"
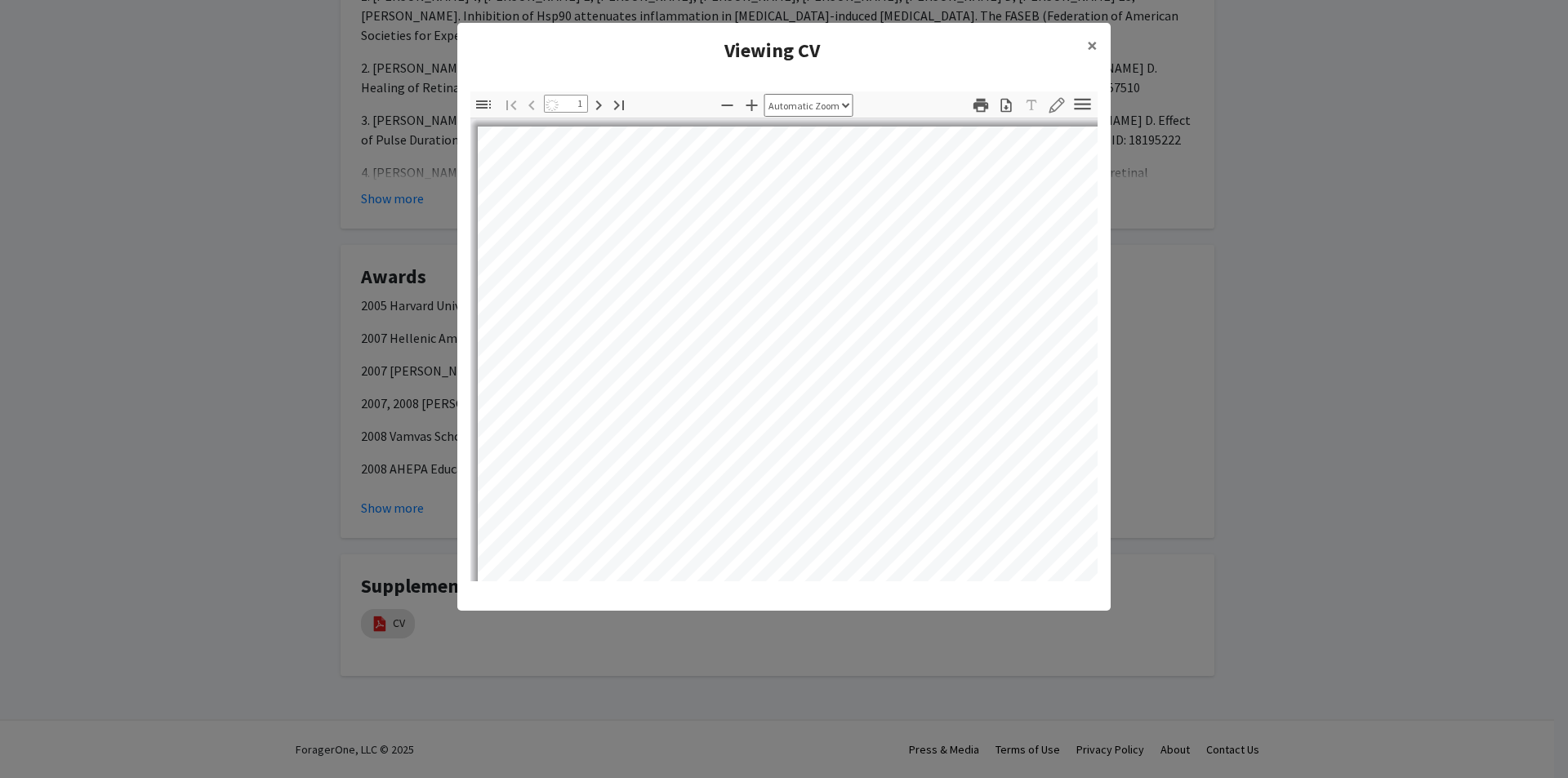
select select "auto"
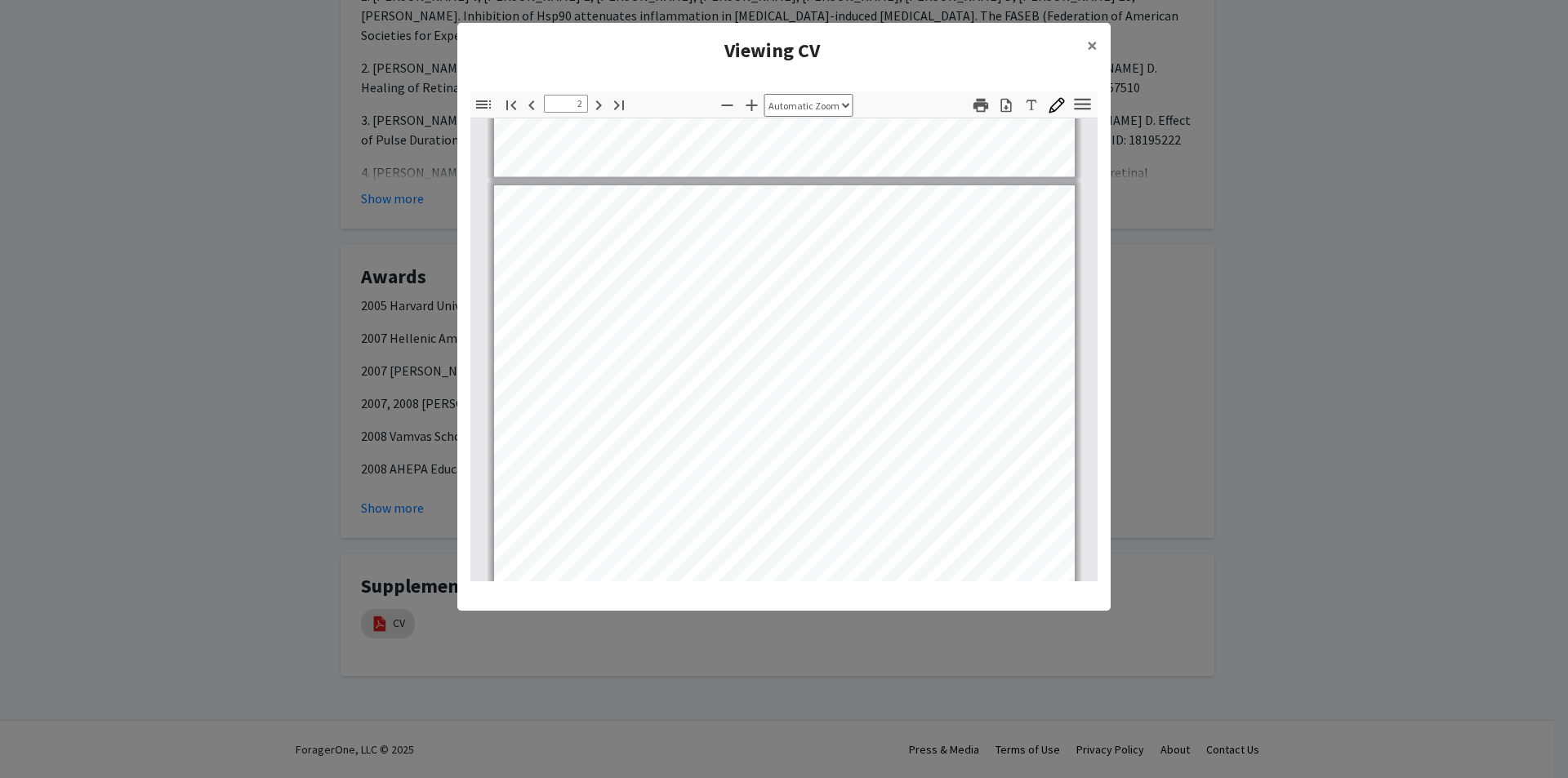
scroll to position [898, 0]
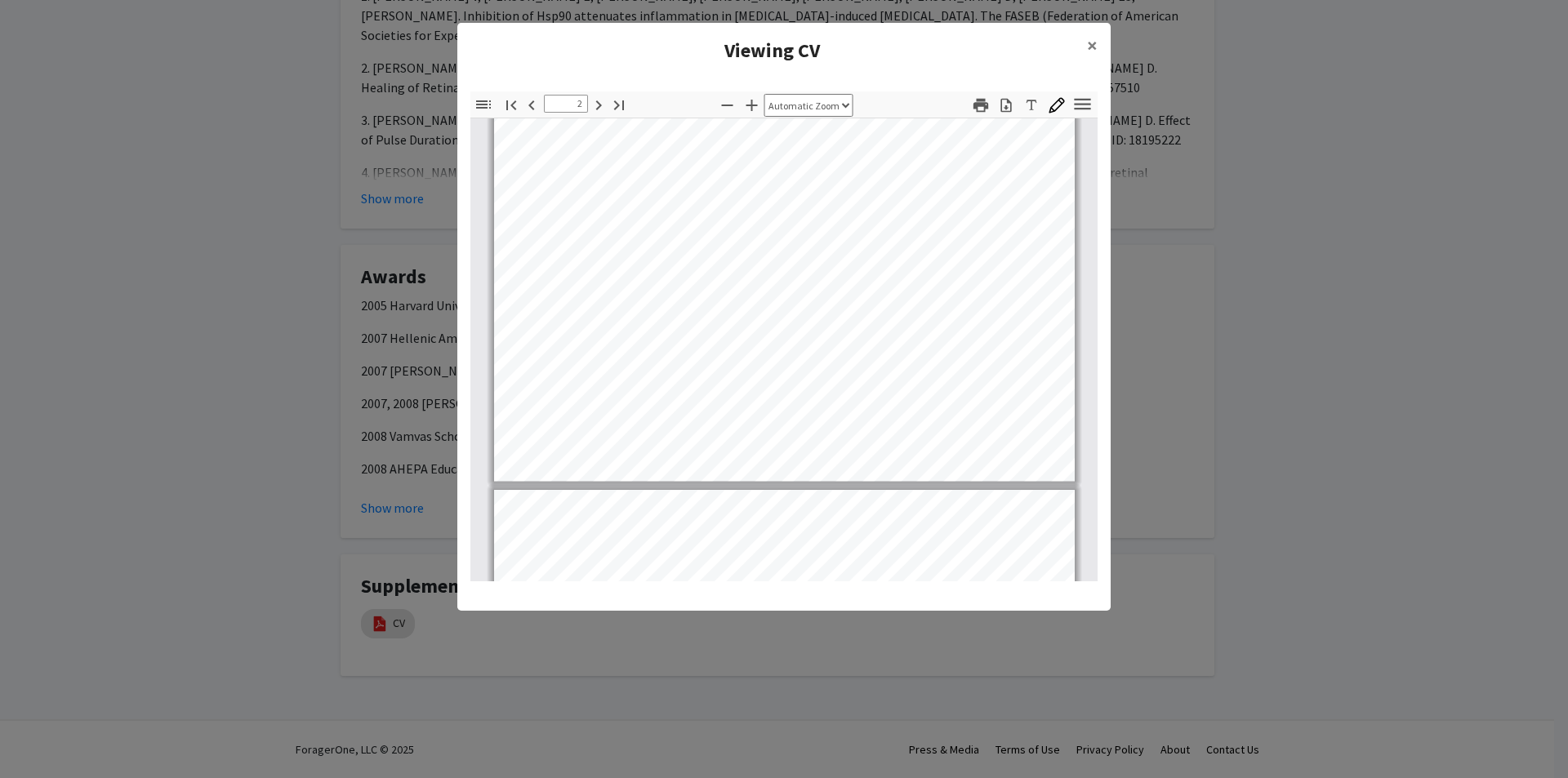
type input "3"
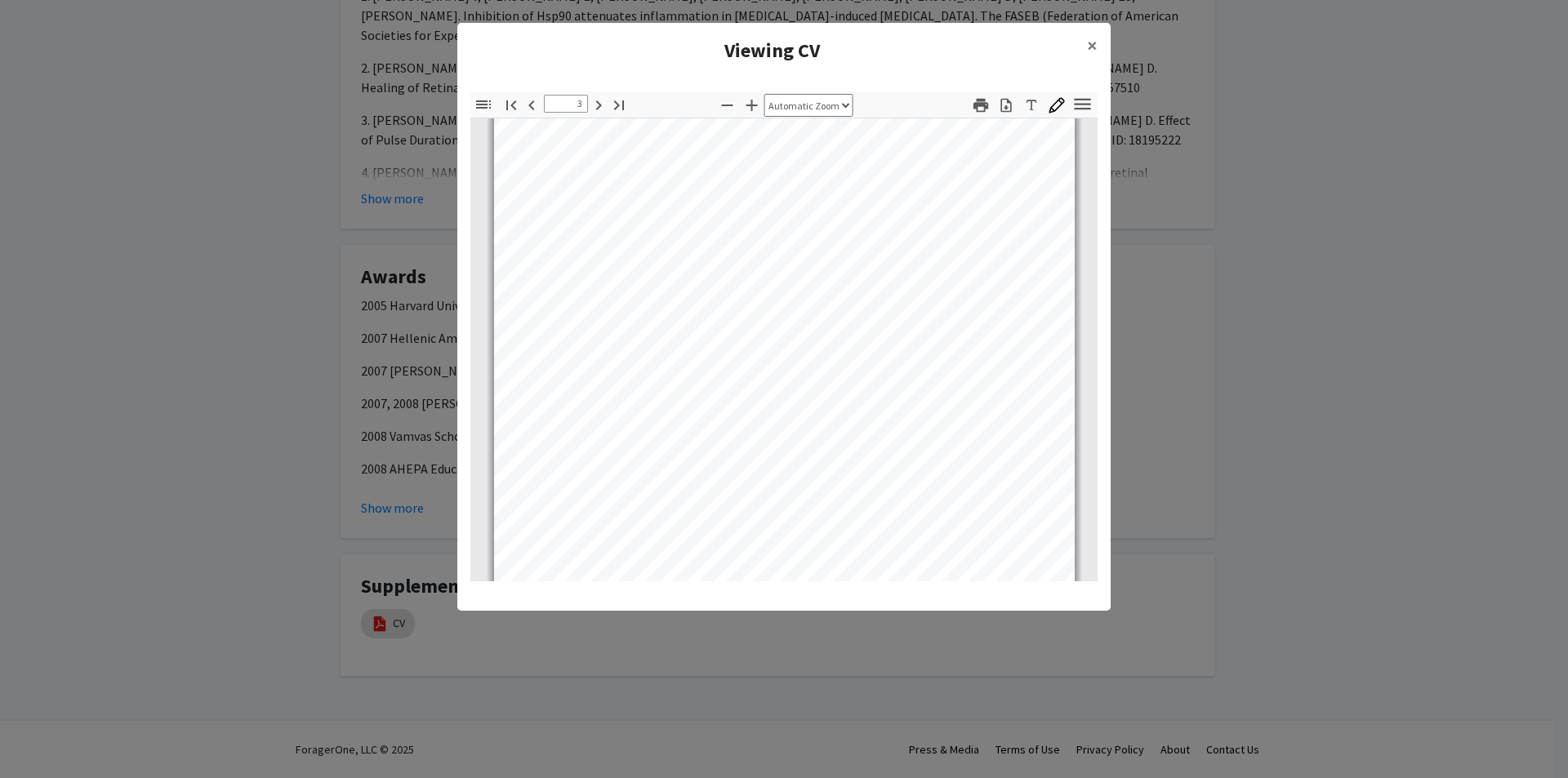
scroll to position [1790, 0]
click at [978, 108] on icon "button" at bounding box center [981, 105] width 15 height 14
click at [754, 106] on icon "button" at bounding box center [752, 106] width 12 height 12
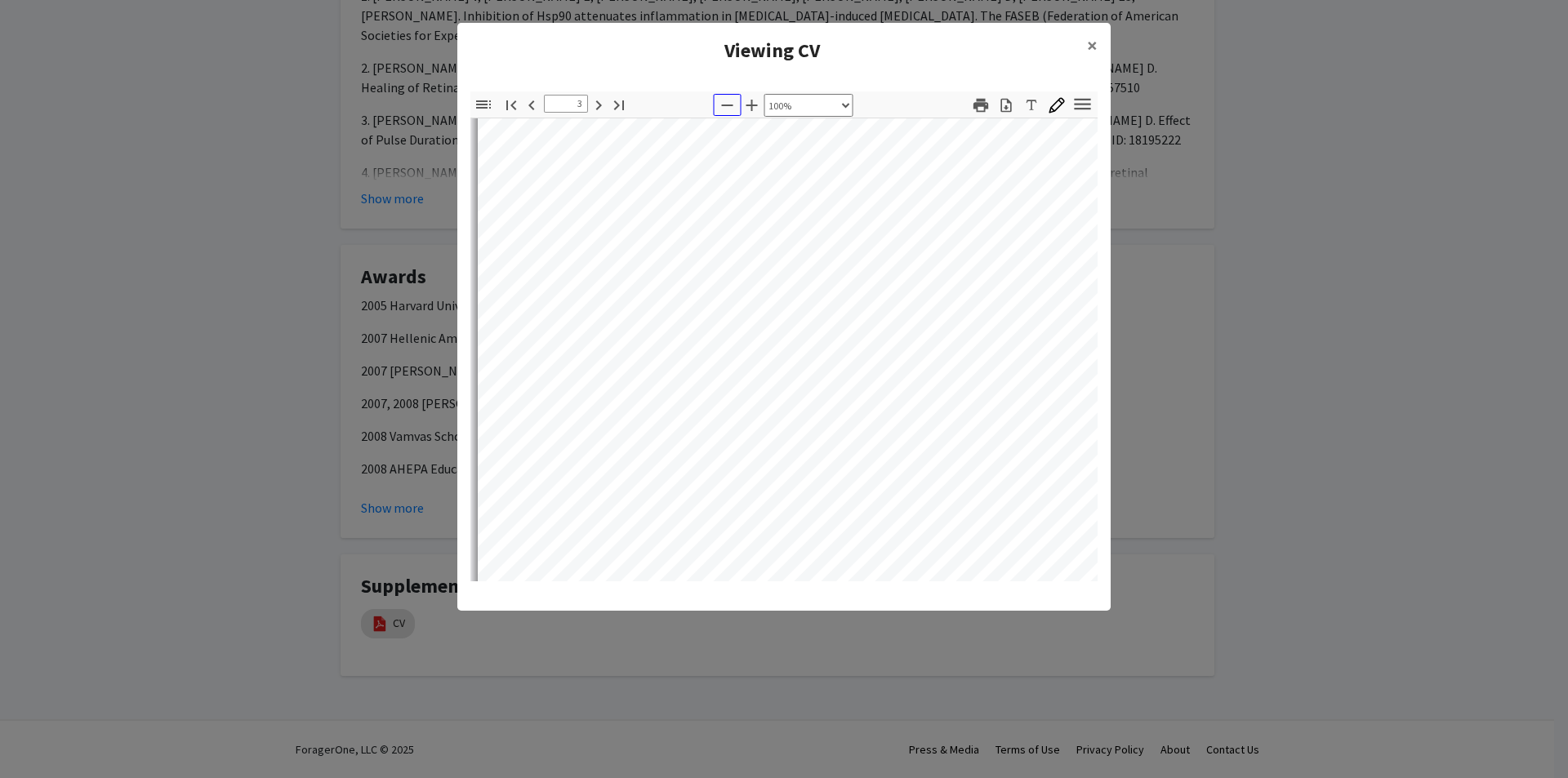
click at [729, 110] on icon "button" at bounding box center [728, 106] width 20 height 20
select select "custom"
click at [1087, 102] on icon "button" at bounding box center [1083, 104] width 22 height 22
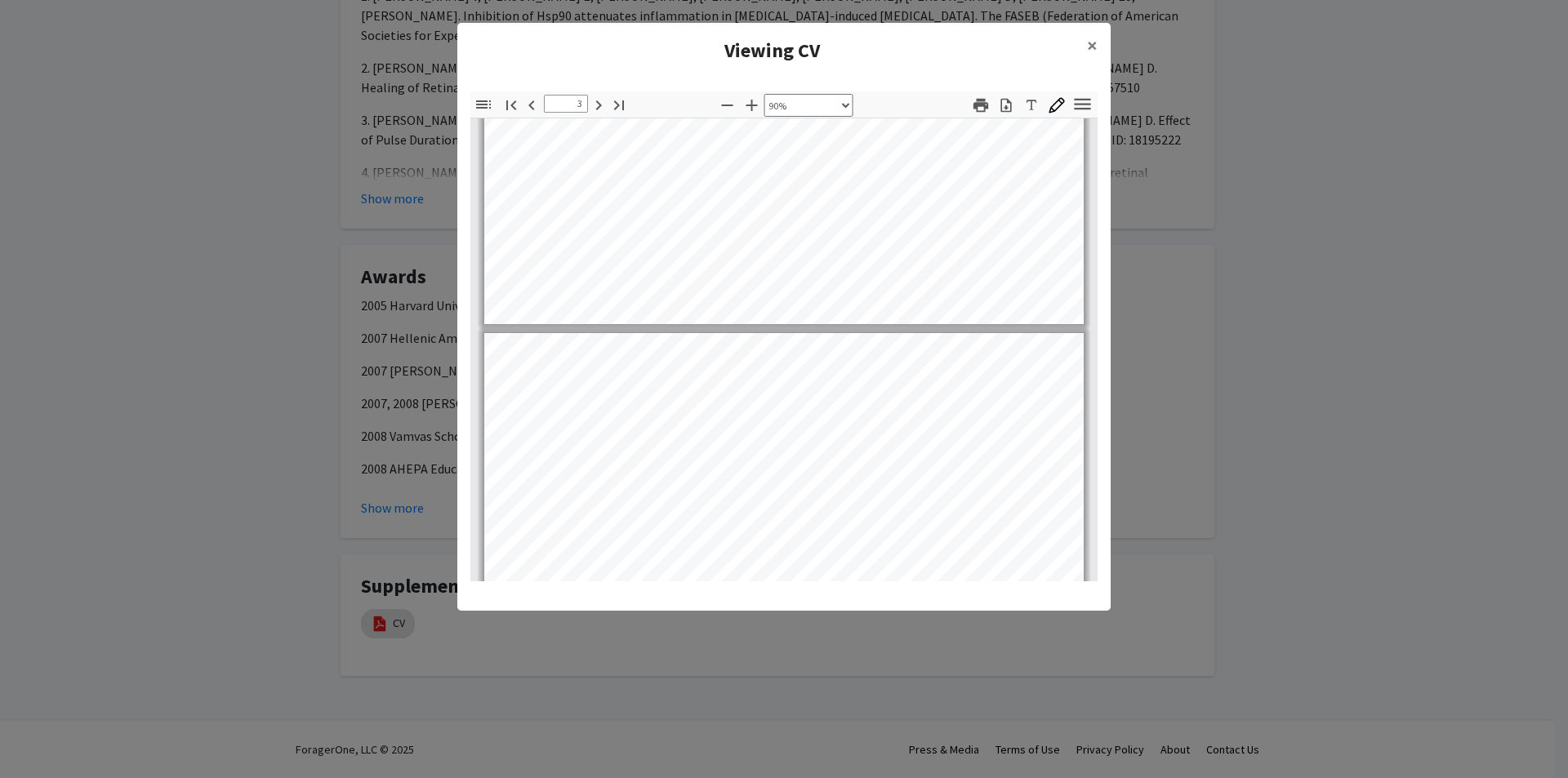
type input "2"
select select "custom"
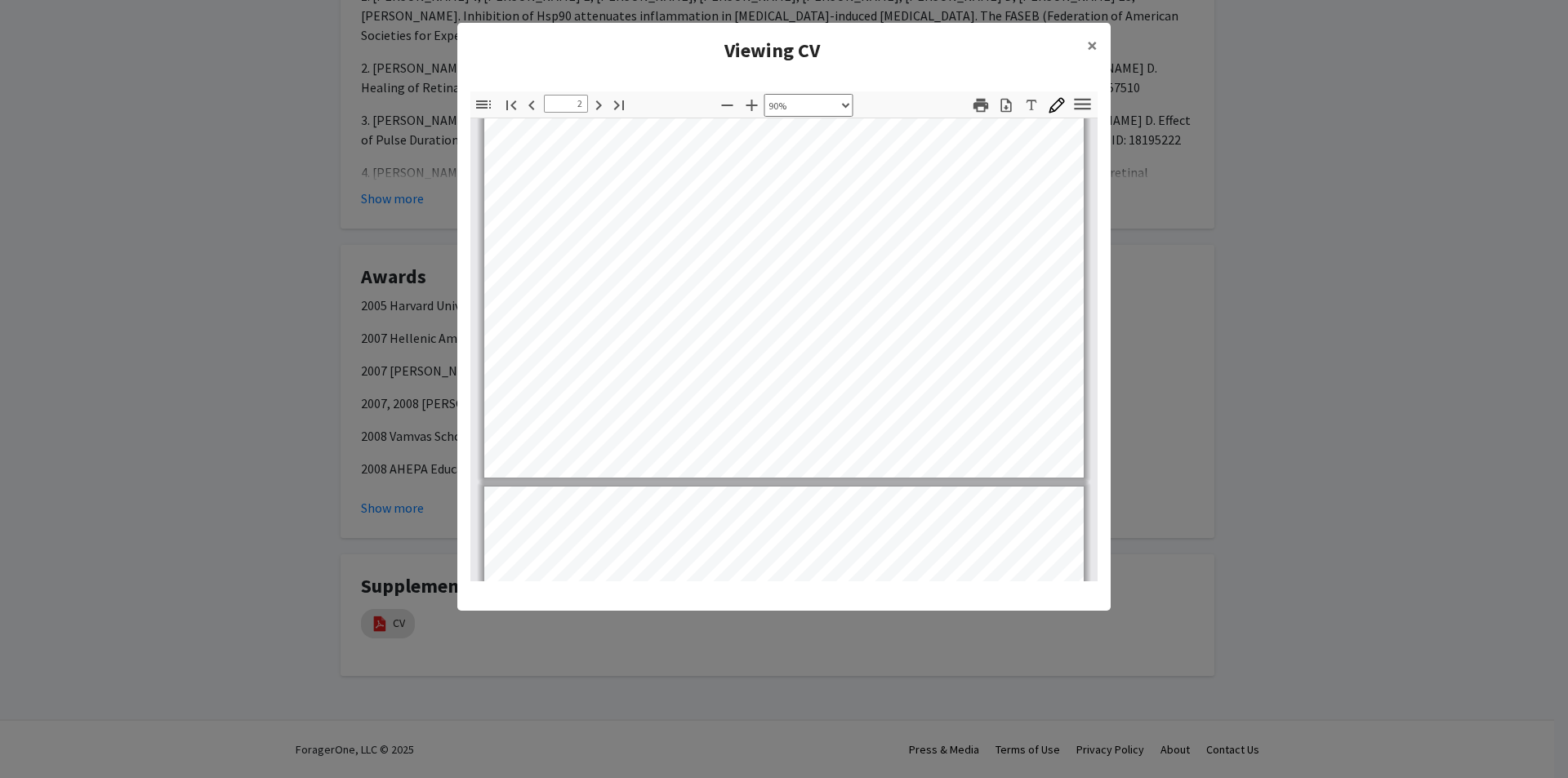
scroll to position [1112, 0]
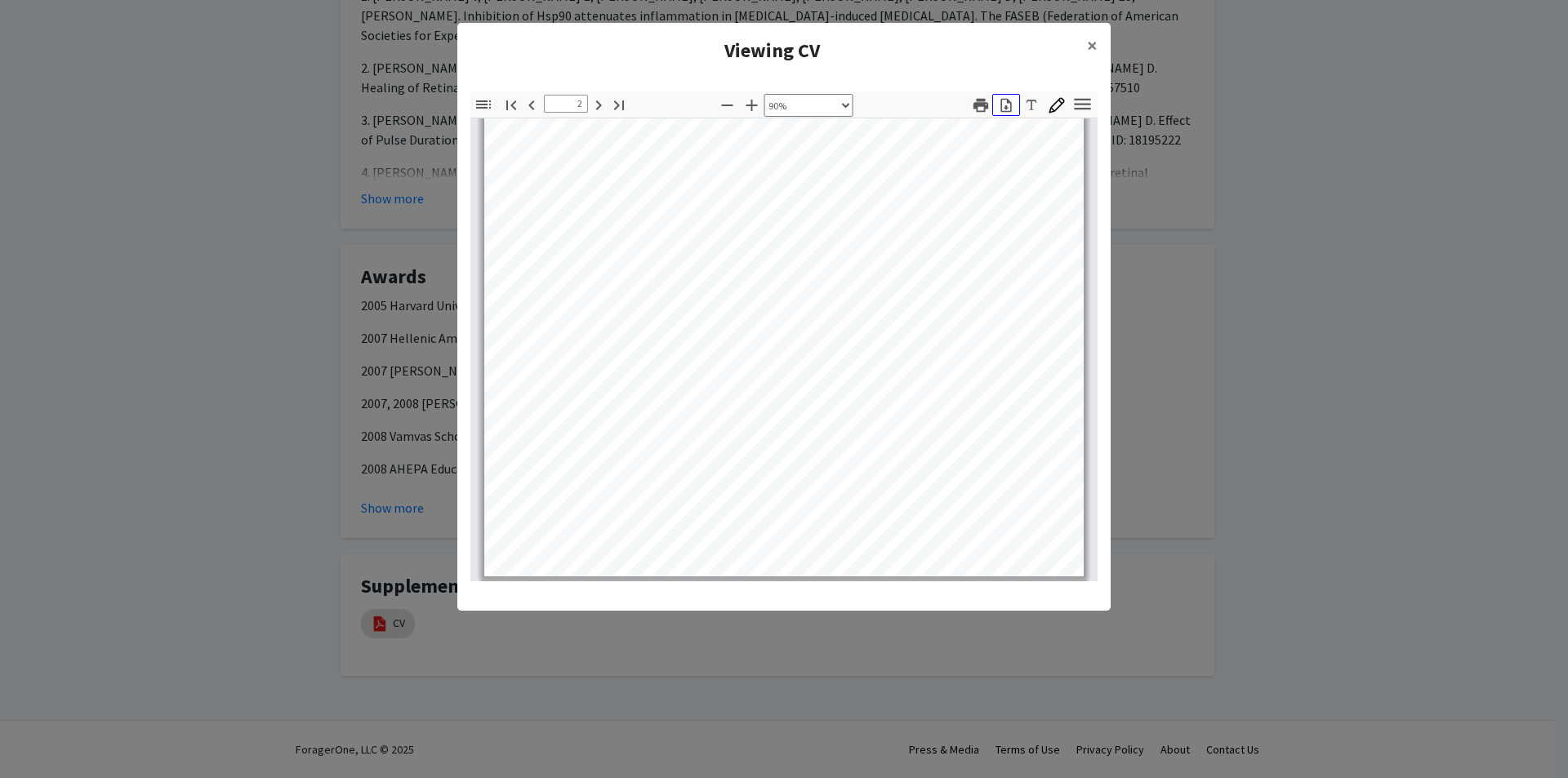
click at [1007, 108] on icon "button" at bounding box center [1005, 105] width 11 height 14
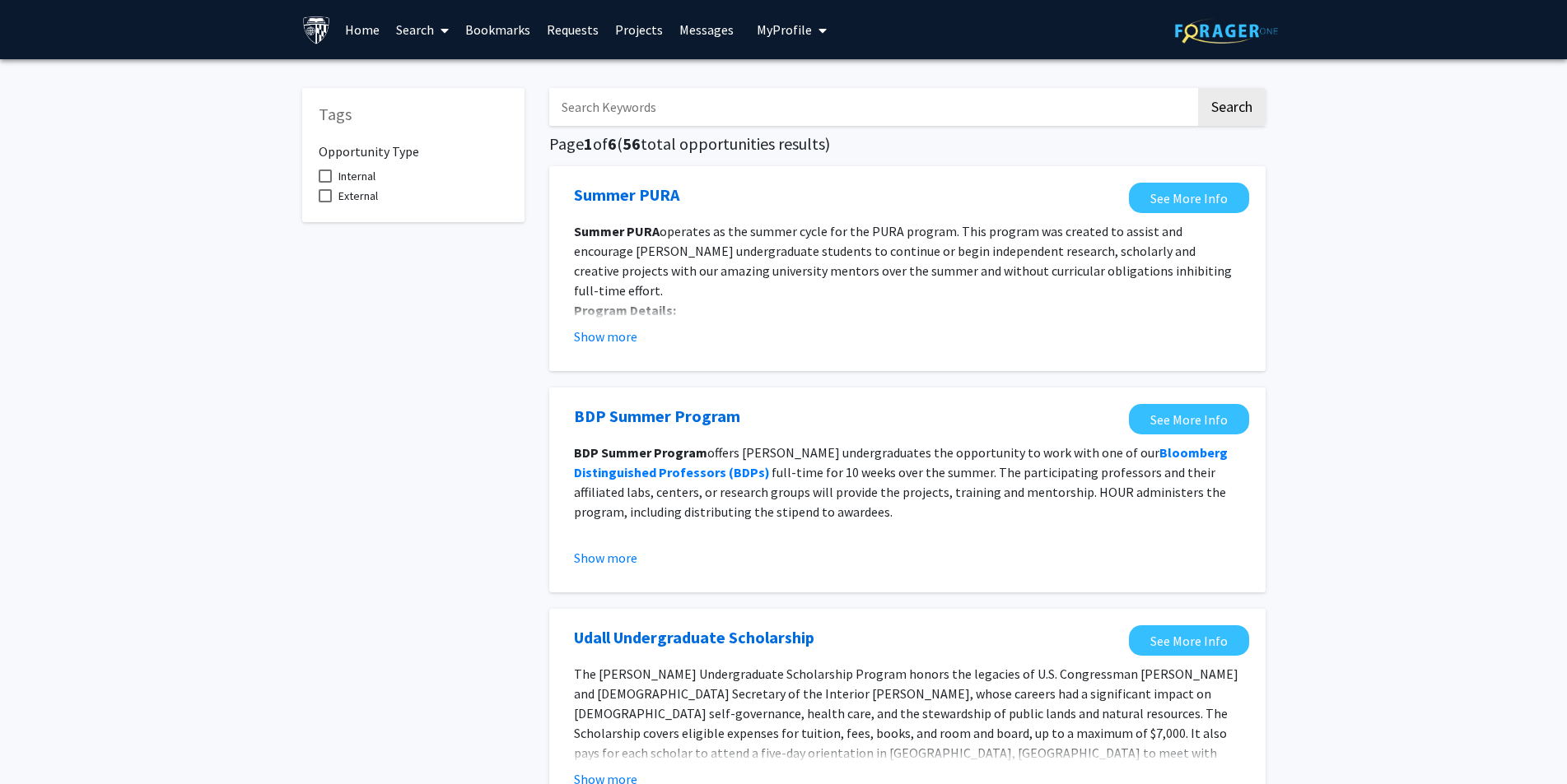
click at [320, 174] on span at bounding box center [325, 176] width 13 height 13
click at [325, 183] on input "Internal" at bounding box center [325, 183] width 1 height 1
checkbox input "true"
